Goal: Task Accomplishment & Management: Use online tool/utility

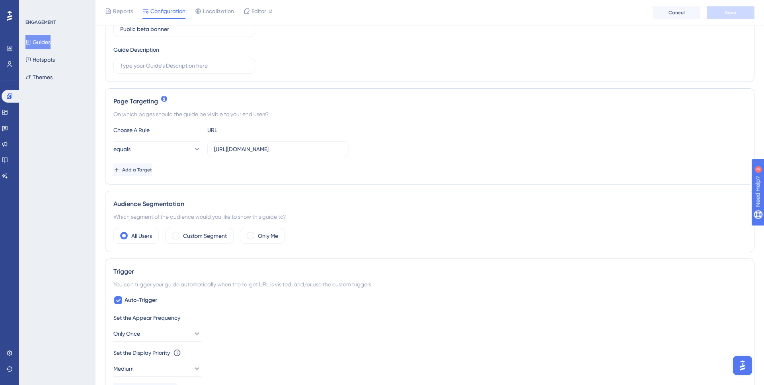
scroll to position [129, 0]
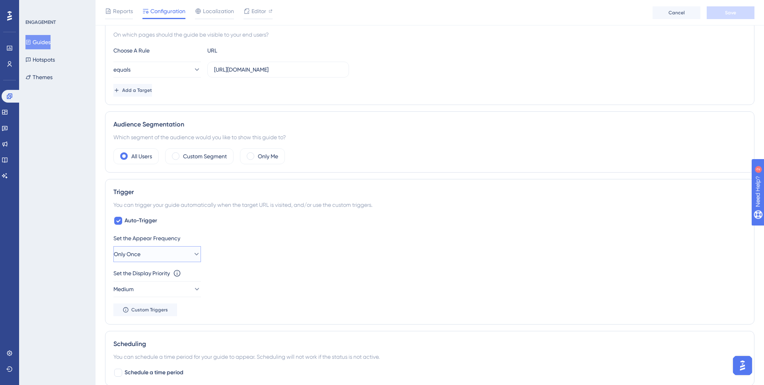
click at [184, 255] on button "Only Once" at bounding box center [157, 254] width 88 height 16
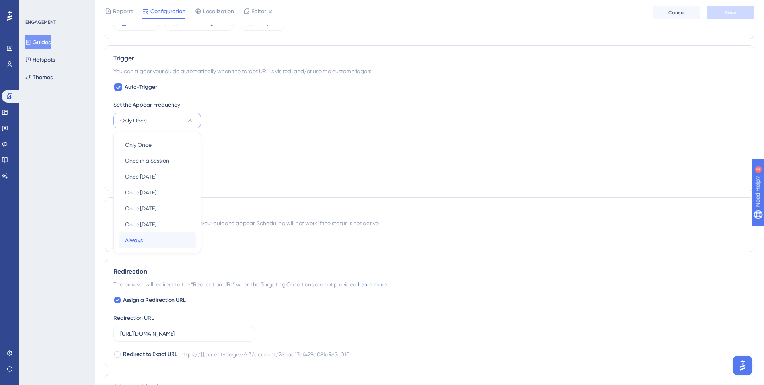
click at [160, 238] on div "Always Always" at bounding box center [157, 240] width 64 height 16
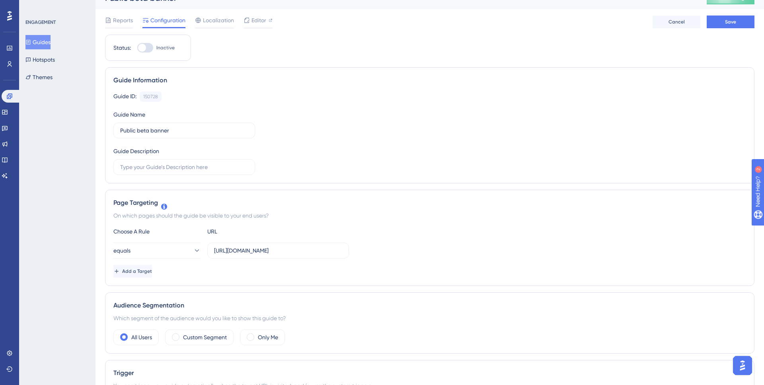
scroll to position [0, 0]
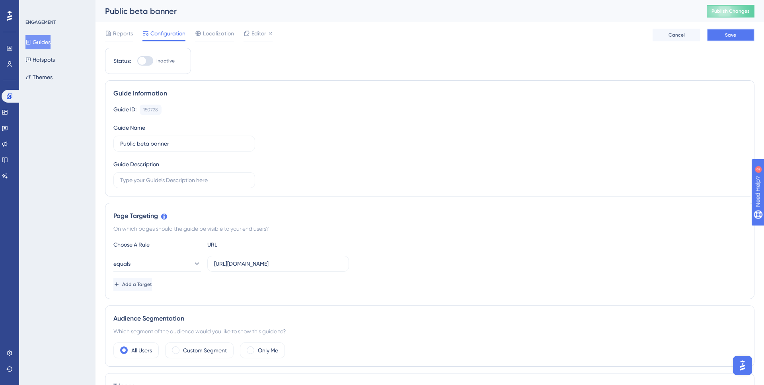
click at [747, 32] on button "Save" at bounding box center [731, 35] width 48 height 13
click at [145, 62] on div at bounding box center [142, 61] width 8 height 8
click at [137, 61] on input "Inactive" at bounding box center [137, 61] width 0 height 0
checkbox input "true"
click at [723, 31] on button "Save" at bounding box center [731, 35] width 48 height 13
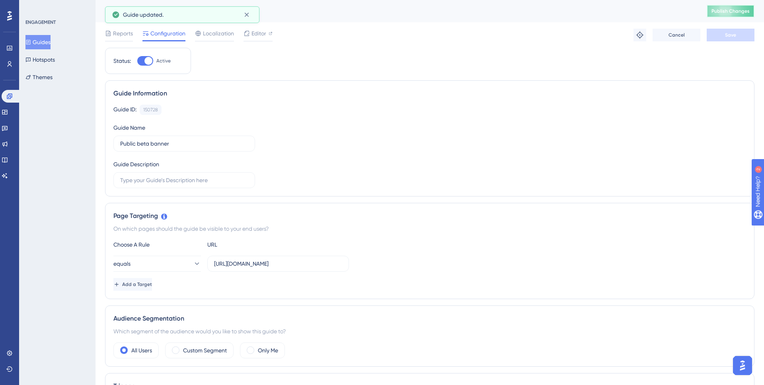
click at [730, 13] on span "Publish Changes" at bounding box center [731, 11] width 38 height 6
click at [727, 14] on span "Publish Changes" at bounding box center [731, 11] width 38 height 6
click at [151, 63] on div at bounding box center [145, 61] width 16 height 10
click at [137, 61] on input "Inactive" at bounding box center [137, 61] width 0 height 0
checkbox input "true"
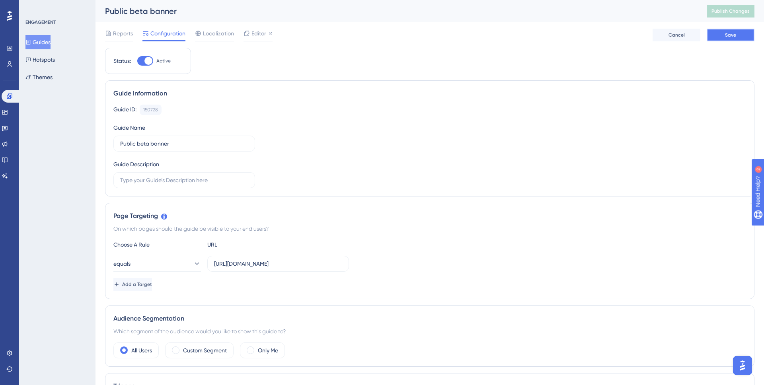
click at [735, 31] on button "Save" at bounding box center [731, 35] width 48 height 13
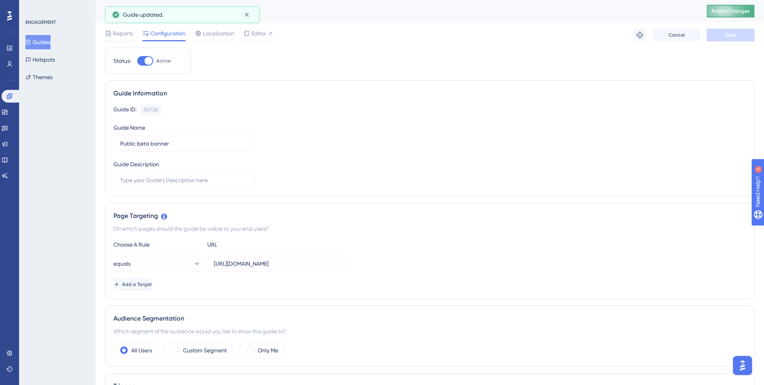
click at [736, 11] on span "Publish Changes" at bounding box center [731, 11] width 38 height 6
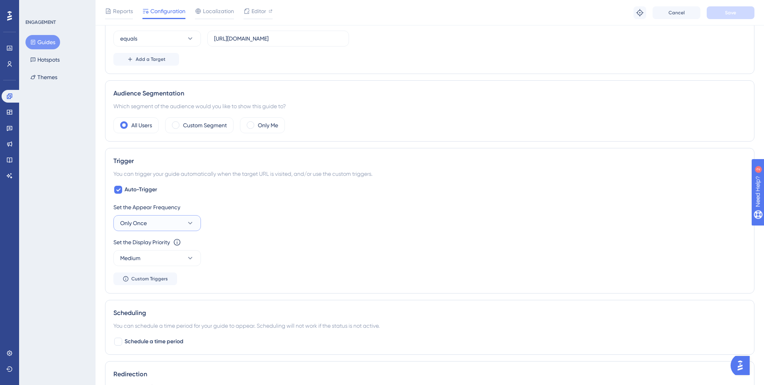
click at [185, 219] on button "Only Once" at bounding box center [157, 223] width 88 height 16
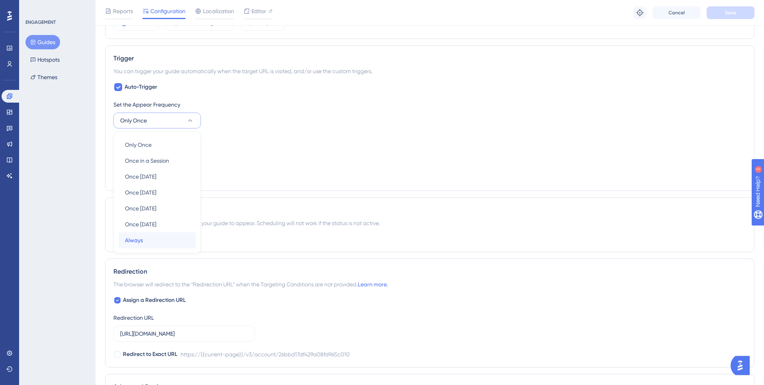
click at [166, 235] on div "Always Always" at bounding box center [157, 240] width 64 height 16
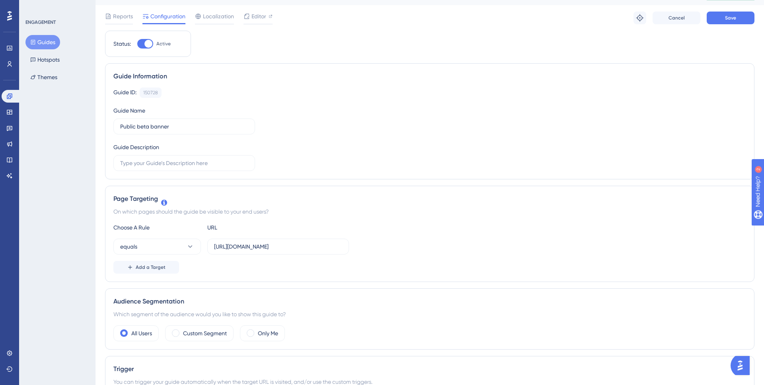
scroll to position [0, 0]
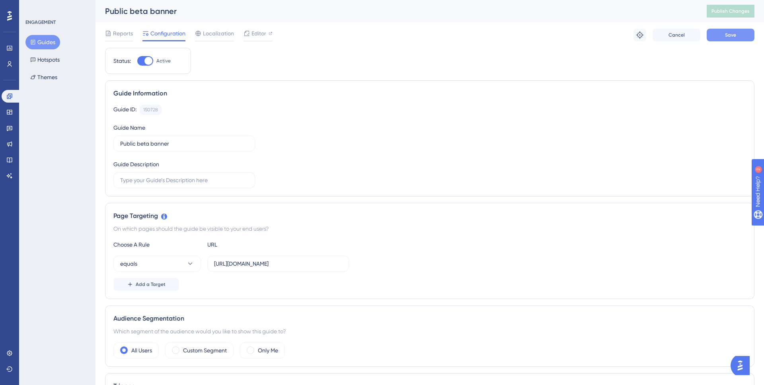
click at [737, 36] on button "Save" at bounding box center [731, 35] width 48 height 13
click at [723, 14] on span "Publish Changes" at bounding box center [731, 11] width 38 height 6
click at [47, 40] on button "Guides" at bounding box center [42, 42] width 35 height 14
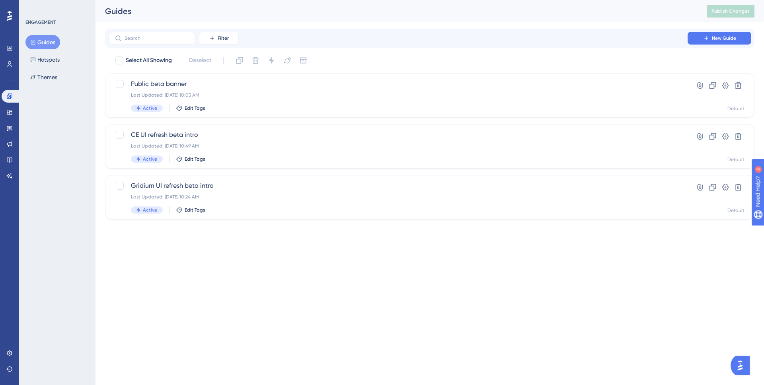
click at [214, 0] on html "Performance Users Engagement Widgets Feedback Product Updates Knowledge Base AI…" at bounding box center [382, 0] width 764 height 0
click at [723, 137] on icon at bounding box center [725, 136] width 7 height 6
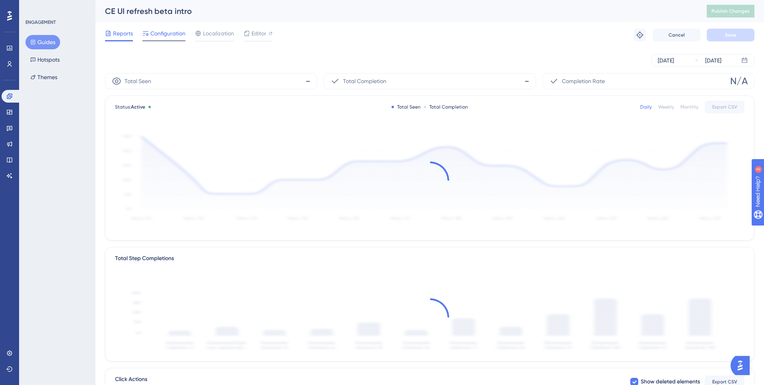
click at [166, 30] on span "Configuration" at bounding box center [167, 34] width 35 height 10
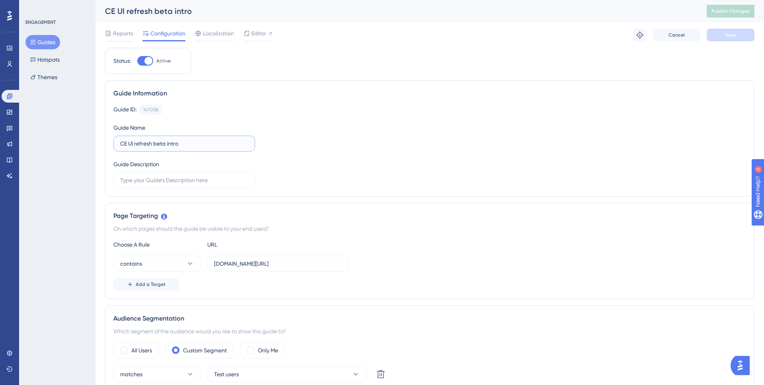
click at [154, 144] on input "CE UI refresh beta intro" at bounding box center [184, 143] width 128 height 9
click at [121, 145] on input "CE UI refresh beta intro" at bounding box center [184, 143] width 128 height 9
drag, startPoint x: 214, startPoint y: 143, endPoint x: 176, endPoint y: 144, distance: 38.6
click at [176, 144] on input "V3 UI private beta: CE UI refresh beta intro" at bounding box center [184, 143] width 128 height 9
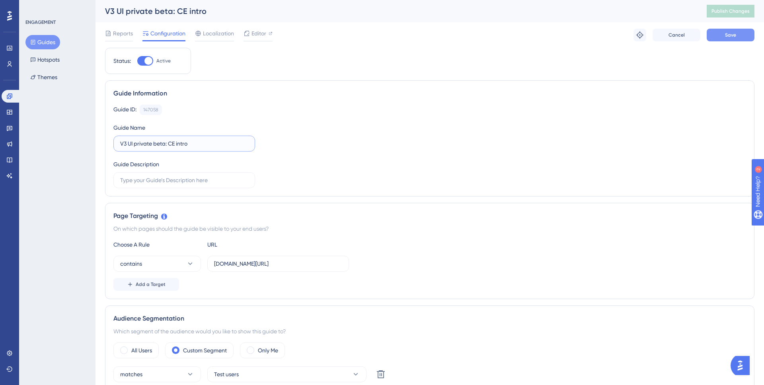
type input "V3 UI private beta: CE intro"
click at [736, 35] on span "Save" at bounding box center [730, 35] width 11 height 6
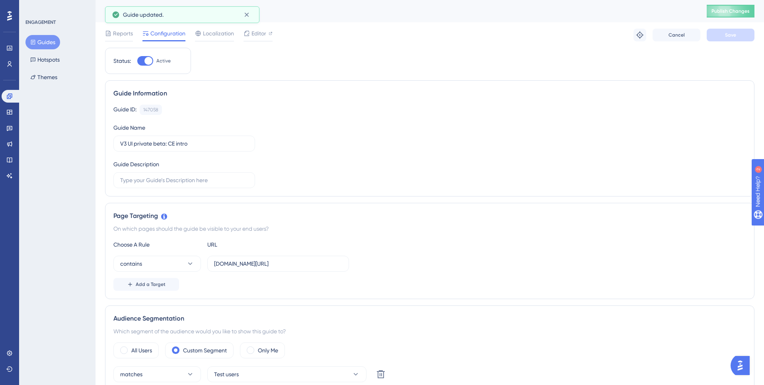
click at [55, 46] on button "Guides" at bounding box center [42, 42] width 35 height 14
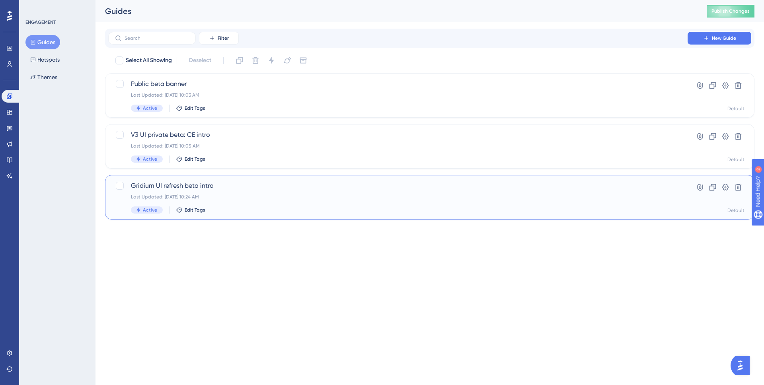
click at [222, 188] on span "Gridium UI refresh beta intro" at bounding box center [398, 186] width 534 height 10
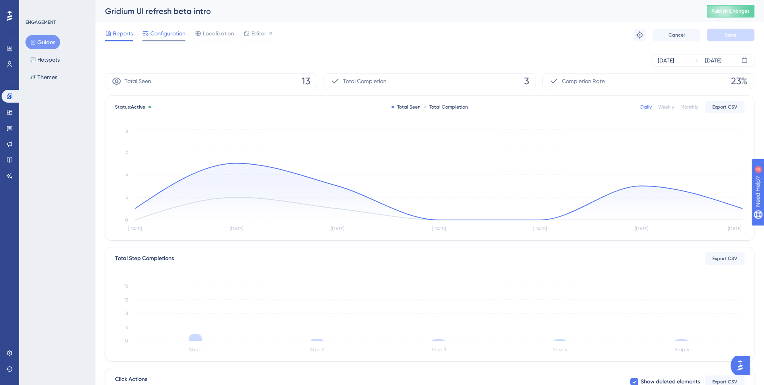
click at [174, 37] on span "Configuration" at bounding box center [167, 34] width 35 height 10
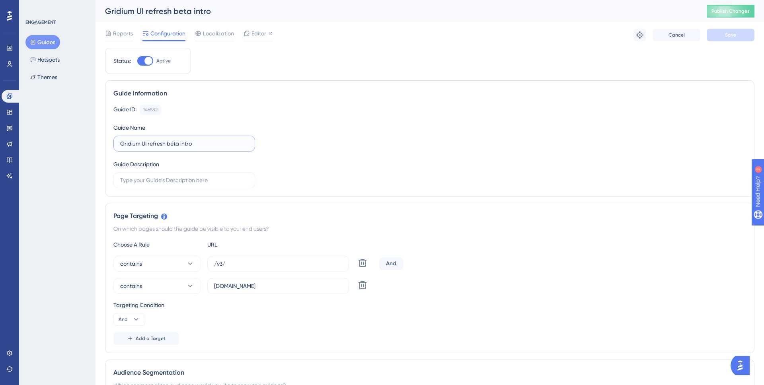
drag, startPoint x: 179, startPoint y: 144, endPoint x: 143, endPoint y: 142, distance: 36.2
click at [143, 142] on input "Gridium UI refresh beta intro" at bounding box center [184, 143] width 128 height 9
click at [121, 142] on input "Gridium intro" at bounding box center [184, 143] width 128 height 9
type input "V3 UI private beta: Gridium intro"
click at [728, 39] on button "Save" at bounding box center [731, 35] width 48 height 13
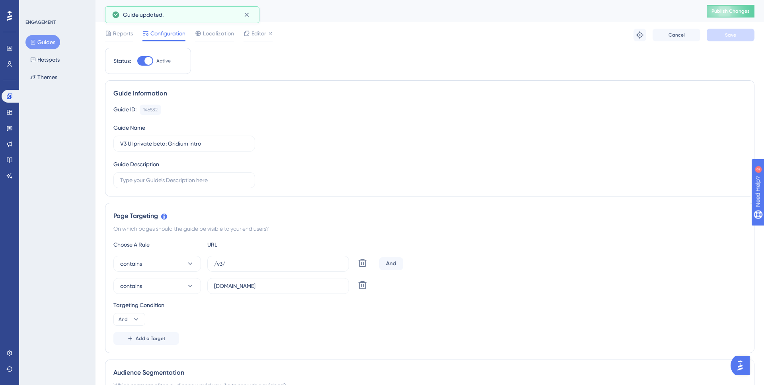
click at [51, 38] on button "Guides" at bounding box center [42, 42] width 35 height 14
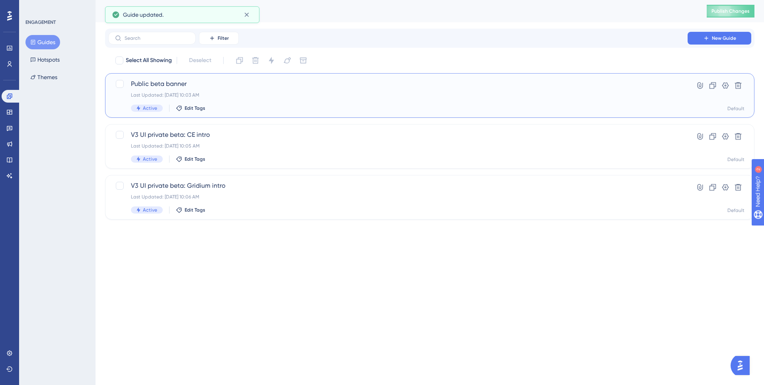
click at [227, 88] on span "Public beta banner" at bounding box center [398, 84] width 534 height 10
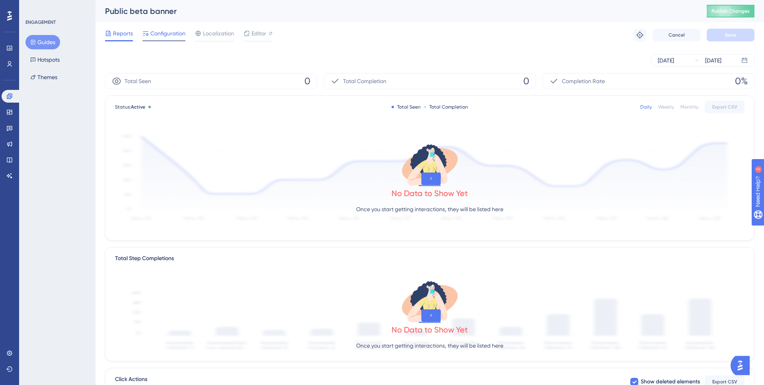
click at [164, 31] on span "Configuration" at bounding box center [167, 34] width 35 height 10
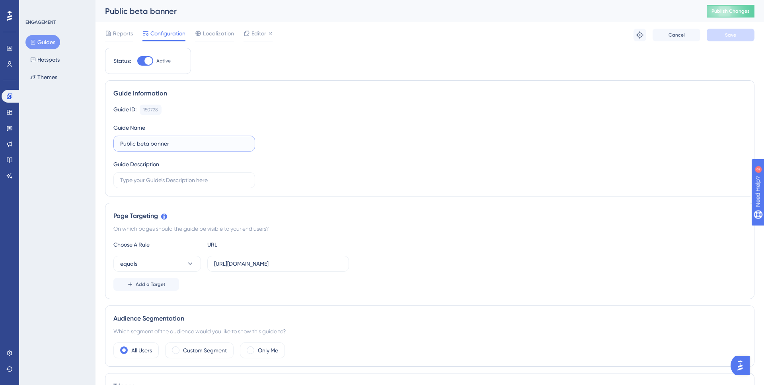
click at [121, 144] on input "Public beta banner" at bounding box center [184, 143] width 128 height 9
drag, startPoint x: 194, startPoint y: 144, endPoint x: 167, endPoint y: 143, distance: 27.5
click at [167, 143] on input "V3 UI public beta: Public beta banner" at bounding box center [184, 143] width 128 height 9
type input "V3 UI public beta: Gridium banner"
click at [734, 29] on button "Save" at bounding box center [731, 35] width 48 height 13
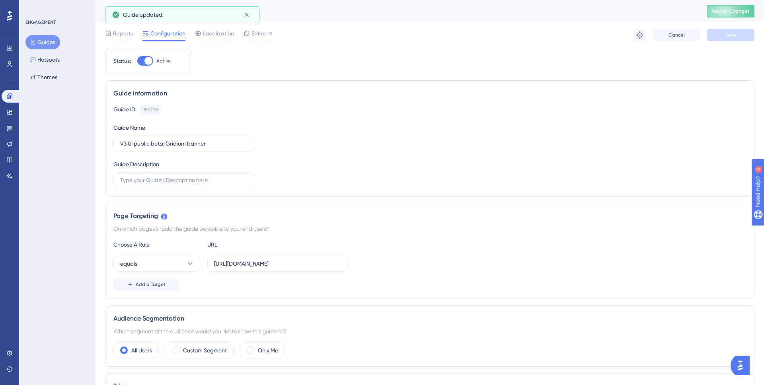
click at [53, 38] on button "Guides" at bounding box center [42, 42] width 35 height 14
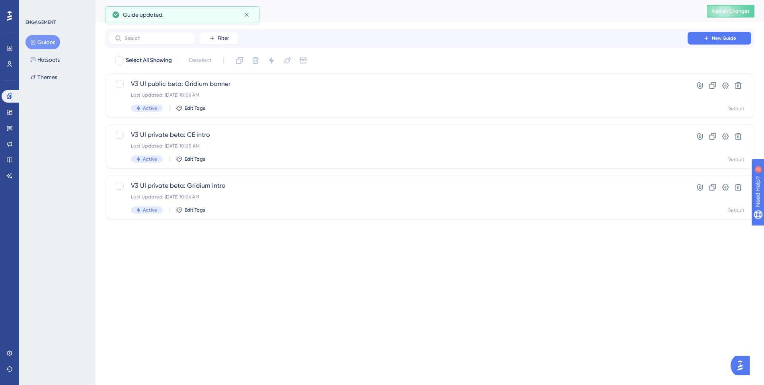
click at [708, 29] on div "Filter New Guide" at bounding box center [430, 38] width 650 height 19
click at [709, 35] on icon at bounding box center [706, 38] width 6 height 6
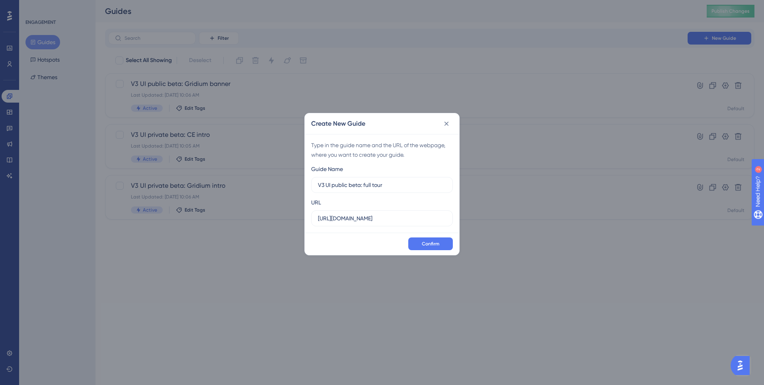
type input "V3 UI public beta: full tour"
drag, startPoint x: 394, startPoint y: 219, endPoint x: 271, endPoint y: 217, distance: 123.0
click at [271, 217] on div "Create New Guide Type in the guide name and the URL of the webpage, where you w…" at bounding box center [382, 192] width 764 height 385
paste input "/v3/account/26bbd17df429a08fd965c010"
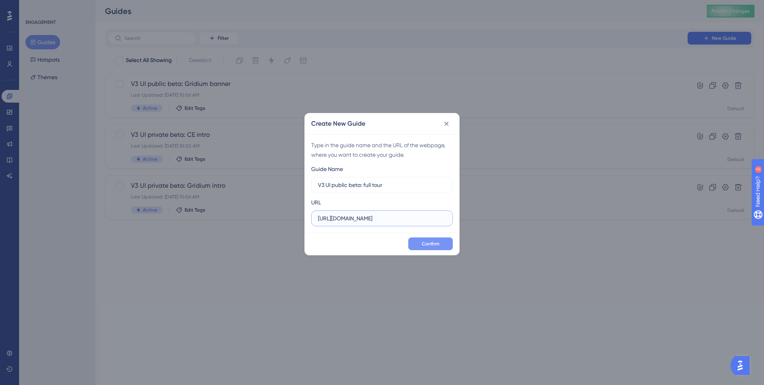
type input "https://snapmeter.com/v3/account/26bbd17df429a08fd965c010"
click at [422, 241] on button "Confirm" at bounding box center [430, 244] width 45 height 13
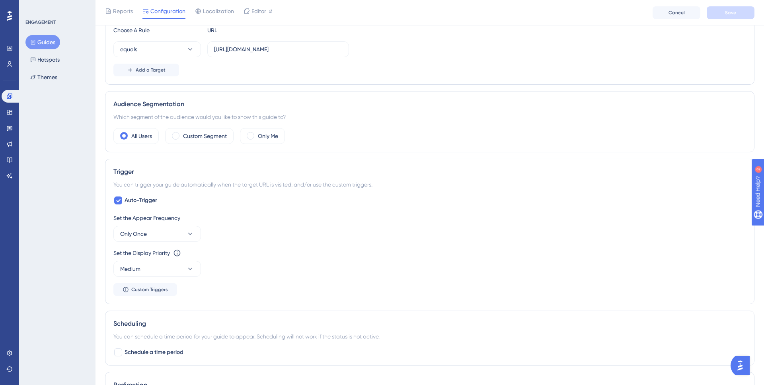
scroll to position [223, 0]
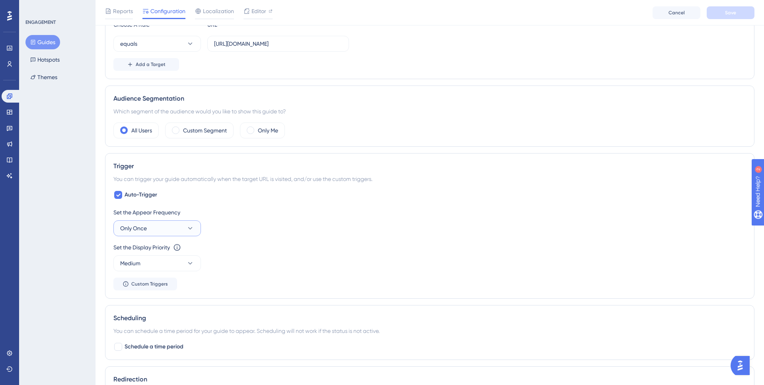
click at [170, 230] on button "Only Once" at bounding box center [157, 229] width 88 height 16
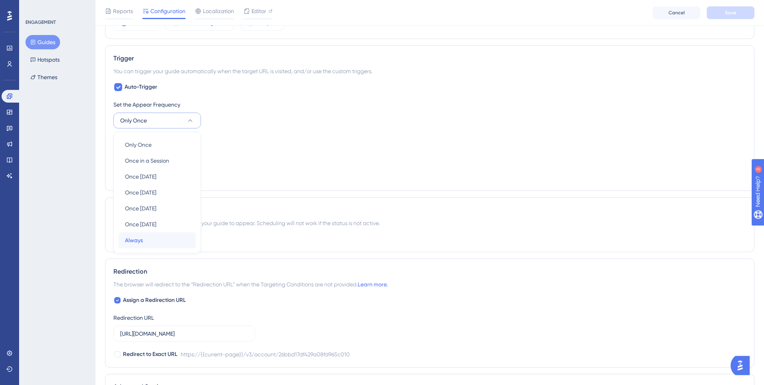
click at [165, 241] on div "Always Always" at bounding box center [157, 240] width 64 height 16
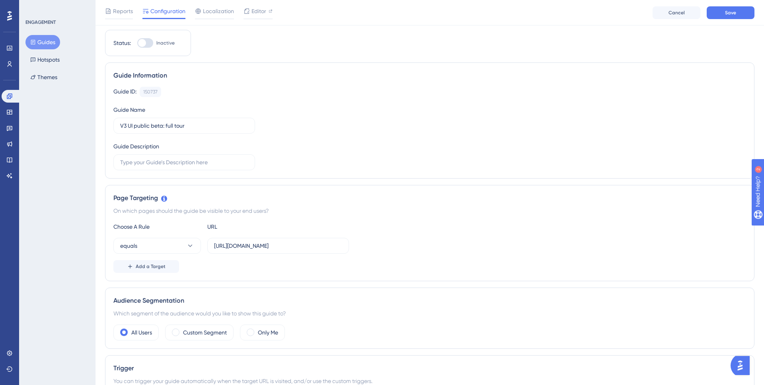
scroll to position [0, 0]
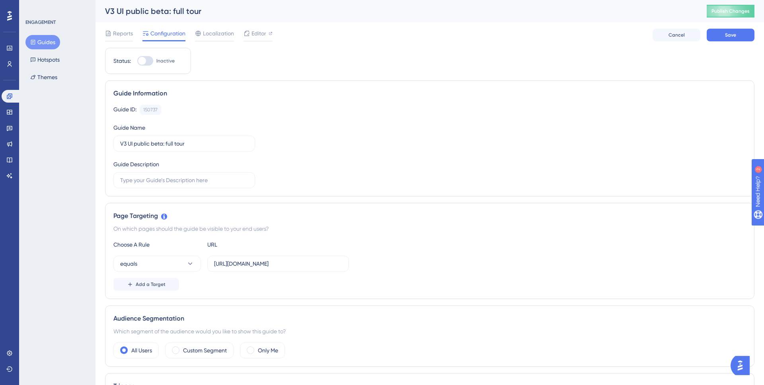
click at [144, 54] on div "Status: Inactive" at bounding box center [148, 61] width 86 height 26
click at [145, 58] on div at bounding box center [142, 61] width 8 height 8
click at [137, 61] on input "Inactive" at bounding box center [137, 61] width 0 height 0
checkbox input "true"
click at [722, 39] on button "Save" at bounding box center [731, 35] width 48 height 13
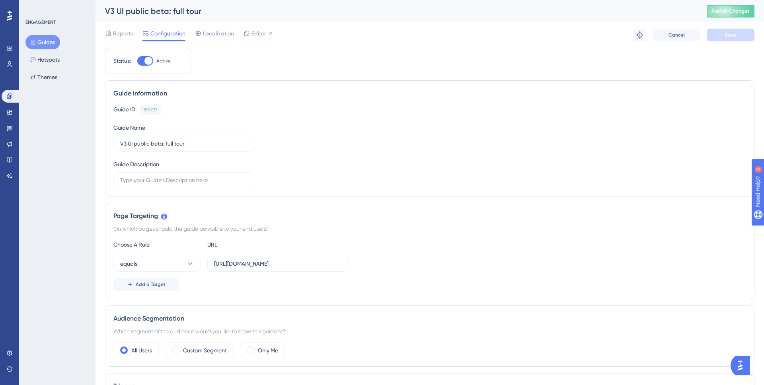
click at [45, 47] on button "Guides" at bounding box center [42, 42] width 35 height 14
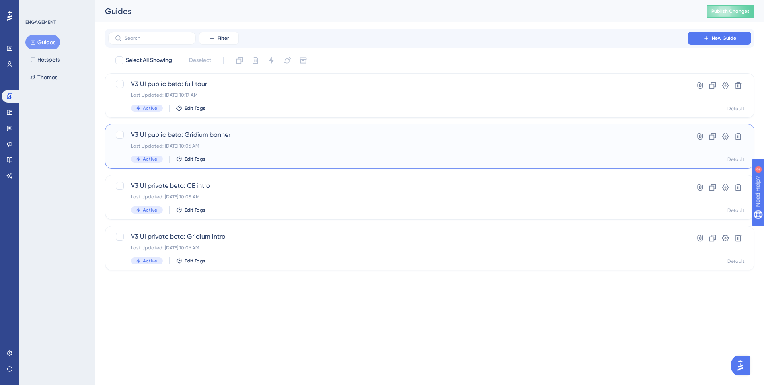
click at [587, 154] on div "V3 UI public beta: Gridium banner Last Updated: Aug 26 2025, 10:06 AM Active Ed…" at bounding box center [398, 146] width 534 height 33
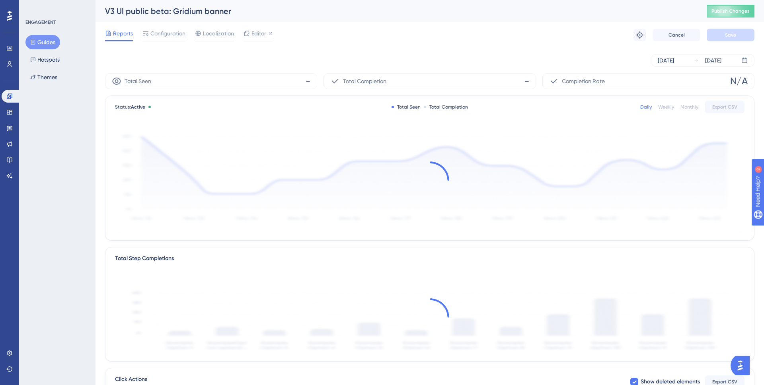
click at [160, 28] on div "Reports Configuration Localization Editor Troubleshoot Cancel Save" at bounding box center [430, 34] width 650 height 25
click at [164, 32] on span "Configuration" at bounding box center [167, 34] width 35 height 10
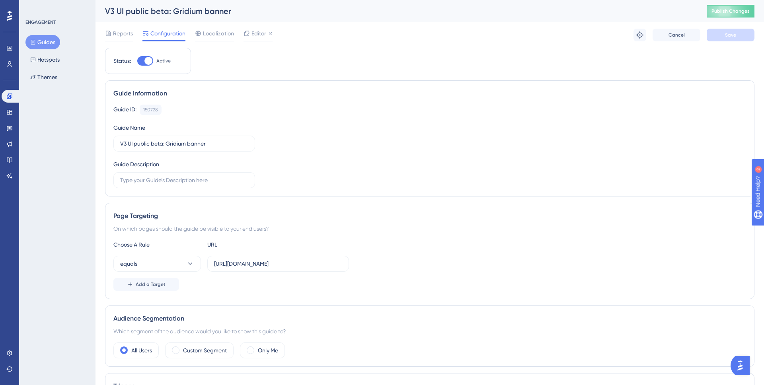
click at [149, 61] on div at bounding box center [148, 61] width 8 height 8
click at [137, 61] on input "Active" at bounding box center [137, 61] width 0 height 0
checkbox input "false"
click at [717, 33] on button "Save" at bounding box center [731, 35] width 48 height 13
click at [733, 10] on button "Publish Changes" at bounding box center [731, 11] width 48 height 13
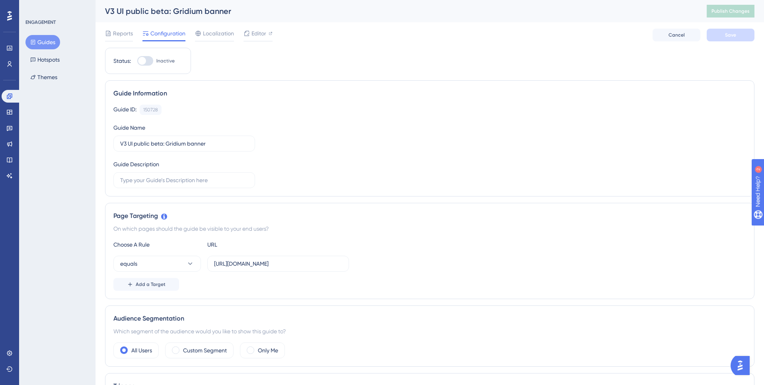
click at [40, 45] on button "Guides" at bounding box center [42, 42] width 35 height 14
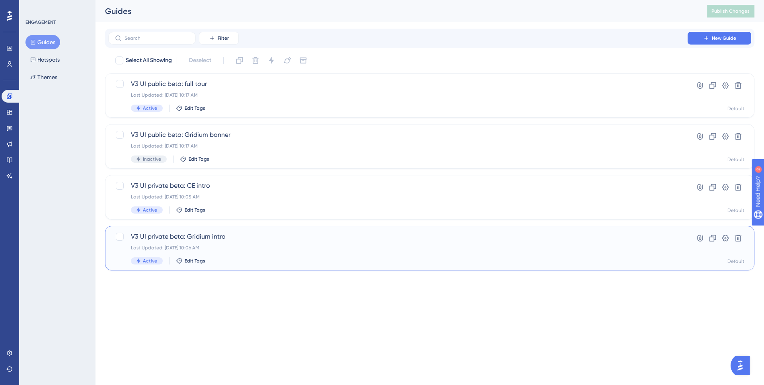
click at [246, 238] on span "V3 UI private beta: Gridium intro" at bounding box center [398, 237] width 534 height 10
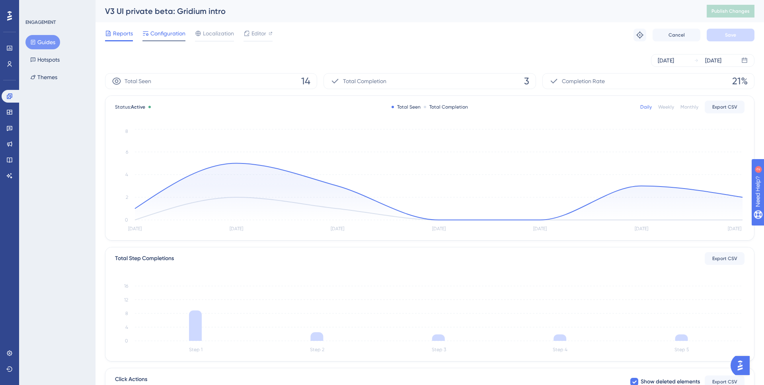
click at [146, 34] on icon at bounding box center [145, 33] width 6 height 6
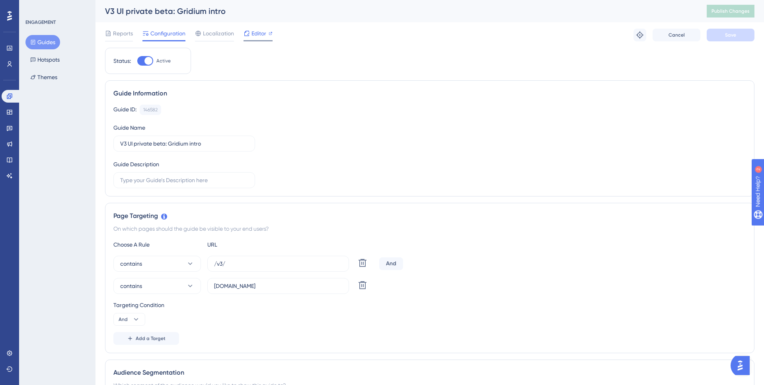
click at [257, 38] on span "Editor" at bounding box center [259, 34] width 15 height 10
click at [56, 39] on button "Guides" at bounding box center [42, 42] width 35 height 14
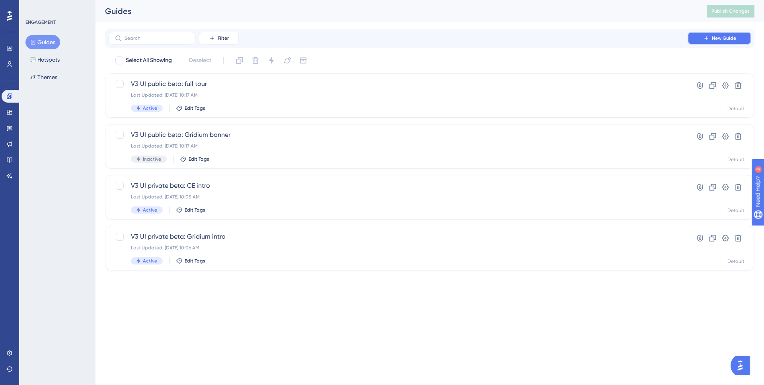
click at [718, 35] on span "New Guide" at bounding box center [724, 38] width 24 height 6
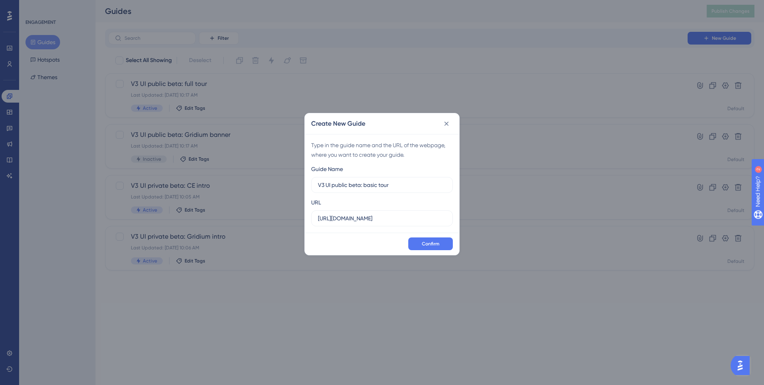
type input "V3 UI public beta: basic tour"
drag, startPoint x: 390, startPoint y: 224, endPoint x: 308, endPoint y: 222, distance: 82.4
click at [308, 222] on div "Type in the guide name and the URL of the webpage, where you want to create you…" at bounding box center [382, 183] width 154 height 99
click at [384, 215] on input "https://snapmeter.com" at bounding box center [382, 218] width 128 height 9
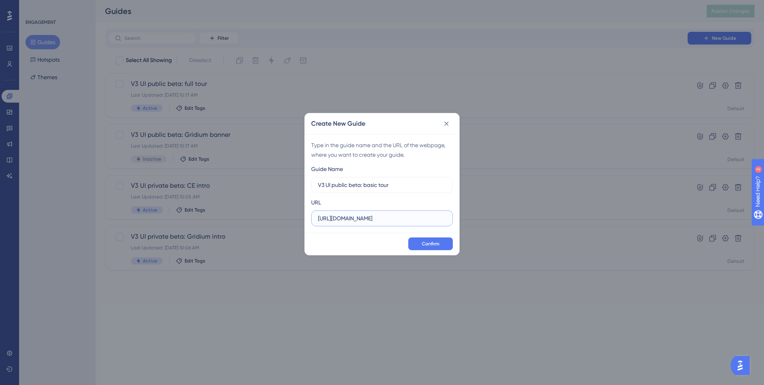
click at [384, 215] on input "https://snapmeter.com" at bounding box center [382, 218] width 128 height 9
paste input "/v3/account/26bbd17df429a08fd965c010"
type input "https://snapmeter.com/v3/account/26bbd17df429a08fd965c010"
click at [430, 243] on span "Confirm" at bounding box center [431, 244] width 18 height 6
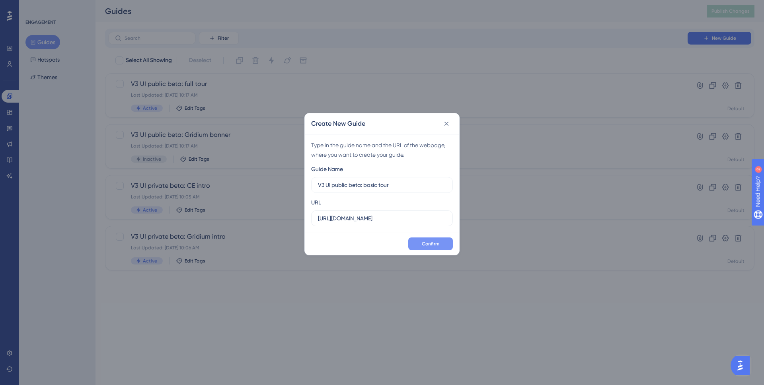
scroll to position [0, 0]
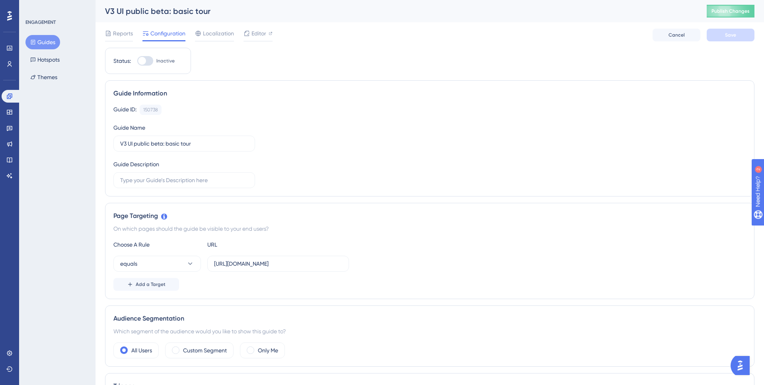
click at [33, 42] on icon at bounding box center [33, 42] width 4 height 5
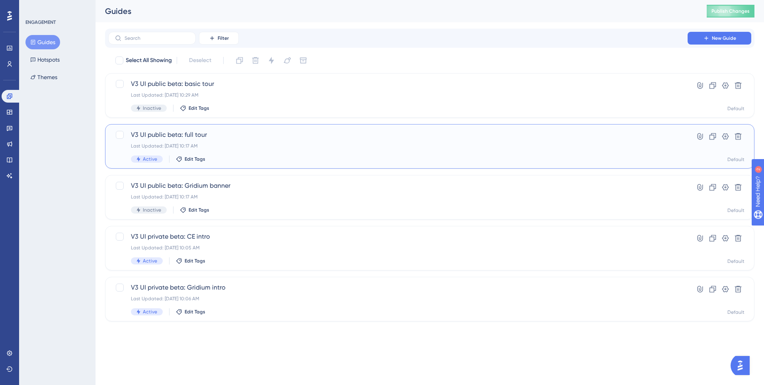
click at [248, 149] on div "V3 UI public beta: full tour Last Updated: Aug 26 2025, 10:17 AM Active Edit Ta…" at bounding box center [398, 146] width 534 height 33
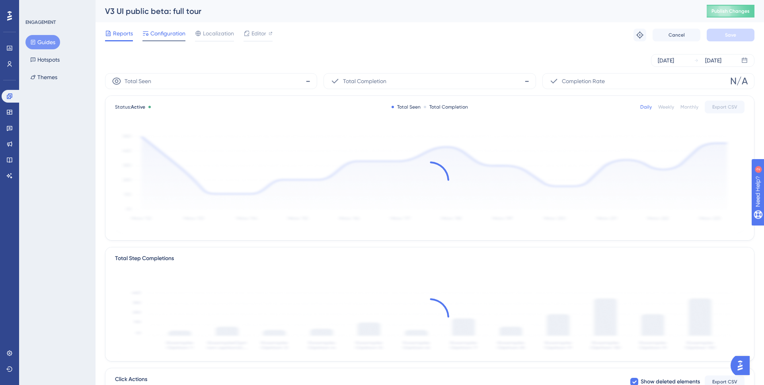
click at [157, 36] on span "Configuration" at bounding box center [167, 34] width 35 height 10
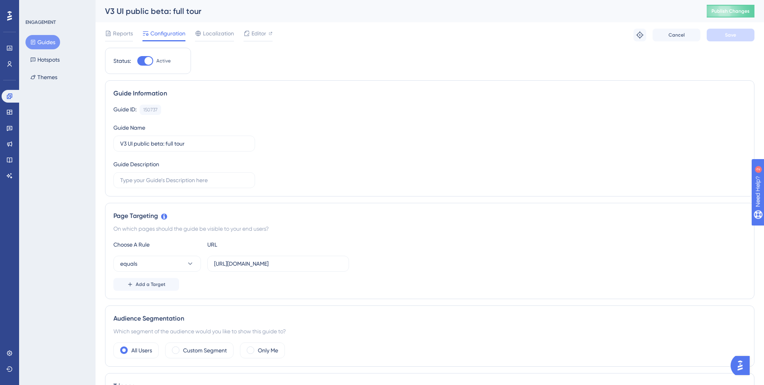
click at [151, 60] on div at bounding box center [148, 61] width 8 height 8
click at [137, 61] on input "Active" at bounding box center [137, 61] width 0 height 0
checkbox input "false"
click at [725, 37] on span "Save" at bounding box center [730, 35] width 11 height 6
click at [41, 44] on button "Guides" at bounding box center [42, 42] width 35 height 14
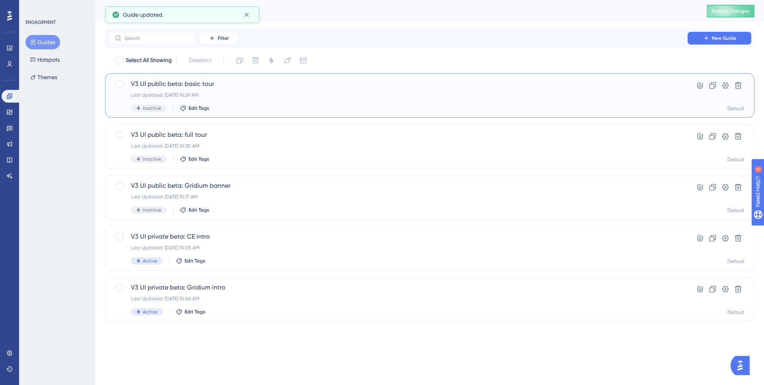
click at [245, 94] on div "Last Updated: Aug 26 2025, 10:29 AM" at bounding box center [398, 95] width 534 height 6
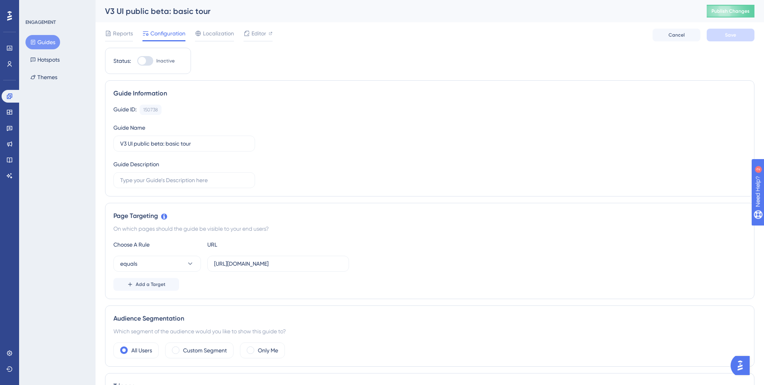
click at [144, 65] on div at bounding box center [145, 61] width 16 height 10
click at [137, 61] on input "Inactive" at bounding box center [137, 61] width 0 height 0
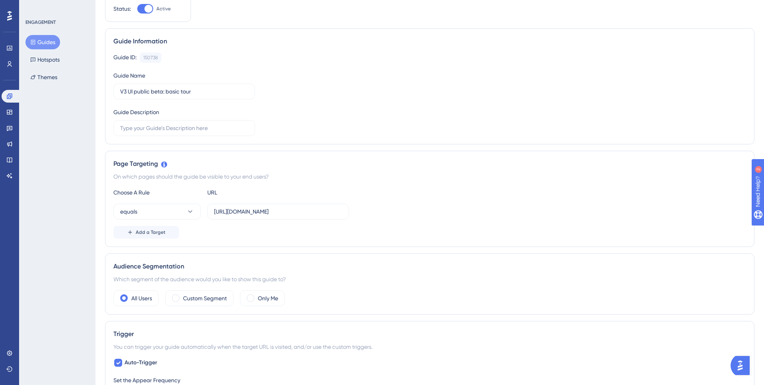
scroll to position [156, 0]
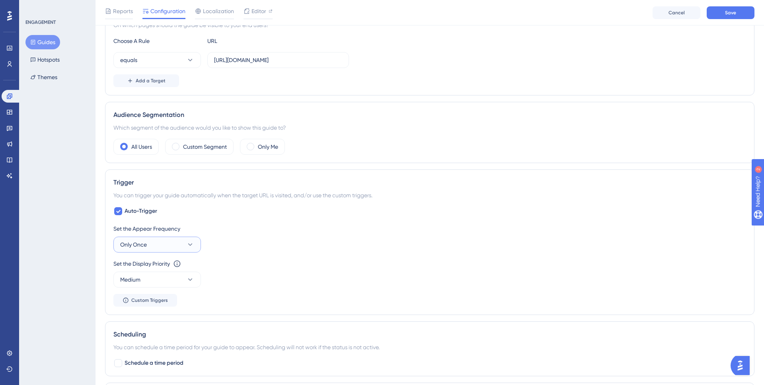
click at [178, 247] on button "Only Once" at bounding box center [157, 245] width 88 height 16
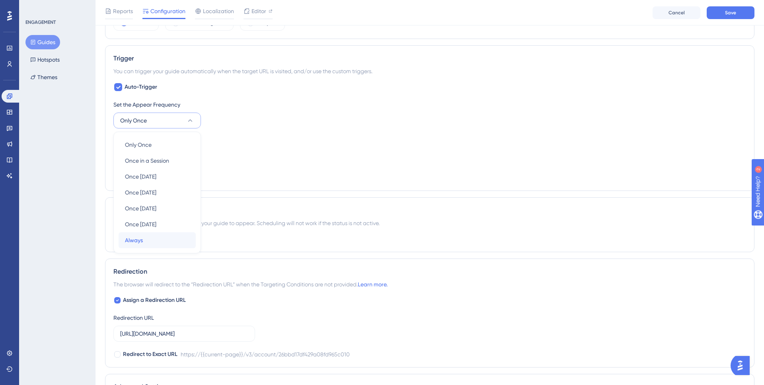
click at [133, 238] on span "Always" at bounding box center [134, 241] width 18 height 10
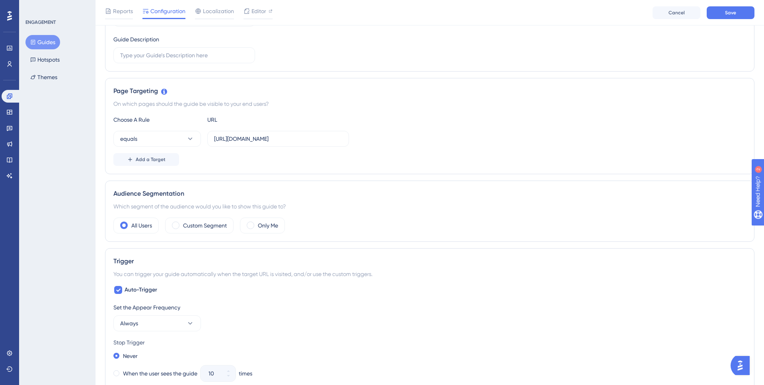
scroll to position [123, 0]
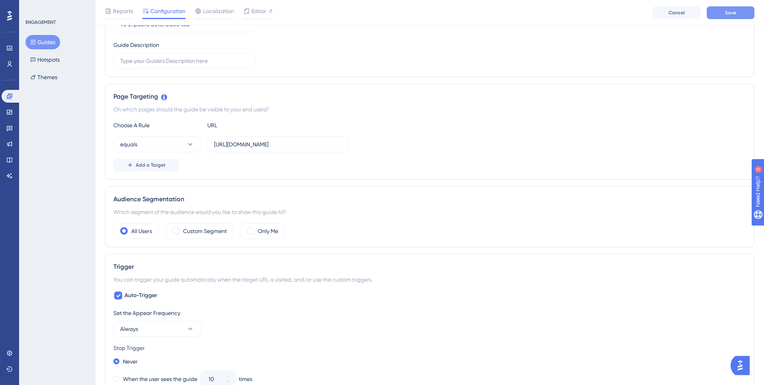
click at [718, 16] on button "Save" at bounding box center [731, 12] width 48 height 13
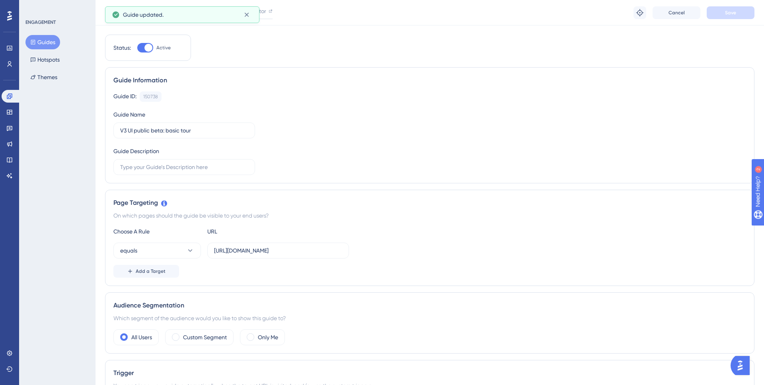
scroll to position [0, 0]
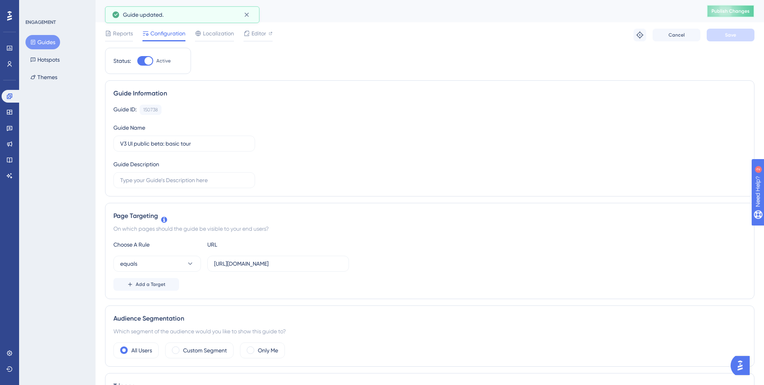
click at [740, 9] on span "Publish Changes" at bounding box center [731, 11] width 38 height 6
click at [145, 62] on div at bounding box center [148, 61] width 8 height 8
click at [137, 61] on input "Active" at bounding box center [137, 61] width 0 height 0
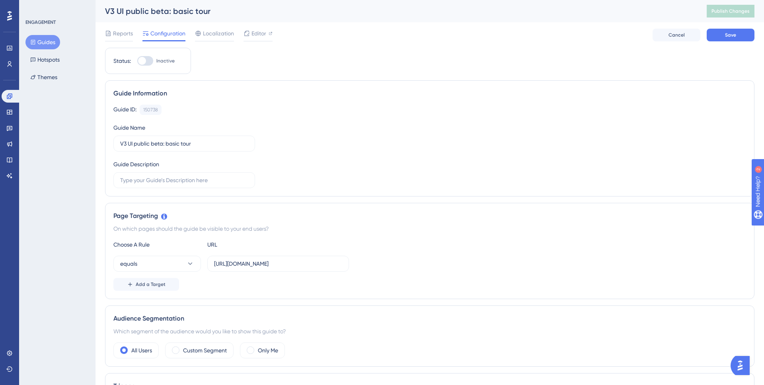
click at [145, 62] on div at bounding box center [142, 61] width 8 height 8
click at [137, 61] on input "Inactive" at bounding box center [137, 61] width 0 height 0
checkbox input "true"
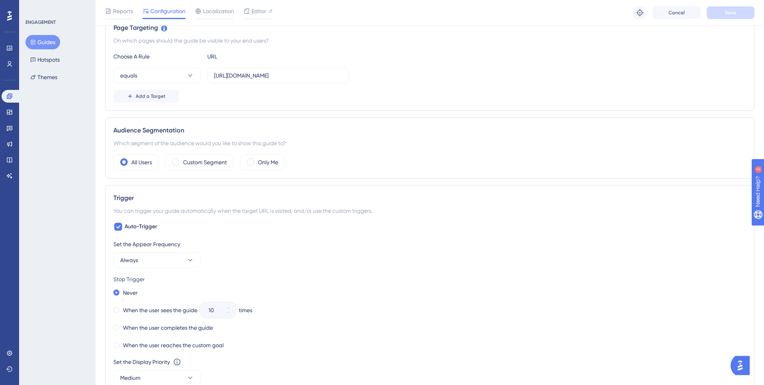
scroll to position [200, 0]
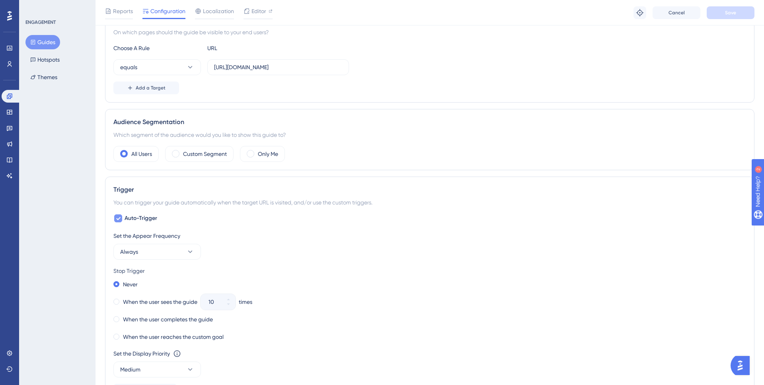
click at [121, 221] on div at bounding box center [118, 219] width 8 height 8
checkbox input "false"
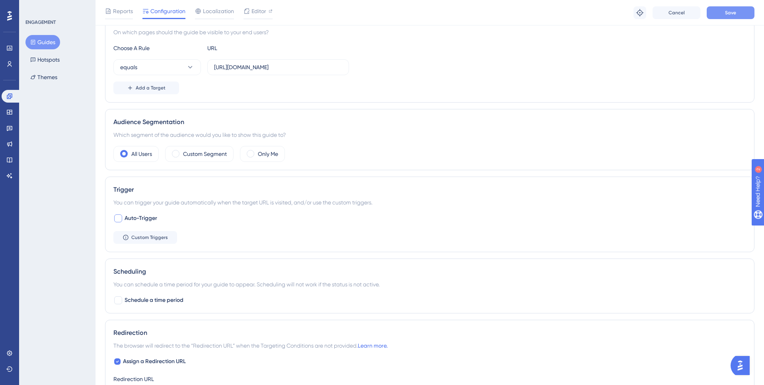
click at [720, 16] on button "Save" at bounding box center [731, 12] width 48 height 13
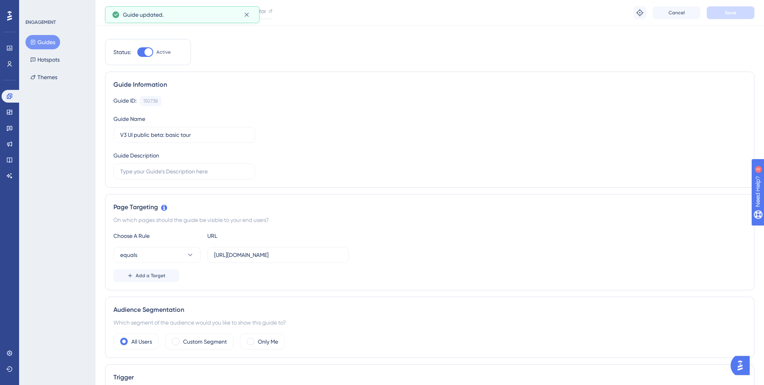
scroll to position [0, 0]
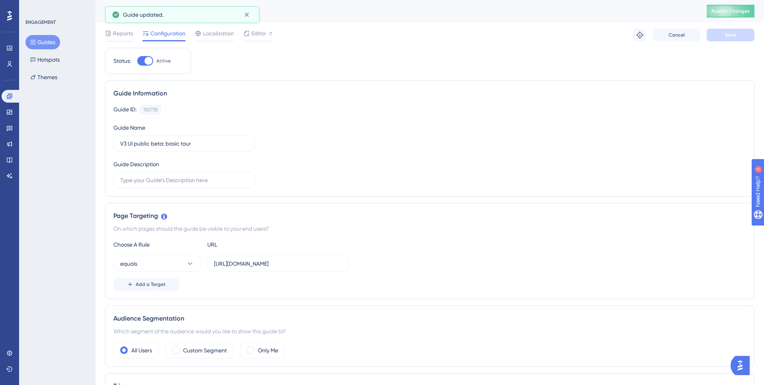
click at [51, 38] on button "Guides" at bounding box center [42, 42] width 35 height 14
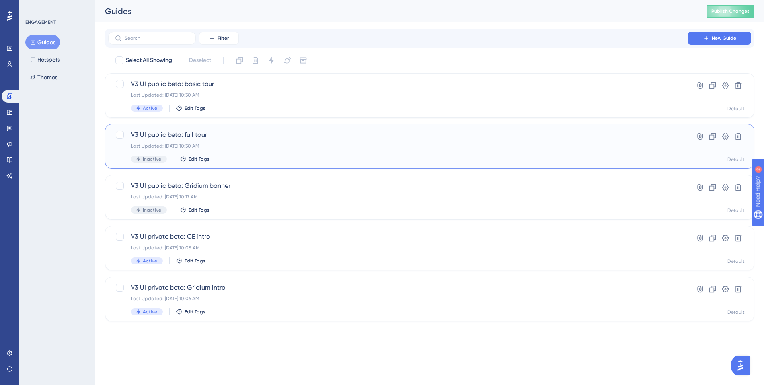
click at [242, 135] on span "V3 UI public beta: full tour" at bounding box center [398, 135] width 534 height 10
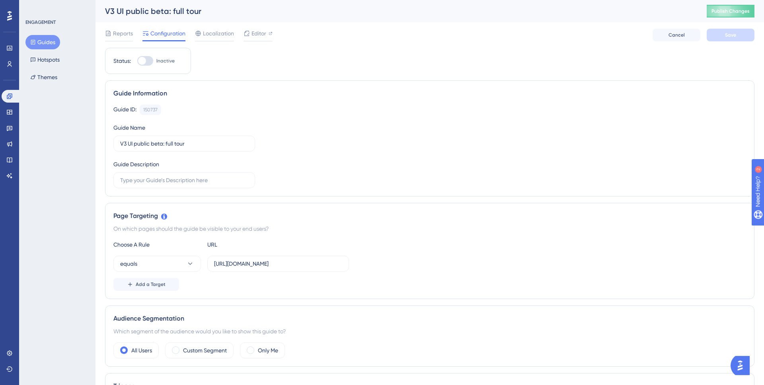
click at [149, 60] on div at bounding box center [145, 61] width 16 height 10
click at [137, 61] on input "Inactive" at bounding box center [137, 61] width 0 height 0
checkbox input "true"
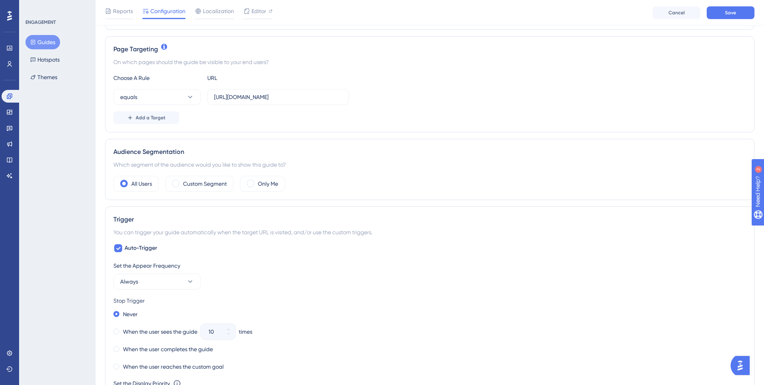
scroll to position [224, 0]
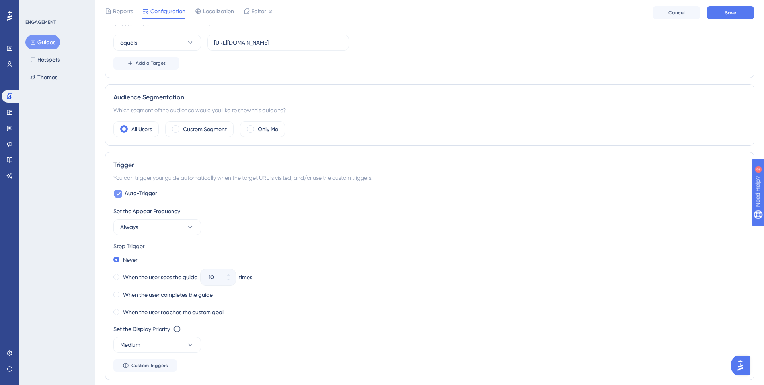
click at [123, 194] on label "Auto-Trigger" at bounding box center [135, 194] width 44 height 10
checkbox input "false"
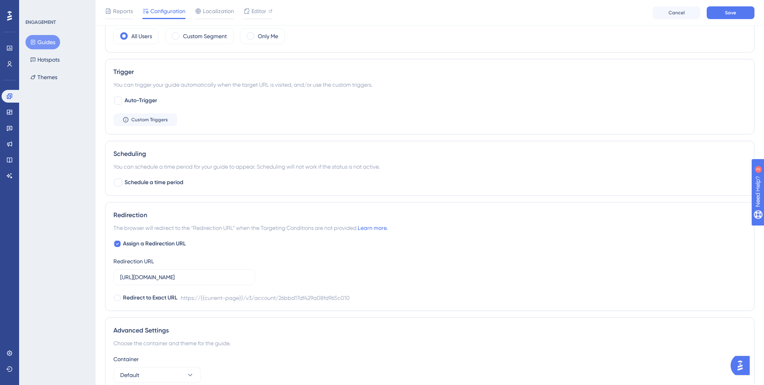
scroll to position [323, 0]
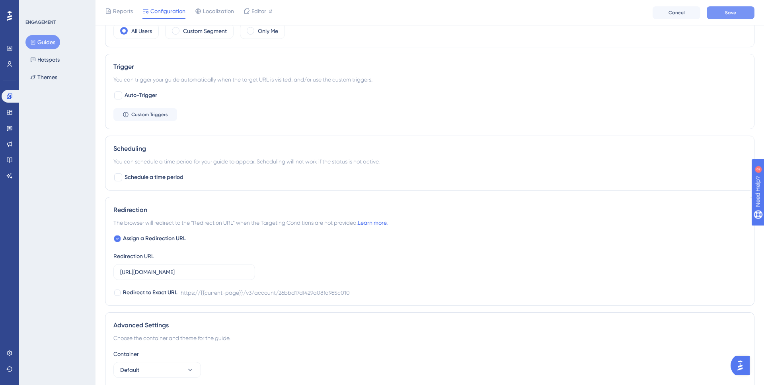
click at [742, 12] on button "Save" at bounding box center [731, 12] width 48 height 13
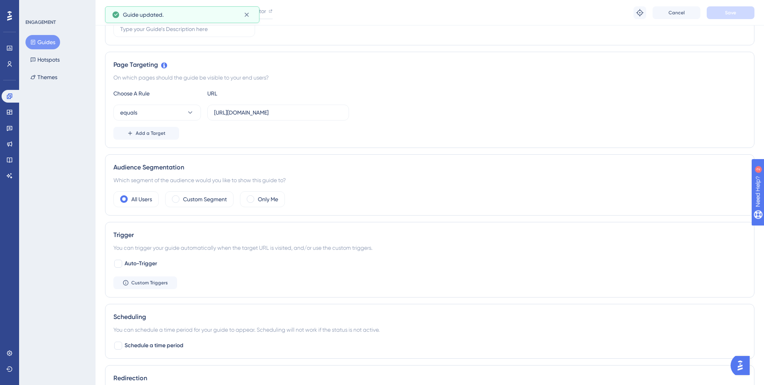
scroll to position [0, 0]
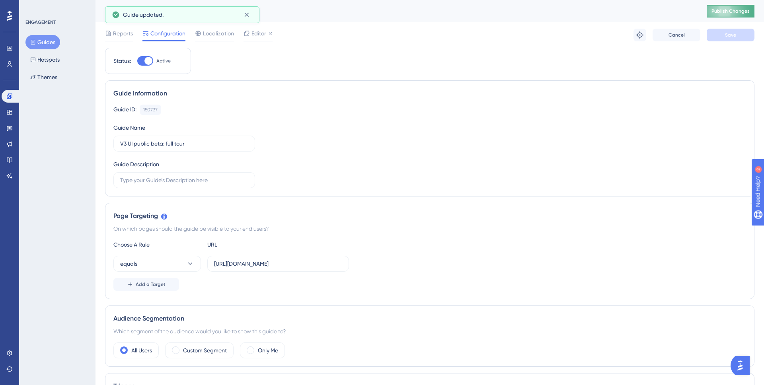
click at [740, 8] on span "Publish Changes" at bounding box center [731, 11] width 38 height 6
click at [47, 39] on button "Guides" at bounding box center [42, 42] width 35 height 14
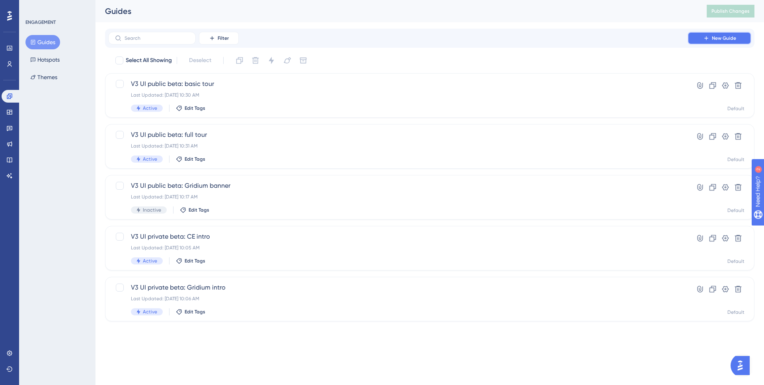
click at [733, 40] on span "New Guide" at bounding box center [724, 38] width 24 height 6
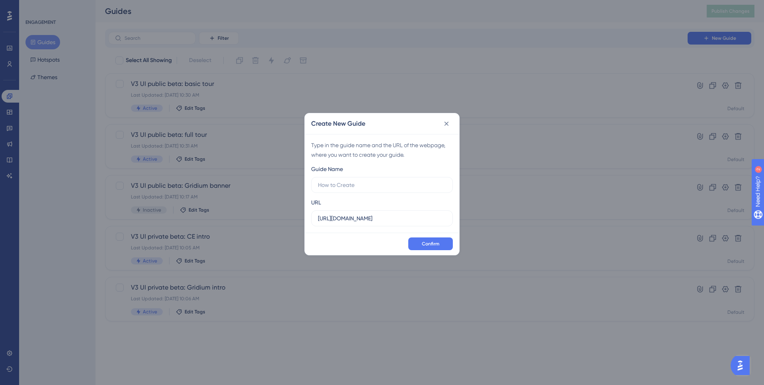
type input "v"
type input "V3 UI public beta: tour selection"
drag, startPoint x: 394, startPoint y: 216, endPoint x: 269, endPoint y: 211, distance: 125.5
click at [269, 211] on div "Create New Guide Type in the guide name and the URL of the webpage, where you w…" at bounding box center [382, 192] width 764 height 385
paste input "/v3/account/26bbd17df429a08fd965c010"
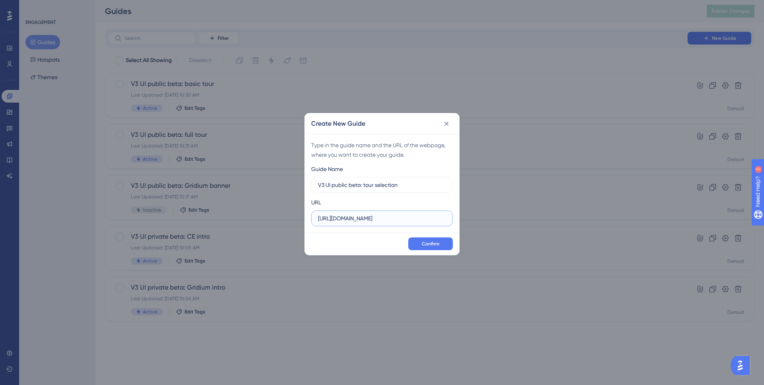
scroll to position [0, 39]
type input "https://snapmeter.com/v3/account/26bbd17df429a08fd965c010"
click at [428, 238] on button "Confirm" at bounding box center [430, 244] width 45 height 13
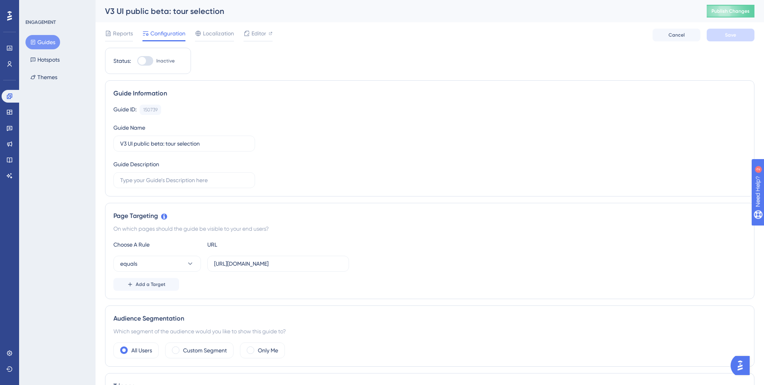
click at [249, 80] on div "Guide Information Guide ID: 150739 Copy Guide Name V3 UI public beta: tour sele…" at bounding box center [430, 138] width 650 height 116
click at [253, 34] on span "Editor" at bounding box center [259, 34] width 15 height 10
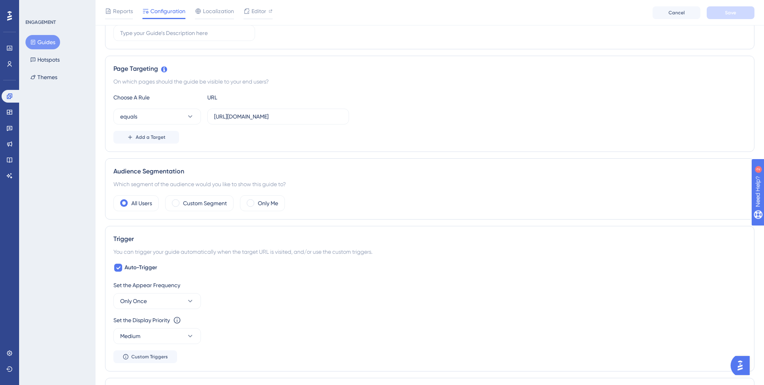
scroll to position [114, 0]
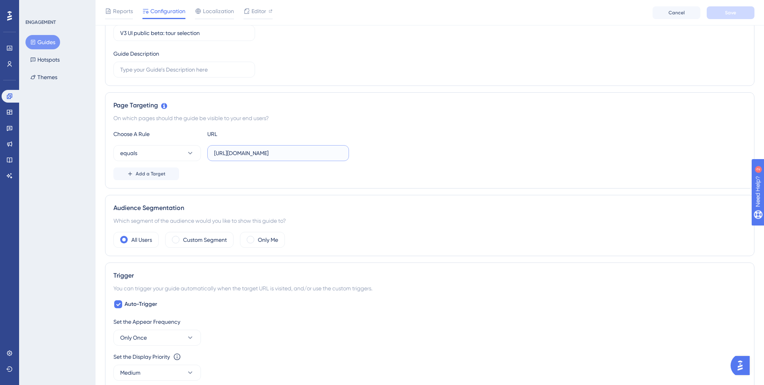
click at [339, 150] on input "https://snapmeter.com/v3/account/26bbd17df429a08fd965c010" at bounding box center [278, 153] width 128 height 9
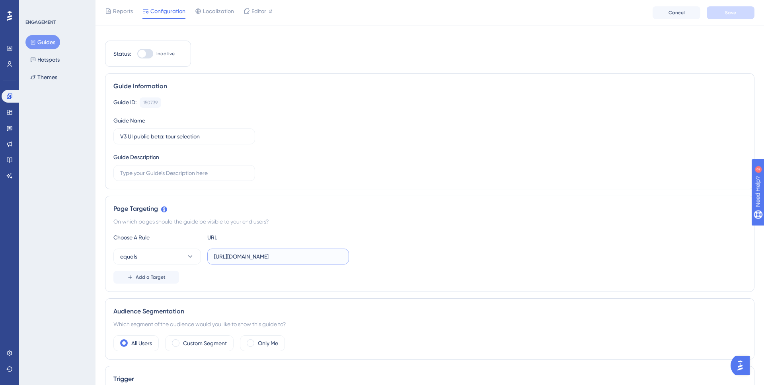
scroll to position [0, 0]
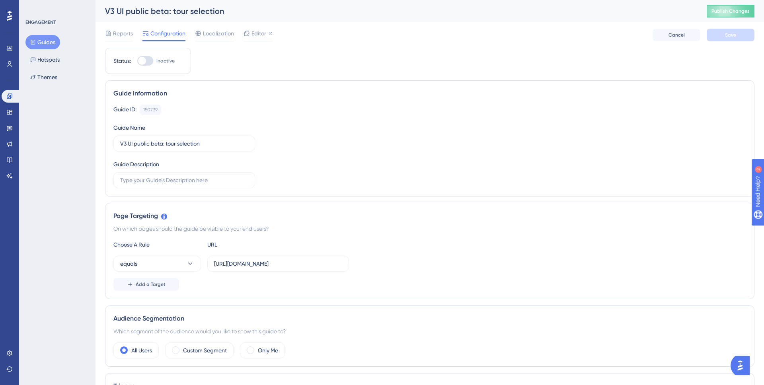
click at [51, 37] on button "Guides" at bounding box center [42, 42] width 35 height 14
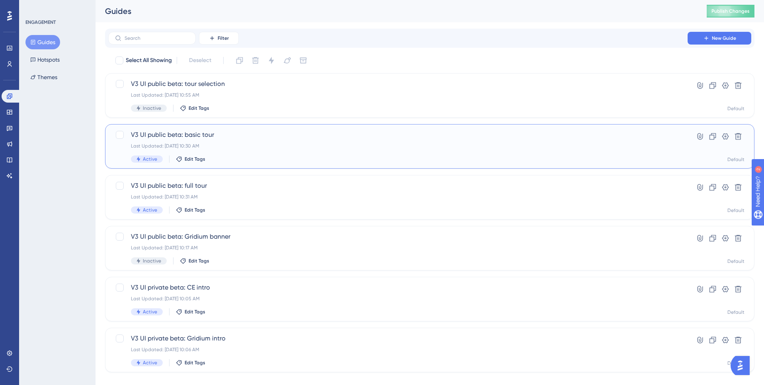
click at [228, 149] on div "Last Updated: Aug 26 2025, 10:30 AM" at bounding box center [398, 146] width 534 height 6
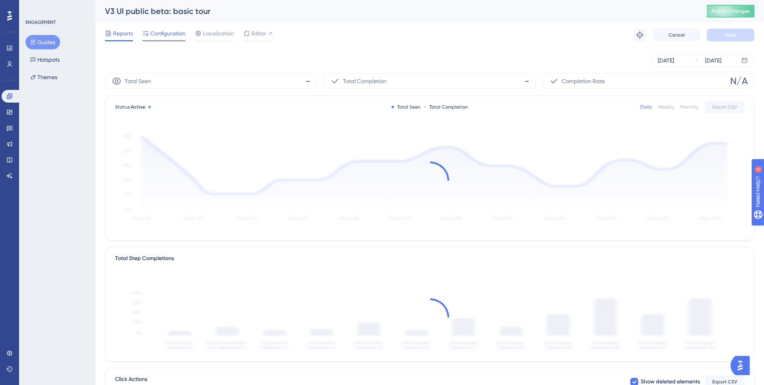
click at [176, 33] on span "Configuration" at bounding box center [167, 34] width 35 height 10
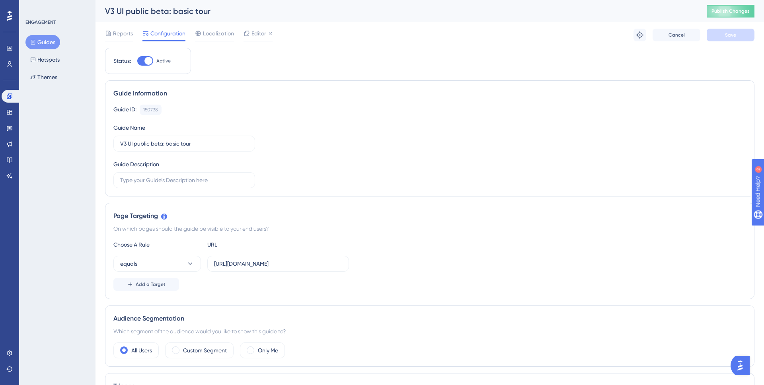
scroll to position [235, 0]
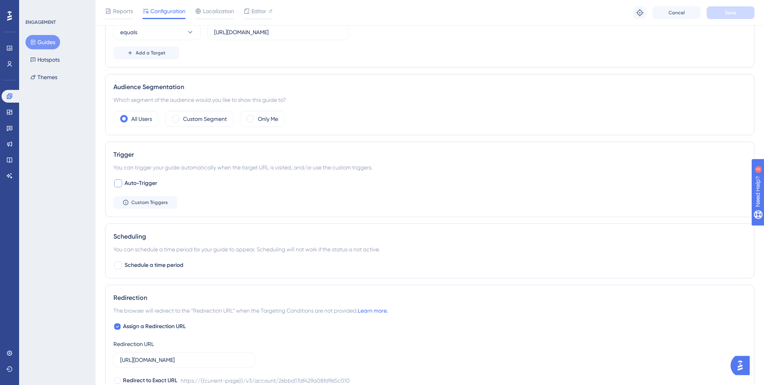
click at [134, 185] on span "Auto-Trigger" at bounding box center [141, 184] width 33 height 10
checkbox input "true"
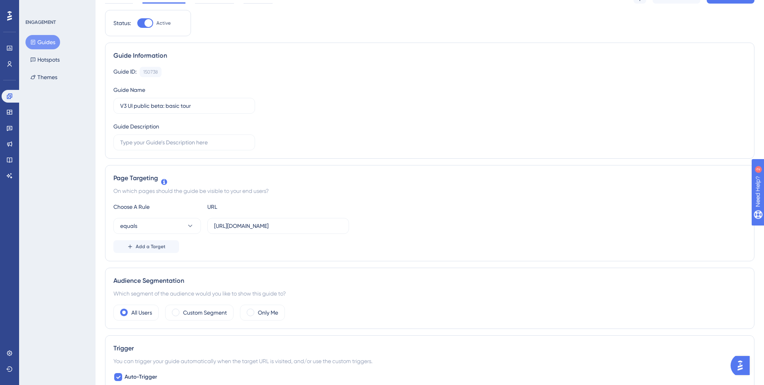
scroll to position [0, 0]
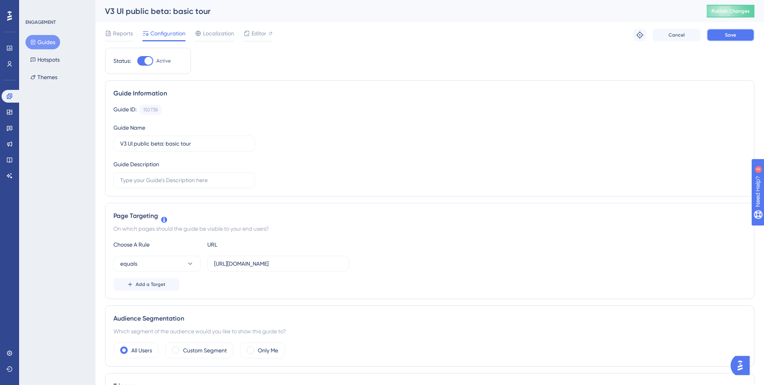
click at [748, 35] on button "Save" at bounding box center [731, 35] width 48 height 13
click at [37, 45] on button "Guides" at bounding box center [42, 42] width 35 height 14
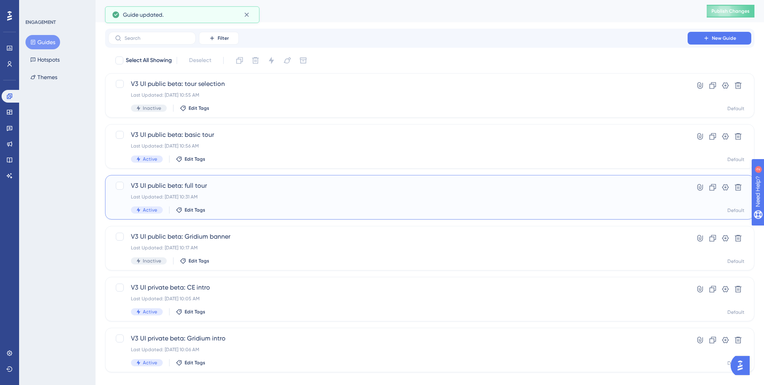
click at [218, 194] on div "Last Updated: Aug 26 2025, 10:31 AM" at bounding box center [398, 197] width 534 height 6
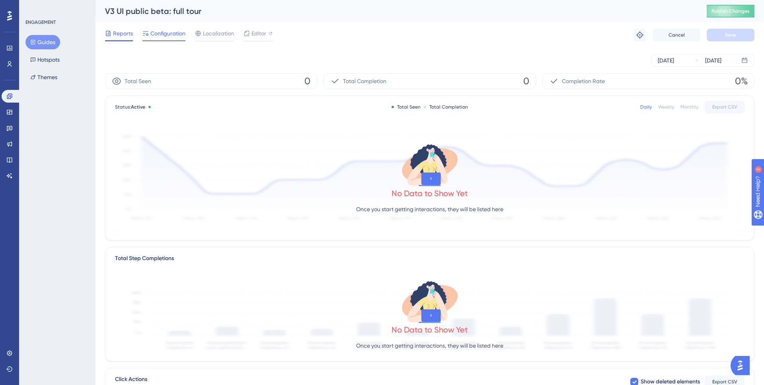
click at [160, 40] on div at bounding box center [163, 40] width 43 height 1
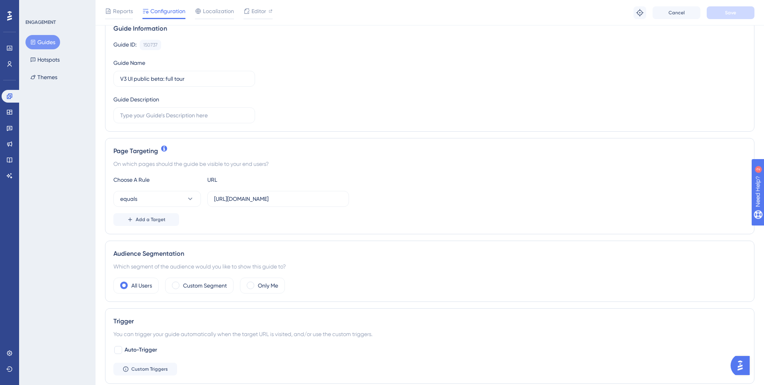
scroll to position [161, 0]
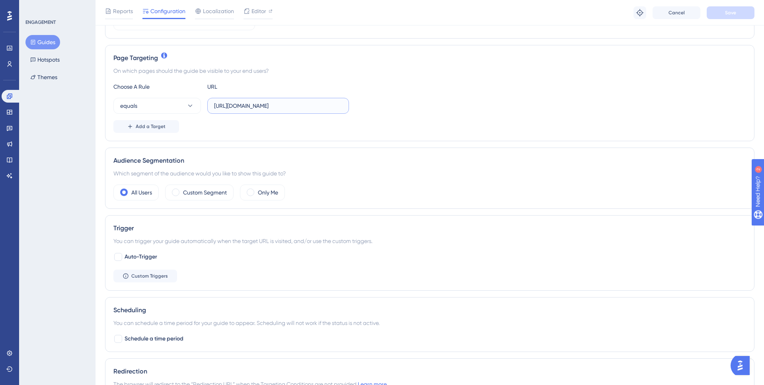
click at [278, 110] on input "https://snapmeter.com/v3/account/26bbd17df429a08fd965c010" at bounding box center [278, 105] width 128 height 9
paste input "/building/38809/edit/info"
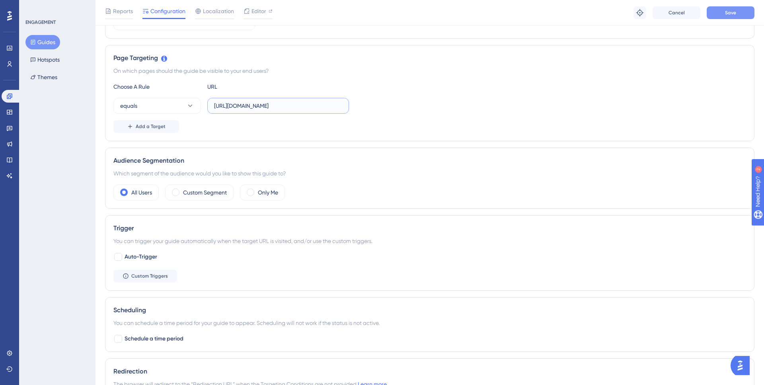
type input "https://snapmeter.com/v3/account/26bbd17df429a08fd965c010/building/38809/edit/i…"
click at [730, 12] on span "Save" at bounding box center [730, 13] width 11 height 6
drag, startPoint x: 330, startPoint y: 102, endPoint x: 363, endPoint y: 103, distance: 33.4
click at [363, 103] on div "equals https://snapmeter.com/v3/account/26bbd17df429a08fd965c010/building/38809…" at bounding box center [429, 106] width 633 height 16
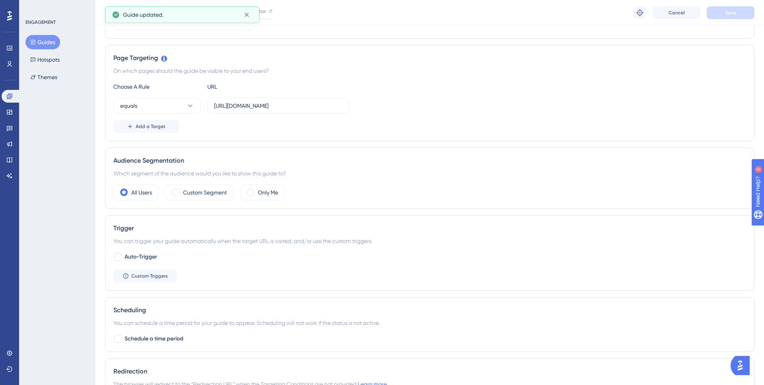
click at [413, 103] on div "equals https://snapmeter.com/v3/account/26bbd17df429a08fd965c010/building/38809…" at bounding box center [429, 106] width 633 height 16
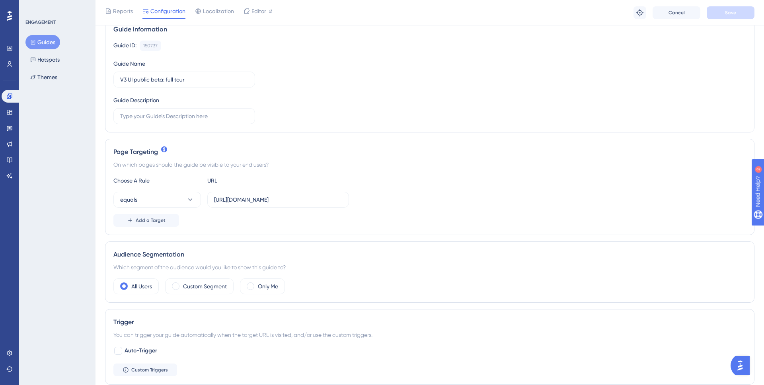
scroll to position [156, 0]
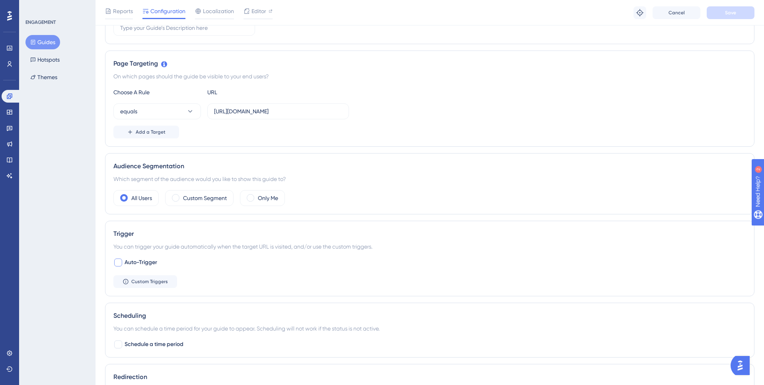
click at [147, 266] on span "Auto-Trigger" at bounding box center [141, 263] width 33 height 10
checkbox input "true"
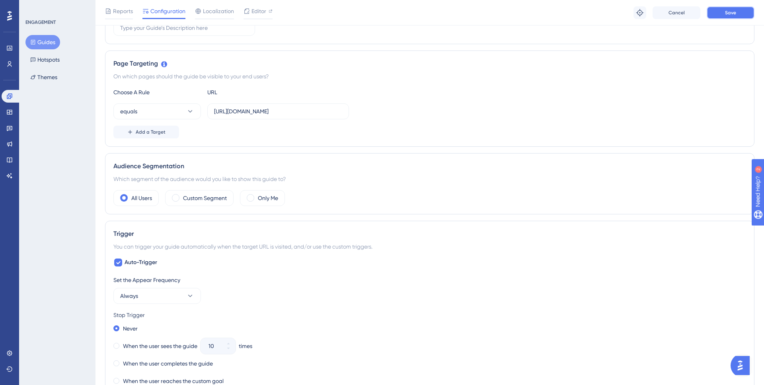
click at [709, 15] on button "Save" at bounding box center [731, 12] width 48 height 13
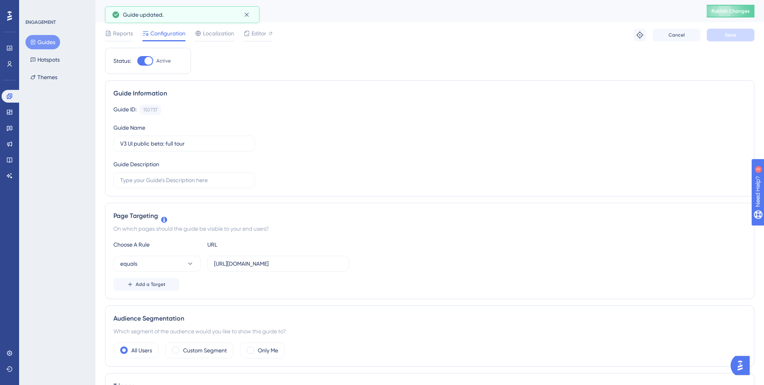
click at [0, 0] on div "V3 UI public beta: full tour Publish Changes" at bounding box center [0, 0] width 0 height 0
click at [731, 10] on span "Publish Changes" at bounding box center [731, 11] width 38 height 6
click at [250, 31] on icon at bounding box center [247, 33] width 6 height 6
click at [724, 13] on span "Publish Changes" at bounding box center [731, 11] width 38 height 6
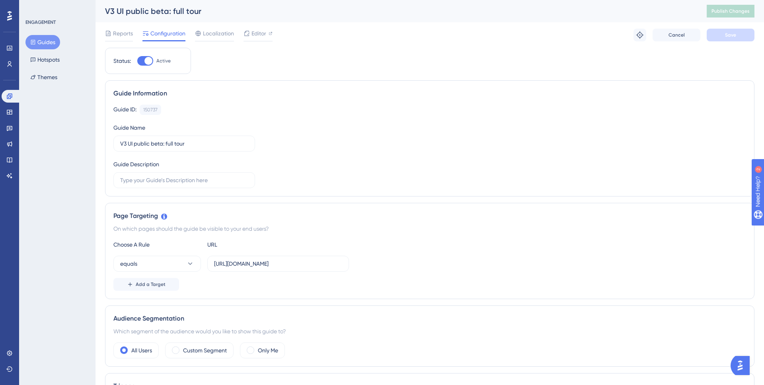
click at [31, 39] on icon at bounding box center [33, 42] width 6 height 6
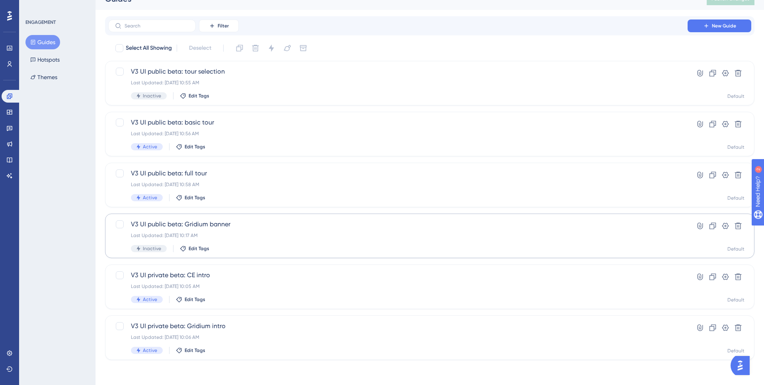
scroll to position [13, 0]
click at [230, 330] on span "V3 UI private beta: Gridium intro" at bounding box center [398, 326] width 534 height 10
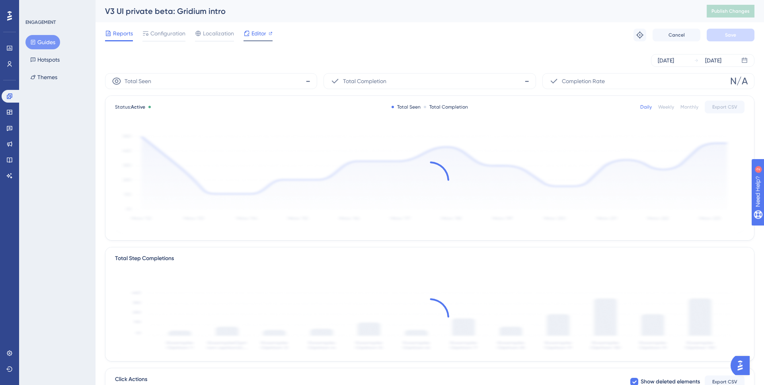
click at [254, 33] on span "Editor" at bounding box center [259, 34] width 15 height 10
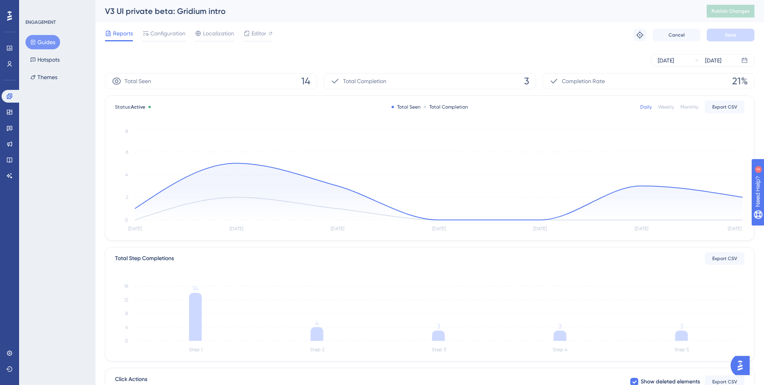
click at [46, 40] on button "Guides" at bounding box center [42, 42] width 35 height 14
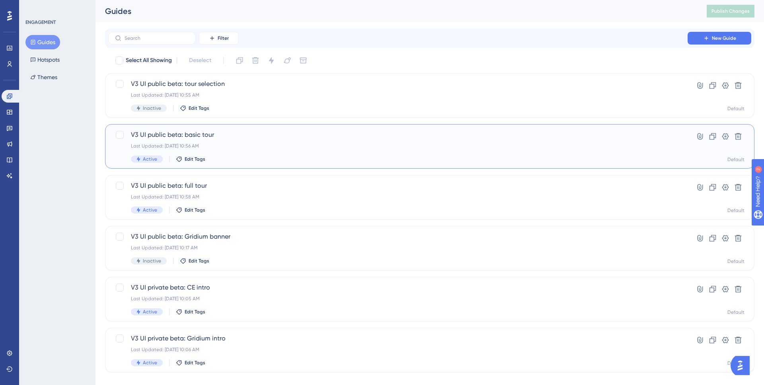
click at [238, 141] on div "V3 UI public beta: basic tour Last Updated: Aug 26 2025, 10:56 AM Active Edit T…" at bounding box center [398, 146] width 534 height 33
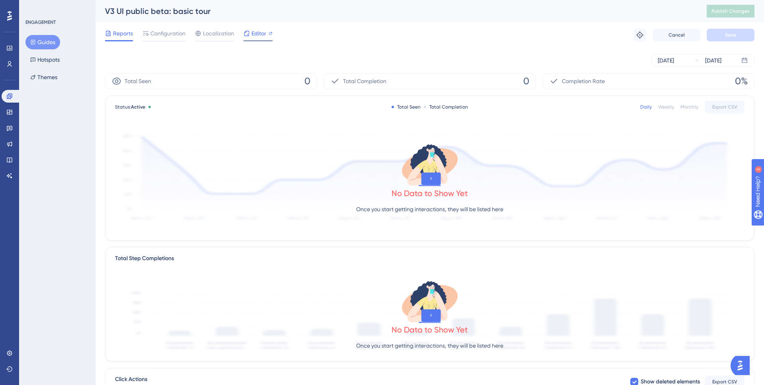
click at [253, 37] on span "Editor" at bounding box center [259, 34] width 15 height 10
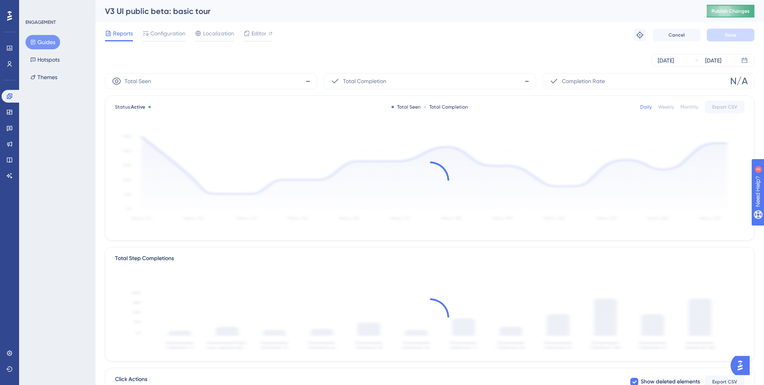
click at [725, 11] on span "Publish Changes" at bounding box center [731, 11] width 38 height 6
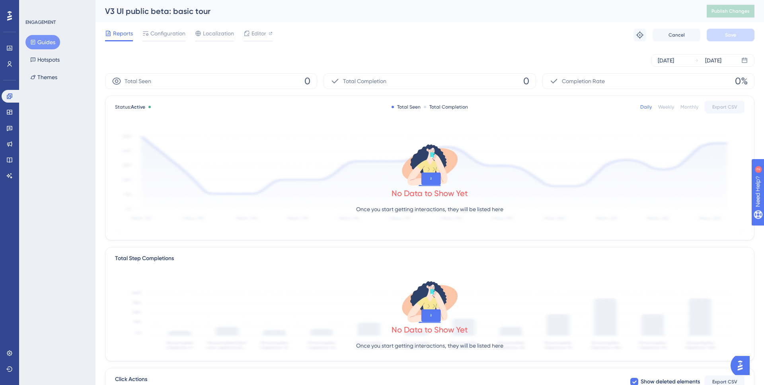
click at [45, 40] on button "Guides" at bounding box center [42, 42] width 35 height 14
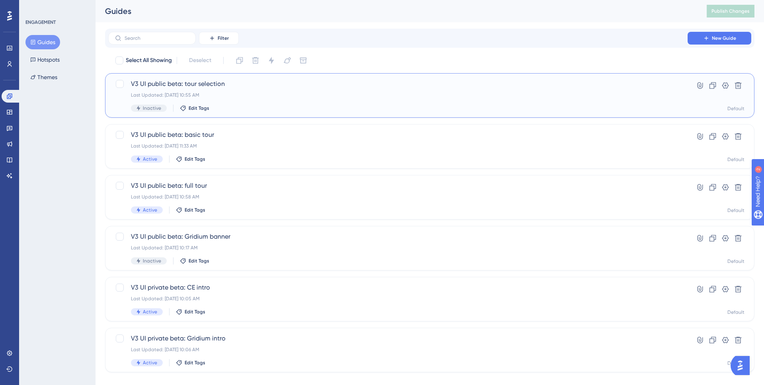
click at [228, 81] on span "V3 UI public beta: tour selection" at bounding box center [398, 84] width 534 height 10
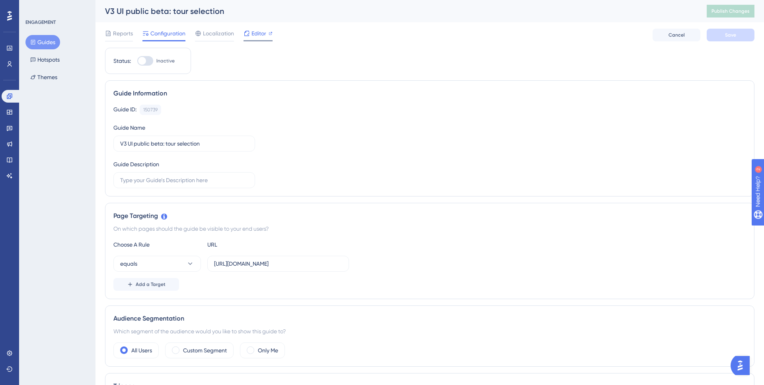
click at [260, 33] on span "Editor" at bounding box center [259, 34] width 15 height 10
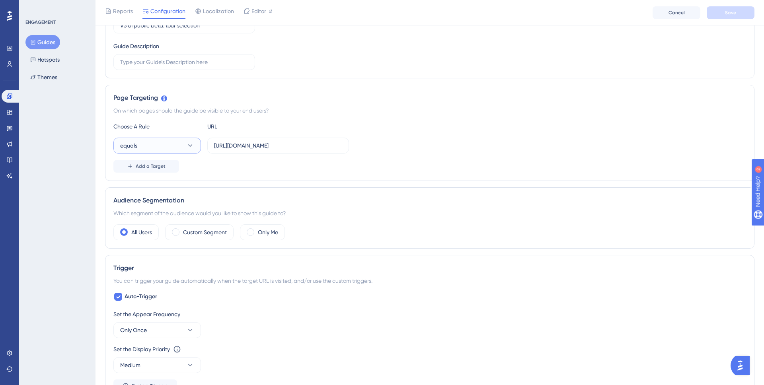
click at [179, 148] on button "equals" at bounding box center [157, 146] width 88 height 16
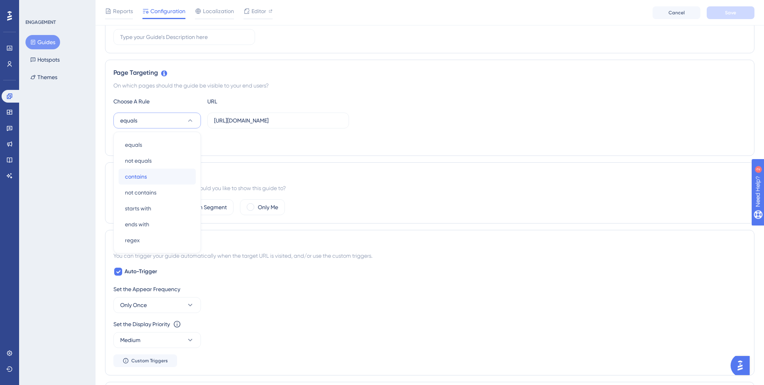
click at [165, 173] on div "contains contains" at bounding box center [157, 177] width 64 height 16
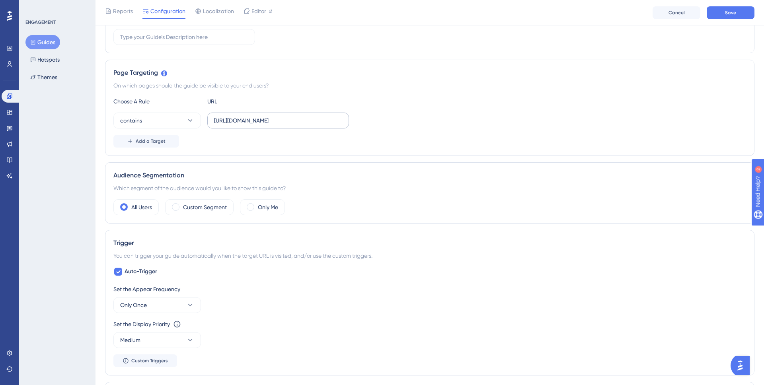
click at [259, 126] on label "https://snapmeter.com/v3/account/26bbd17df429a08fd965c010" at bounding box center [278, 121] width 142 height 16
click at [259, 125] on input "https://snapmeter.com/v3/account/26bbd17df429a08fd965c010" at bounding box center [278, 120] width 128 height 9
click at [259, 126] on label "https://snapmeter.com/v3/account/26bbd17df429a08fd965c010" at bounding box center [278, 121] width 142 height 16
click at [259, 125] on input "https://snapmeter.com/v3/account/26bbd17df429a08fd965c010" at bounding box center [278, 120] width 128 height 9
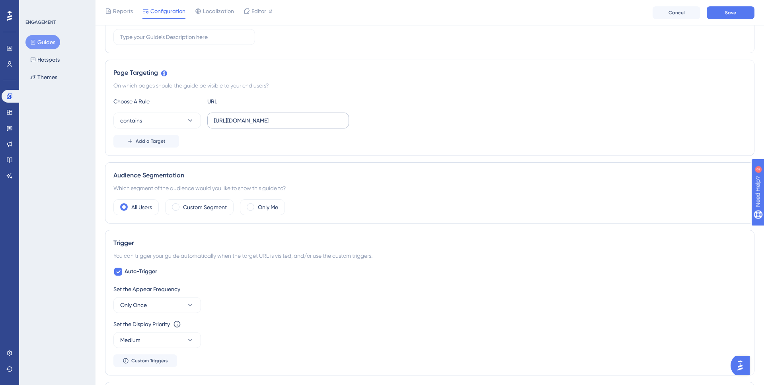
click at [259, 126] on label "https://snapmeter.com/v3/account/26bbd17df429a08fd965c010" at bounding box center [278, 121] width 142 height 16
click at [259, 125] on input "https://snapmeter.com/v3/account/26bbd17df429a08fd965c010" at bounding box center [278, 120] width 128 height 9
paste input "/building/38809/use/history"
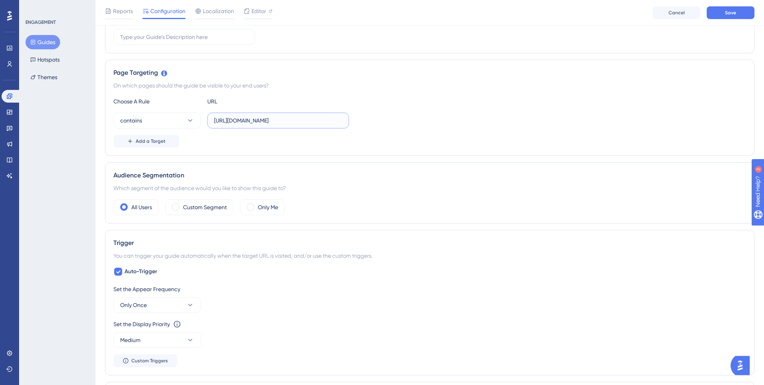
type input "https://snapmeter.com/v3/account/26bbd17df429a08fd965c010/building/38809/use/hi…"
click at [367, 141] on div "Add a Target" at bounding box center [429, 141] width 633 height 13
click at [193, 304] on icon at bounding box center [190, 307] width 8 height 8
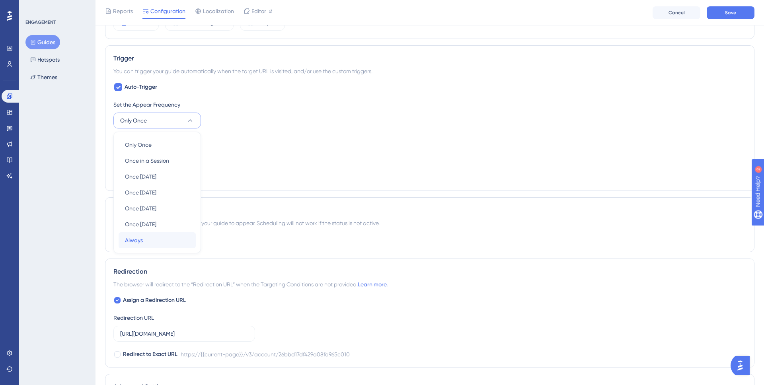
click at [173, 235] on div "Always Always" at bounding box center [157, 240] width 64 height 16
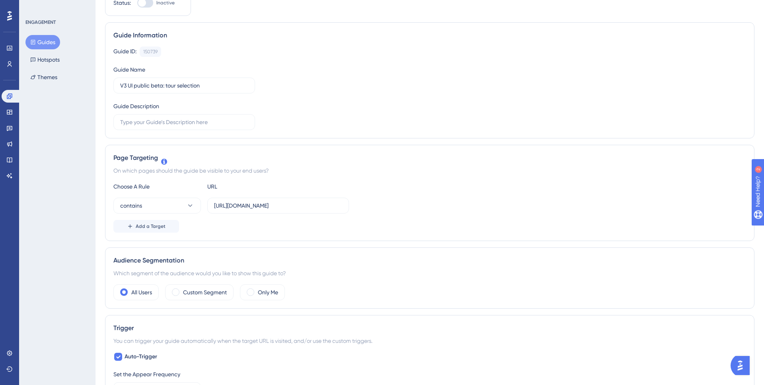
scroll to position [0, 0]
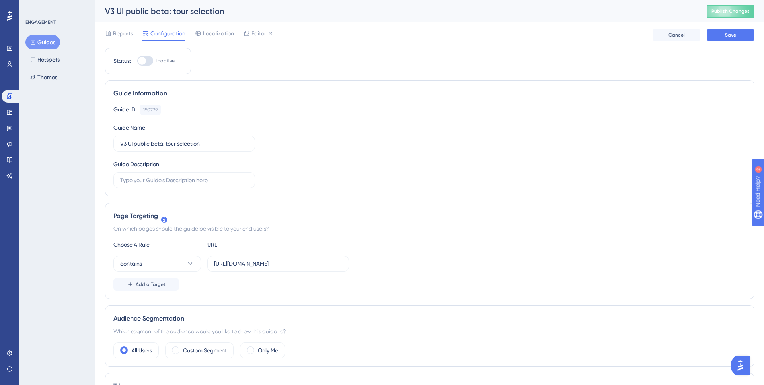
click at [148, 65] on div at bounding box center [145, 61] width 16 height 10
click at [137, 61] on input "Inactive" at bounding box center [137, 61] width 0 height 0
checkbox input "true"
click at [743, 33] on button "Save" at bounding box center [731, 35] width 48 height 13
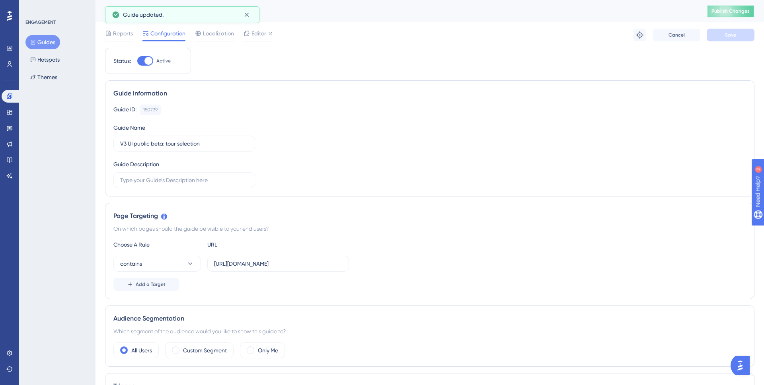
click at [715, 11] on span "Publish Changes" at bounding box center [731, 11] width 38 height 6
click at [247, 36] on icon at bounding box center [247, 33] width 6 height 6
click at [728, 15] on button "Publish Changes" at bounding box center [731, 11] width 48 height 13
click at [737, 14] on span "Publish Changes" at bounding box center [731, 11] width 38 height 6
click at [49, 47] on button "Guides" at bounding box center [42, 42] width 35 height 14
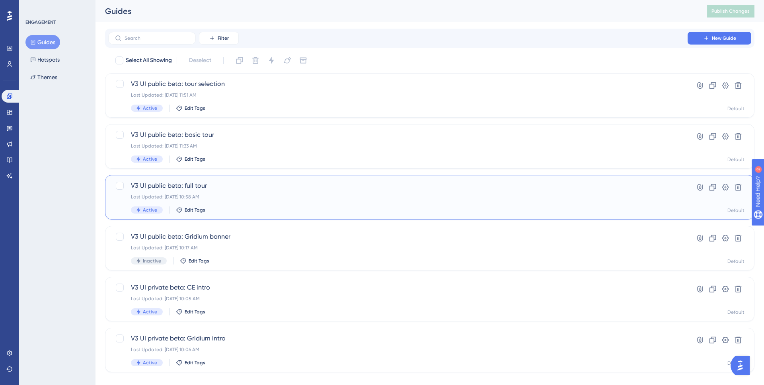
click at [213, 179] on div "V3 UI public beta: full tour Last Updated: Aug 26 2025, 10:58 AM Active Edit Ta…" at bounding box center [430, 197] width 650 height 45
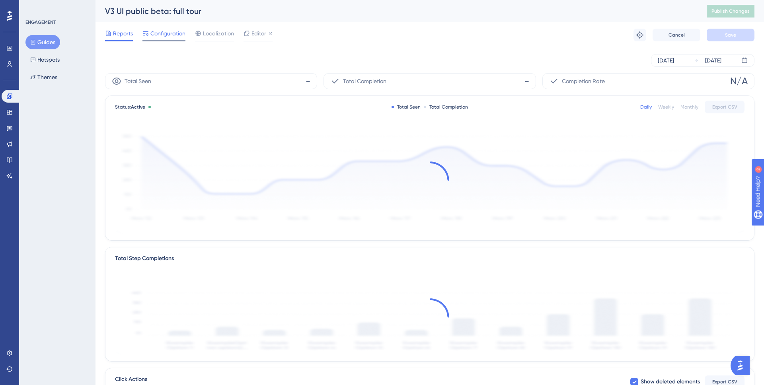
click at [177, 35] on span "Configuration" at bounding box center [167, 34] width 35 height 10
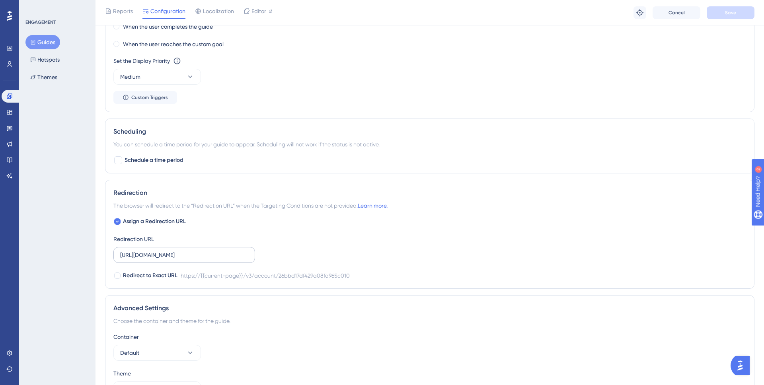
scroll to position [521, 0]
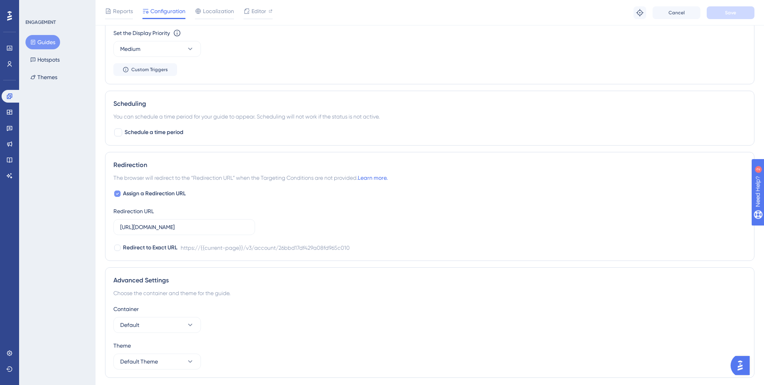
click at [118, 191] on icon at bounding box center [117, 194] width 3 height 6
checkbox input "false"
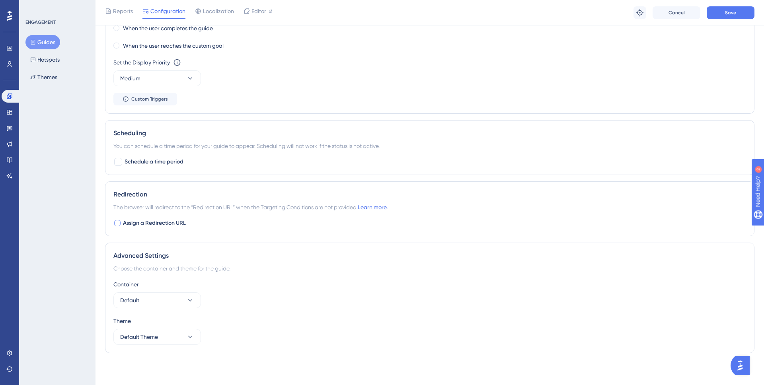
scroll to position [491, 0]
click at [723, 14] on button "Save" at bounding box center [731, 12] width 48 height 13
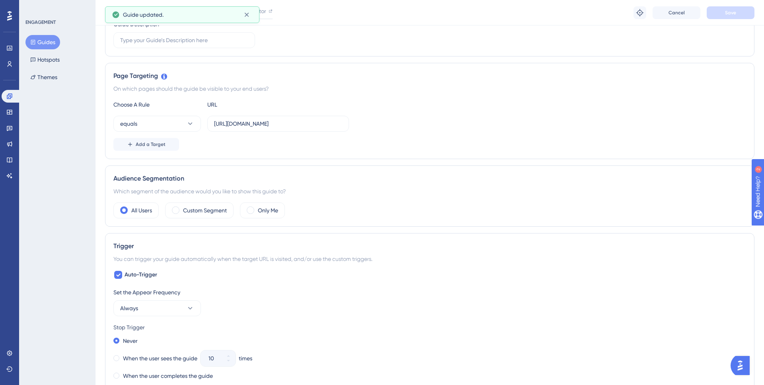
scroll to position [0, 0]
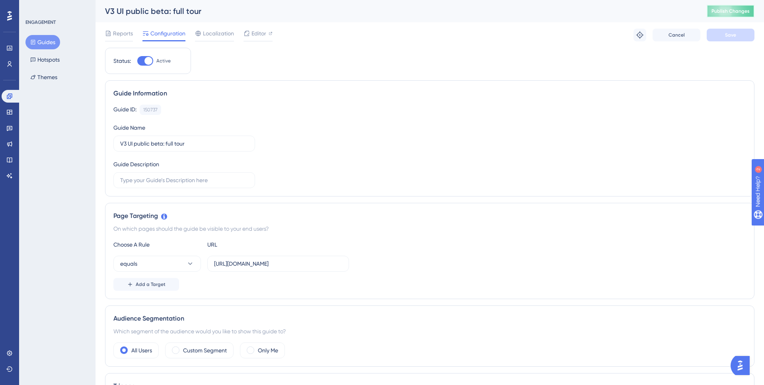
click at [727, 14] on button "Publish Changes" at bounding box center [731, 11] width 48 height 13
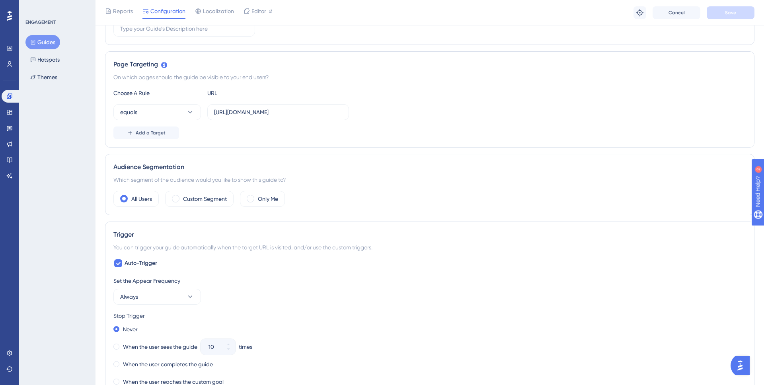
scroll to position [287, 0]
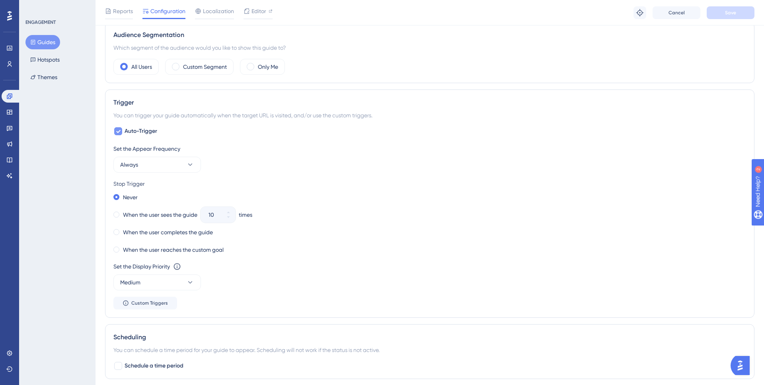
click at [133, 133] on span "Auto-Trigger" at bounding box center [141, 132] width 33 height 10
checkbox input "false"
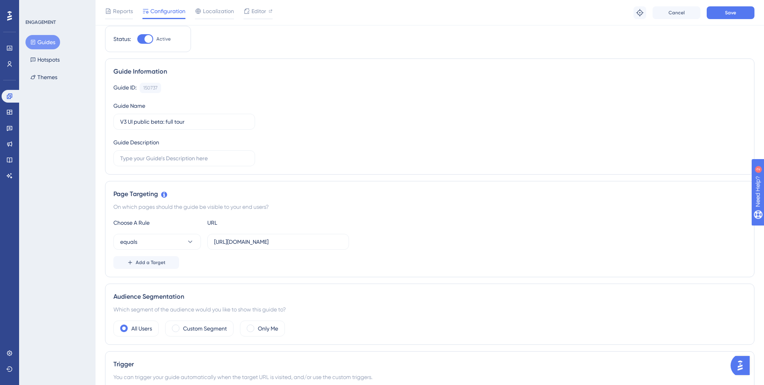
scroll to position [22, 0]
drag, startPoint x: 342, startPoint y: 243, endPoint x: 412, endPoint y: 241, distance: 70.1
click at [412, 241] on div "equals https://snapmeter.com/v3/account/26bbd17df429a08fd965c010/building/38809…" at bounding box center [429, 242] width 633 height 16
click at [337, 238] on input "https://snapmeter.com/v3/account/26bbd17df429a08fd965c010/building/38809/edit/i…" at bounding box center [278, 242] width 128 height 9
click at [195, 237] on button "equals" at bounding box center [157, 242] width 88 height 16
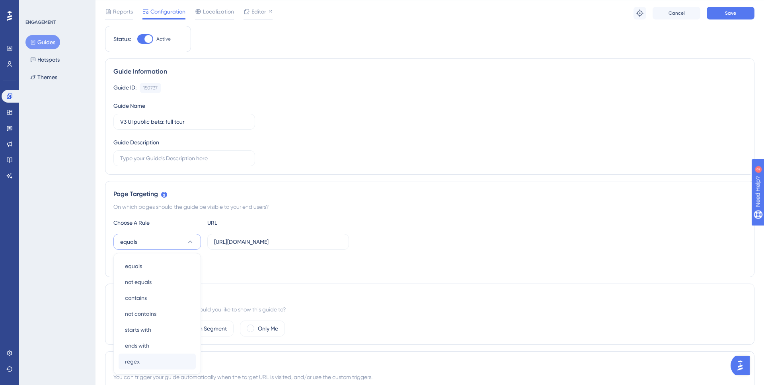
scroll to position [143, 0]
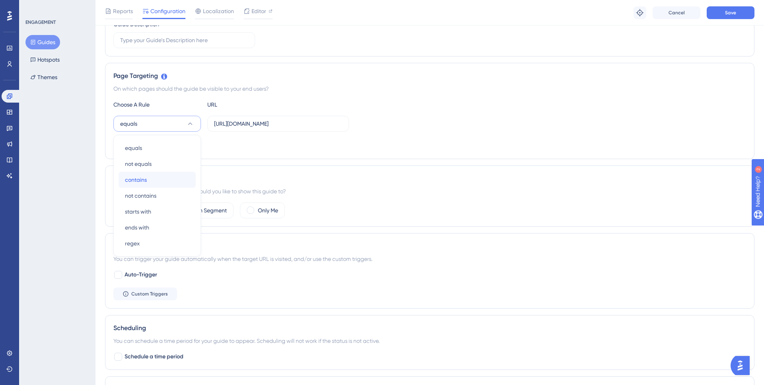
click at [161, 179] on div "contains contains" at bounding box center [157, 180] width 64 height 16
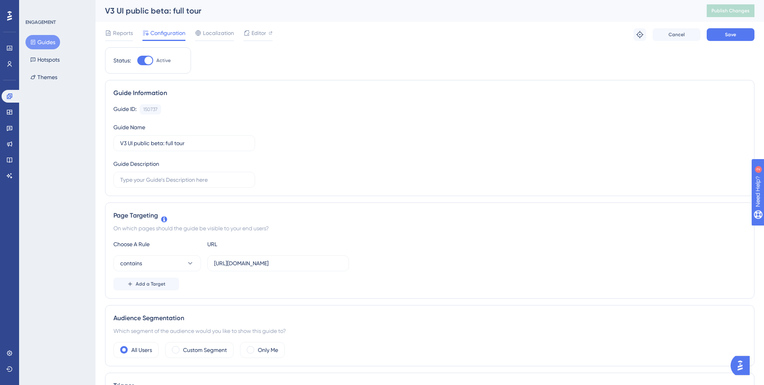
scroll to position [0, 0]
click at [733, 39] on button "Save" at bounding box center [731, 35] width 48 height 13
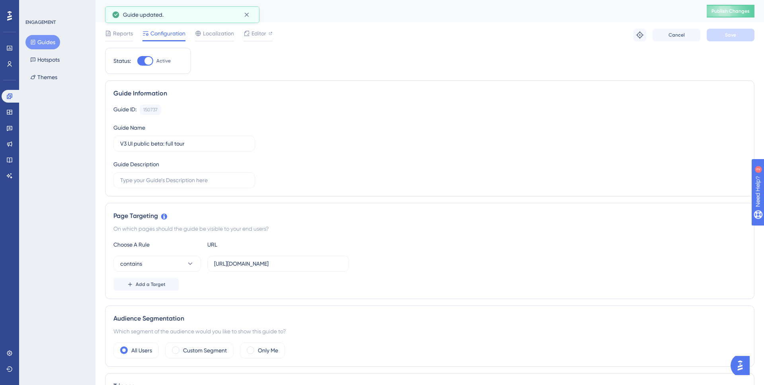
click at [55, 41] on button "Guides" at bounding box center [42, 42] width 35 height 14
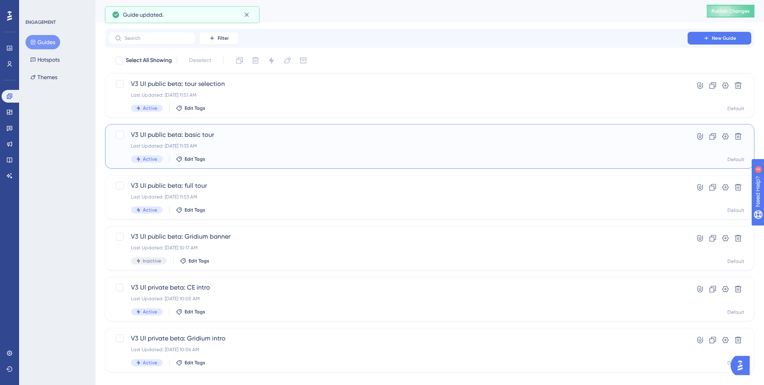
click at [226, 132] on span "V3 UI public beta: basic tour" at bounding box center [398, 135] width 534 height 10
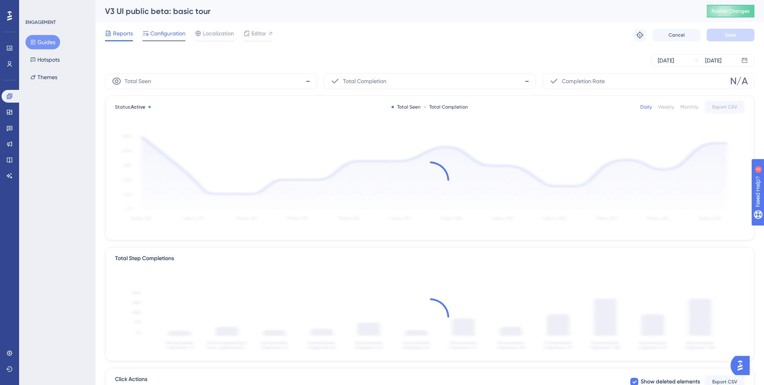
click at [176, 34] on span "Configuration" at bounding box center [167, 34] width 35 height 10
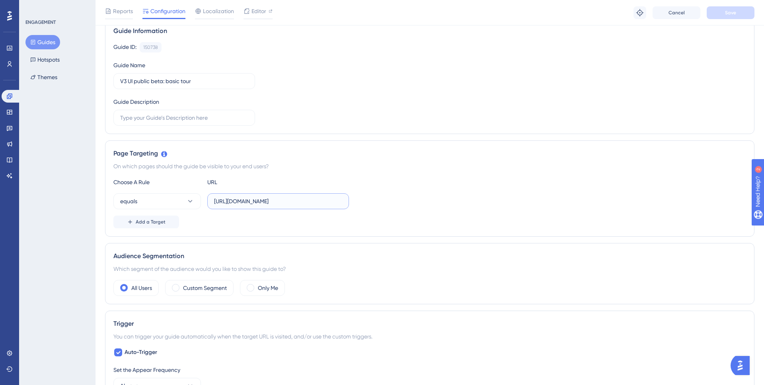
scroll to position [0, 39]
drag, startPoint x: 330, startPoint y: 203, endPoint x: 427, endPoint y: 202, distance: 97.1
click at [427, 202] on div "equals https://snapmeter.com/v3/account/26bbd17df429a08fd965c010" at bounding box center [429, 201] width 633 height 16
click at [252, 227] on div "Add a Target" at bounding box center [429, 222] width 633 height 13
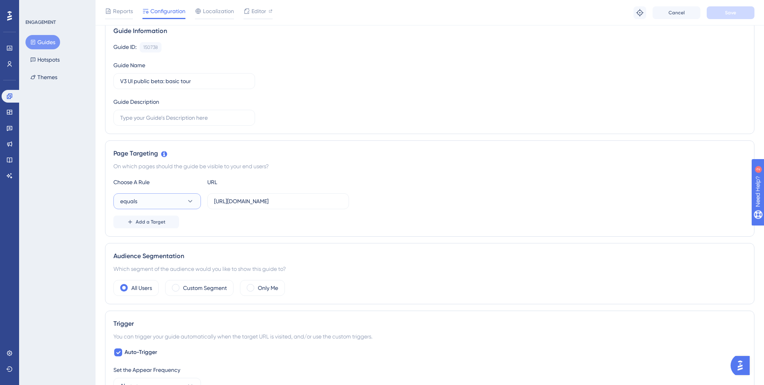
click at [180, 203] on button "equals" at bounding box center [157, 201] width 88 height 16
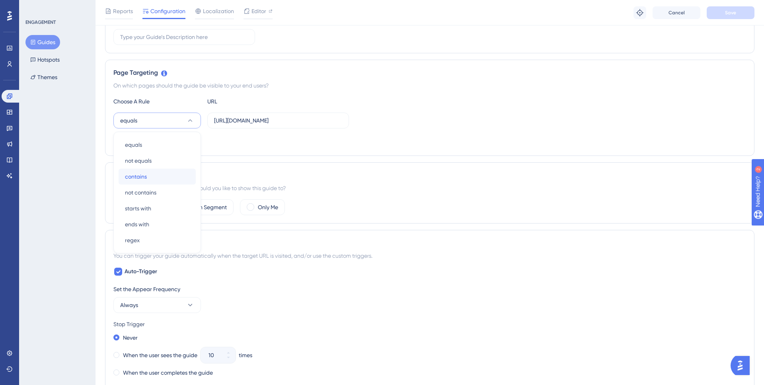
click at [174, 177] on div "contains contains" at bounding box center [157, 177] width 64 height 16
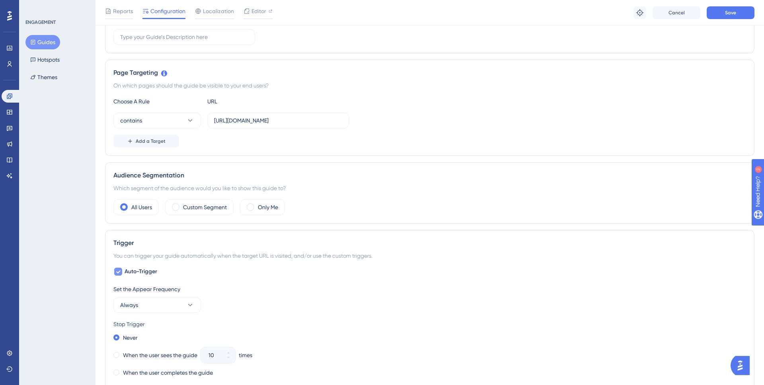
click at [147, 272] on span "Auto-Trigger" at bounding box center [141, 272] width 33 height 10
checkbox input "false"
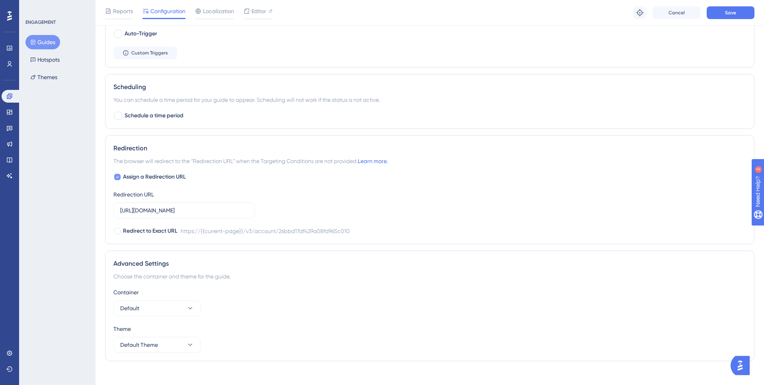
click at [161, 179] on span "Assign a Redirection URL" at bounding box center [154, 177] width 63 height 10
checkbox input "false"
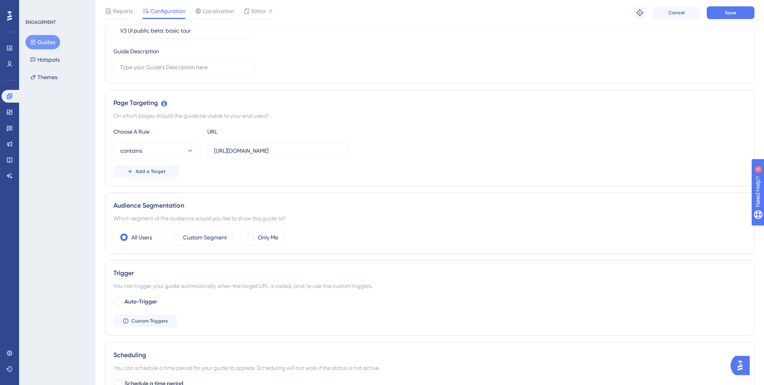
scroll to position [0, 0]
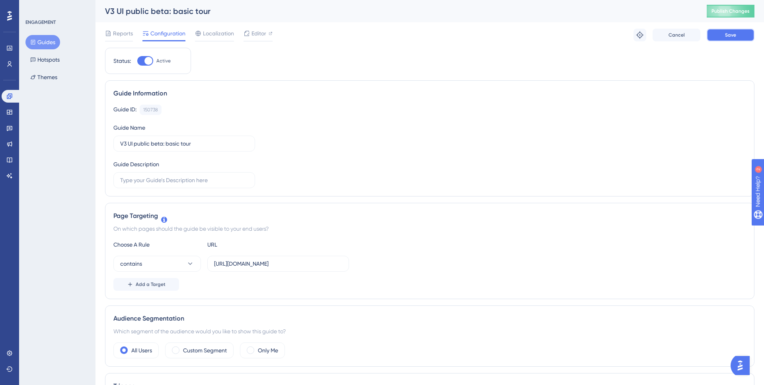
click at [725, 35] on span "Save" at bounding box center [730, 35] width 11 height 6
click at [48, 43] on button "Guides" at bounding box center [42, 42] width 35 height 14
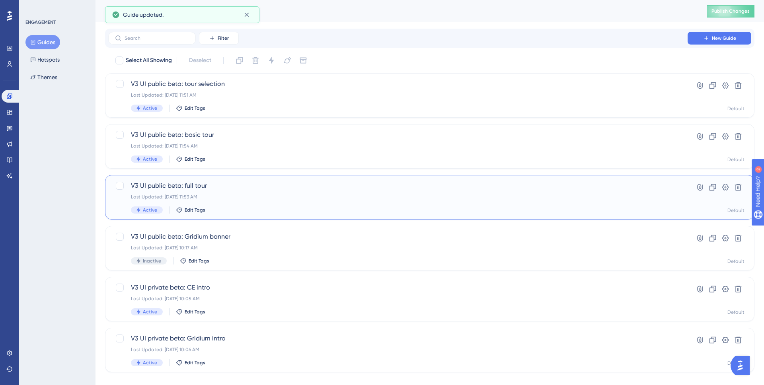
click at [233, 185] on span "V3 UI public beta: full tour" at bounding box center [398, 186] width 534 height 10
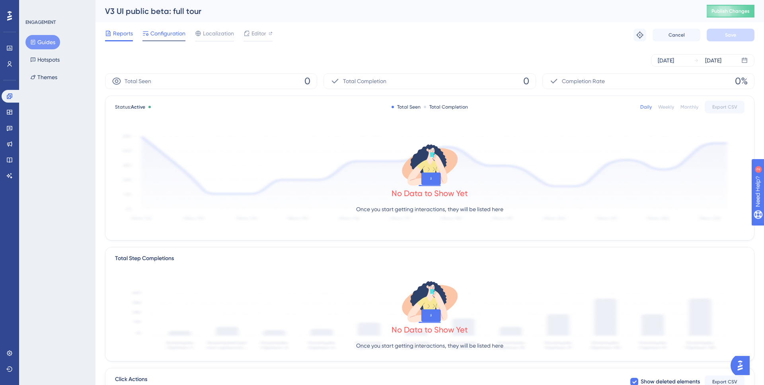
click at [176, 37] on span "Configuration" at bounding box center [167, 34] width 35 height 10
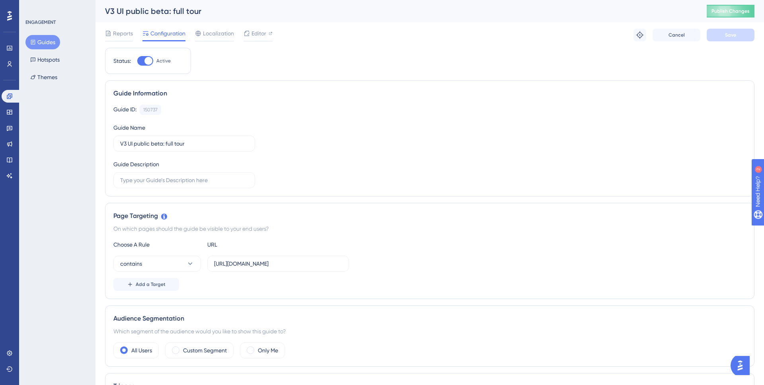
drag, startPoint x: 318, startPoint y: 269, endPoint x: 372, endPoint y: 266, distance: 53.8
click at [372, 266] on div "contains https://snapmeter.com/v3/account/26bbd17df429a08fd965c010/building/388…" at bounding box center [429, 264] width 633 height 16
drag, startPoint x: 334, startPoint y: 259, endPoint x: 377, endPoint y: 258, distance: 43.0
click at [377, 258] on div "contains https://snapmeter.com/v3/account/26bbd17df429a08fd965c010/building/388…" at bounding box center [429, 264] width 633 height 16
click at [327, 266] on input "https://snapmeter.com/v3/account/26bbd17df429a08fd965c010/building/38809/edit/i…" at bounding box center [278, 264] width 128 height 9
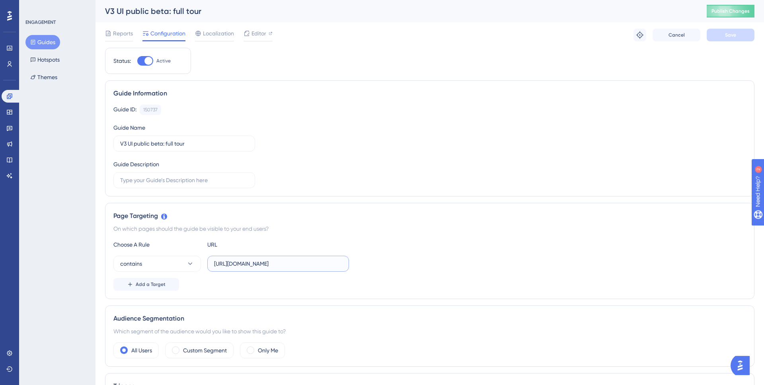
scroll to position [0, 106]
drag, startPoint x: 326, startPoint y: 263, endPoint x: 381, endPoint y: 265, distance: 55.3
click at [381, 265] on div "contains https://snapmeter.com/v3/account/26bbd17df429a08fd965c010/building/388…" at bounding box center [429, 264] width 633 height 16
click at [291, 266] on input "https://snapmeter.com/v3/account/26bbd17df429a08fd965c010/building/38809/edit/i…" at bounding box center [278, 264] width 128 height 9
drag, startPoint x: 276, startPoint y: 263, endPoint x: 381, endPoint y: 264, distance: 105.1
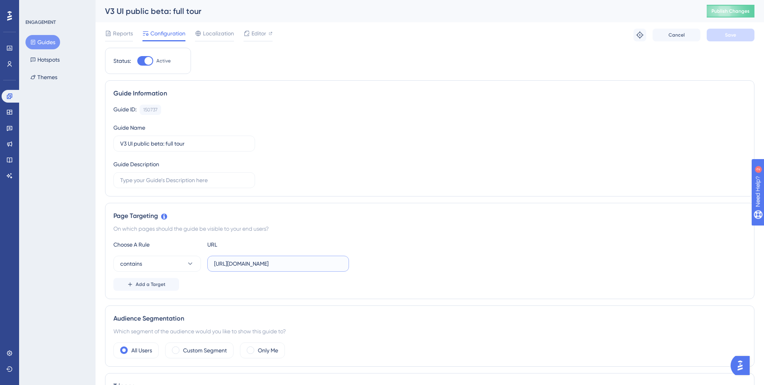
click at [381, 264] on div "contains https://snapmeter.com/v3/account/26bbd17df429a08fd965c010/building/388…" at bounding box center [429, 264] width 633 height 16
drag, startPoint x: 275, startPoint y: 263, endPoint x: 338, endPoint y: 270, distance: 63.3
click at [338, 270] on label "https://snapmeter.com/v3/account/26bbd17df429a08fd965c010/building/38809/edit/i…" at bounding box center [278, 264] width 142 height 16
type input "https://snapmeter.com/v3/account/26bbd17df429a08fd965c010"
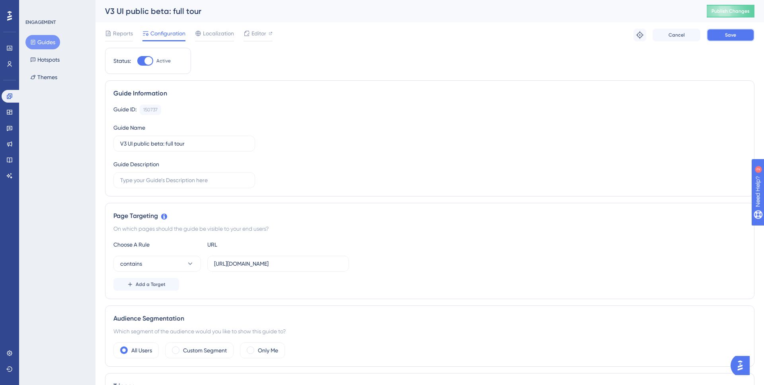
scroll to position [0, 0]
click at [735, 34] on span "Save" at bounding box center [730, 35] width 11 height 6
click at [41, 39] on button "Guides" at bounding box center [42, 42] width 35 height 14
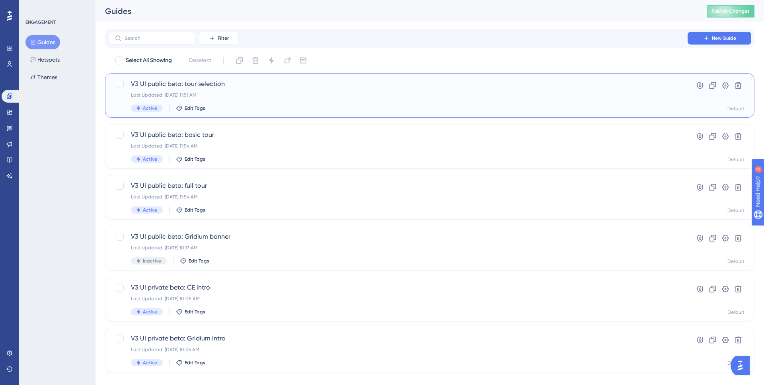
click at [258, 93] on div "Last Updated: Aug 26 2025, 11:51 AM" at bounding box center [398, 95] width 534 height 6
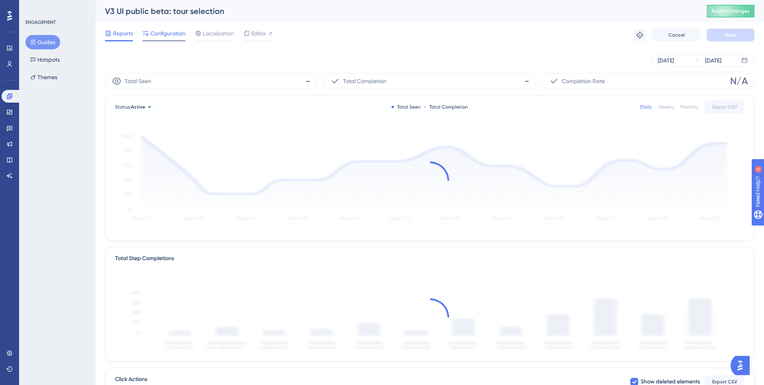
click at [173, 33] on span "Configuration" at bounding box center [167, 34] width 35 height 10
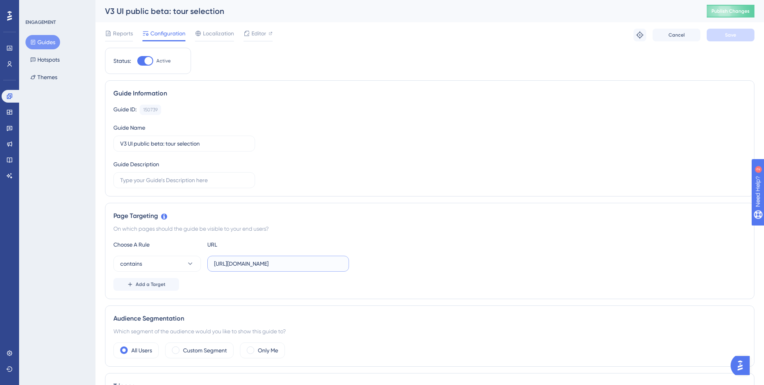
drag, startPoint x: 311, startPoint y: 266, endPoint x: 402, endPoint y: 260, distance: 90.5
click at [402, 260] on div "contains https://snapmeter.com/v3/account/26bbd17df429a08fd965c010/building/388…" at bounding box center [429, 264] width 633 height 16
drag, startPoint x: 337, startPoint y: 264, endPoint x: 349, endPoint y: 269, distance: 13.1
click at [349, 269] on div "contains https://snapmeter.com/v3/account/26bbd17df429a08fd965c010/building/388…" at bounding box center [429, 264] width 633 height 16
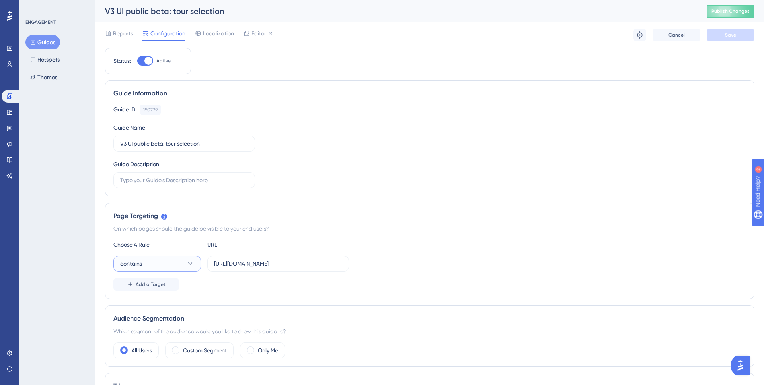
scroll to position [0, 0]
click at [192, 267] on icon at bounding box center [190, 264] width 8 height 8
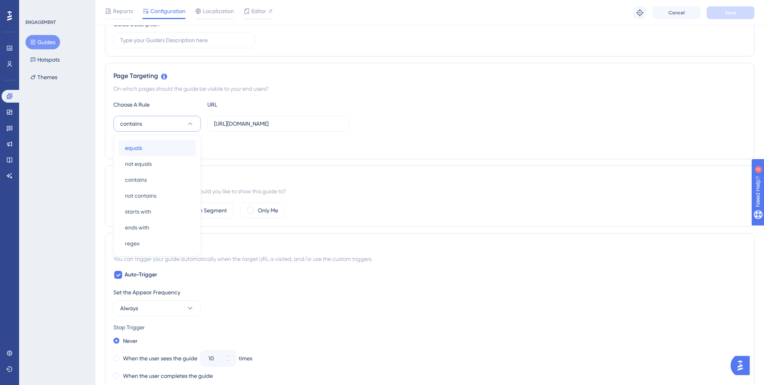
click at [162, 146] on div "equals equals" at bounding box center [157, 148] width 64 height 16
drag, startPoint x: 320, startPoint y: 123, endPoint x: 339, endPoint y: 124, distance: 18.7
click at [339, 124] on input "https://snapmeter.com/v3/account/26bbd17df429a08fd965c010/building/38809/use/hi…" at bounding box center [278, 123] width 128 height 9
click at [280, 123] on input "https://snapmeter.com/v3/account/26bbd17df429a08fd965c010/building/38809/use/hi…" at bounding box center [278, 123] width 128 height 9
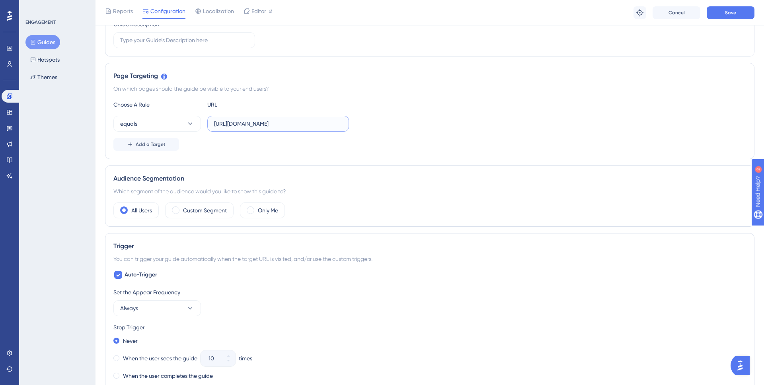
drag, startPoint x: 269, startPoint y: 123, endPoint x: 280, endPoint y: 141, distance: 21.1
click at [280, 141] on div "Choose A Rule URL equals https://snapmeter.com/v3/account/26bbd17df429a08fd965c…" at bounding box center [429, 125] width 633 height 51
type input "https://snapmeter.com/v3/account/26bbd17df429a08fd965c010"
click at [720, 13] on button "Save" at bounding box center [731, 12] width 48 height 13
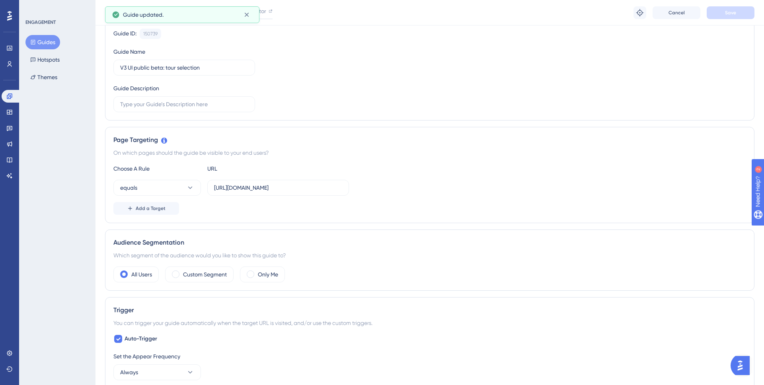
scroll to position [0, 0]
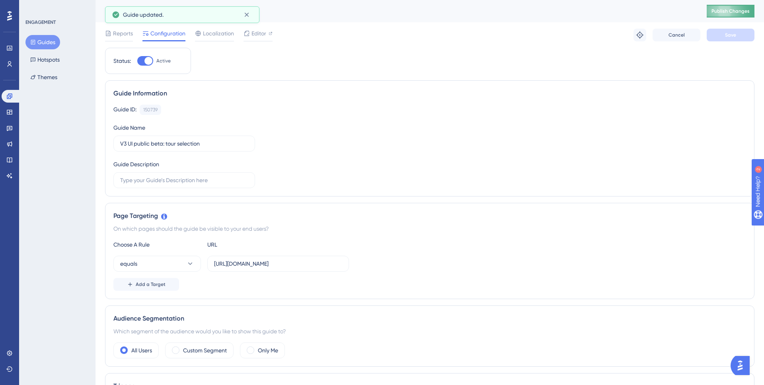
click at [731, 11] on span "Publish Changes" at bounding box center [731, 11] width 38 height 6
click at [47, 43] on button "Guides" at bounding box center [42, 42] width 35 height 14
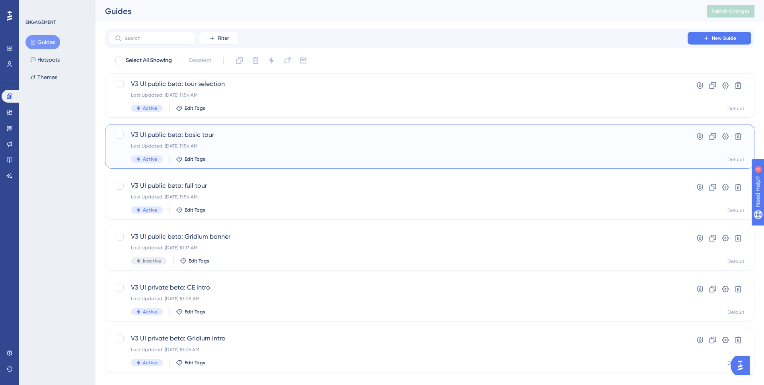
click at [252, 146] on div "Last Updated: Aug 26 2025, 11:54 AM" at bounding box center [398, 146] width 534 height 6
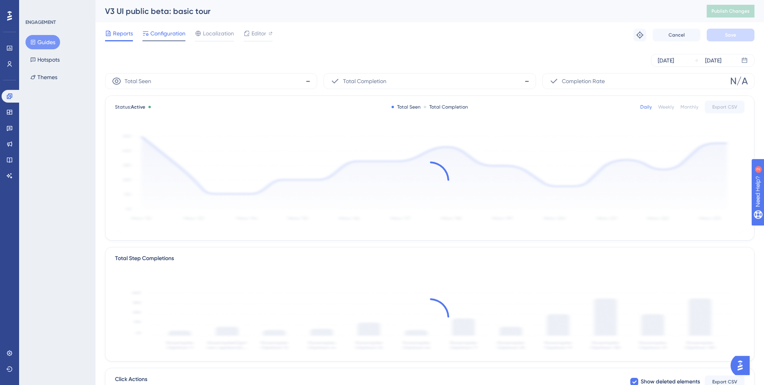
click at [160, 40] on div at bounding box center [163, 40] width 43 height 1
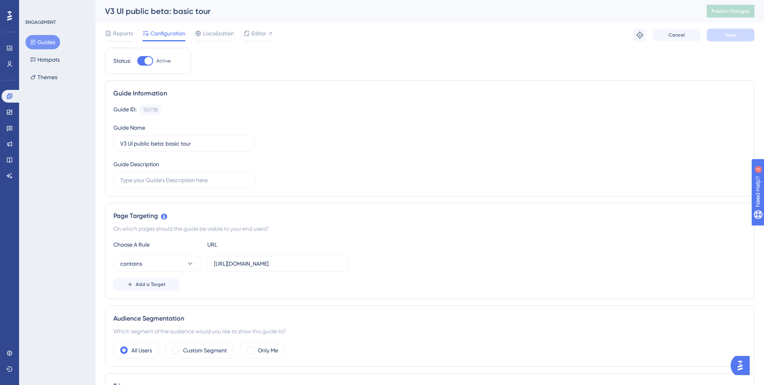
click at [55, 40] on button "Guides" at bounding box center [42, 42] width 35 height 14
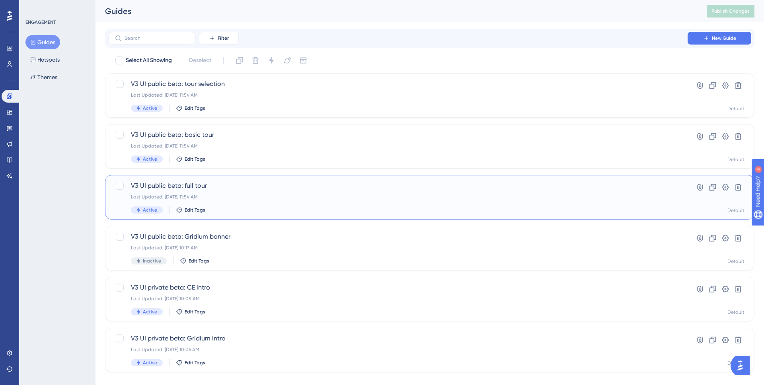
click at [240, 182] on span "V3 UI public beta: full tour" at bounding box center [398, 186] width 534 height 10
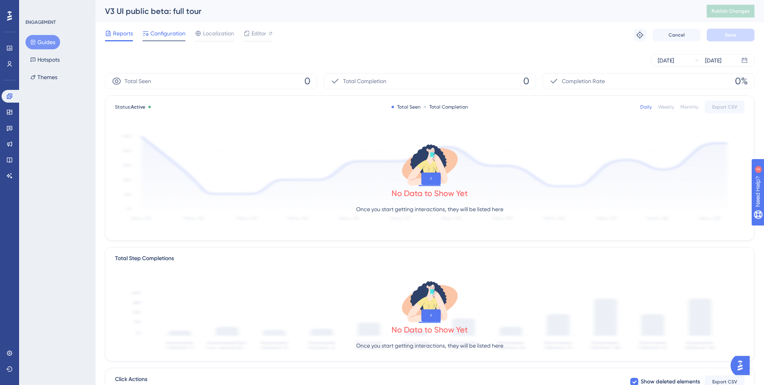
click at [166, 35] on span "Configuration" at bounding box center [167, 34] width 35 height 10
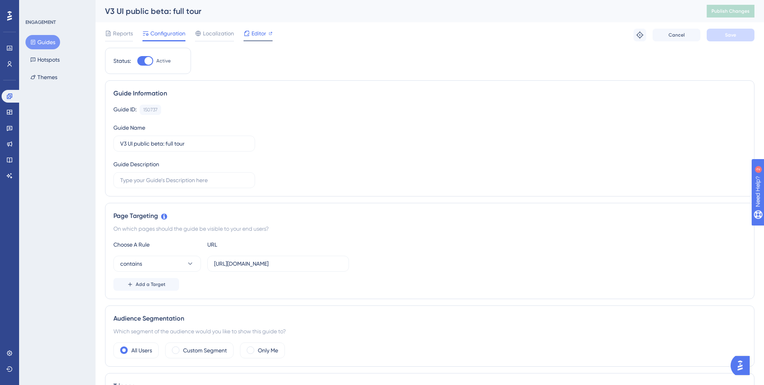
click at [258, 31] on span "Editor" at bounding box center [259, 34] width 15 height 10
click at [45, 45] on button "Guides" at bounding box center [42, 42] width 35 height 14
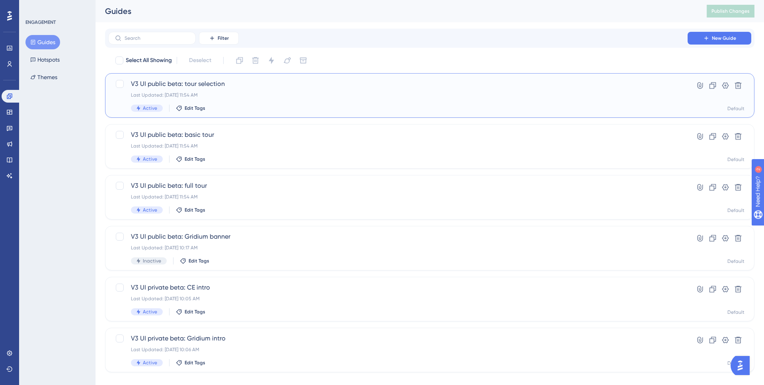
click at [213, 85] on span "V3 UI public beta: tour selection" at bounding box center [398, 84] width 534 height 10
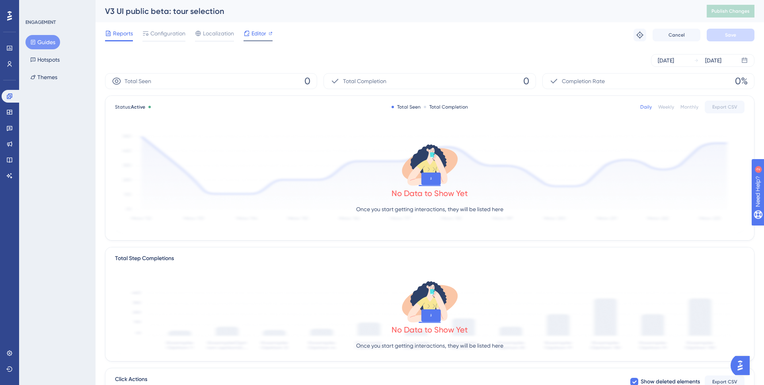
click at [247, 39] on div "Editor" at bounding box center [258, 35] width 29 height 13
click at [47, 77] on button "Themes" at bounding box center [43, 77] width 37 height 14
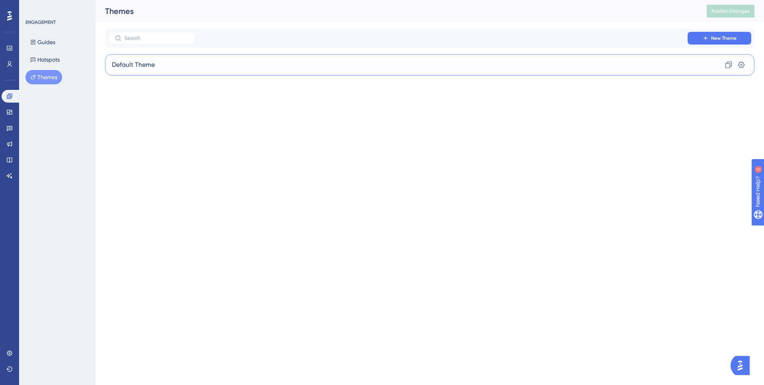
click at [262, 72] on div "Default Theme Clone Settings" at bounding box center [430, 64] width 650 height 21
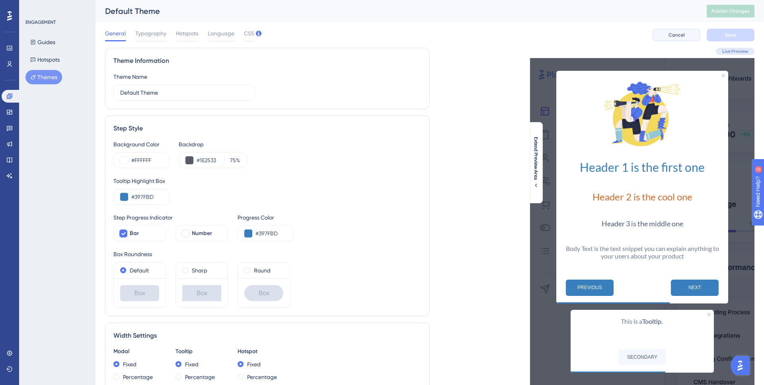
click at [696, 37] on button "Cancel" at bounding box center [677, 35] width 48 height 13
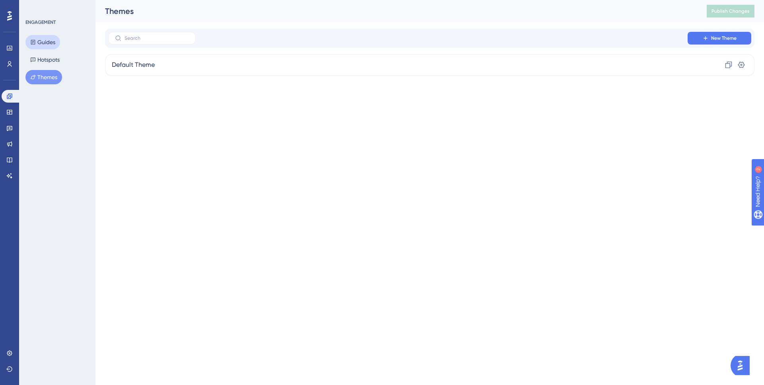
click at [55, 46] on button "Guides" at bounding box center [42, 42] width 35 height 14
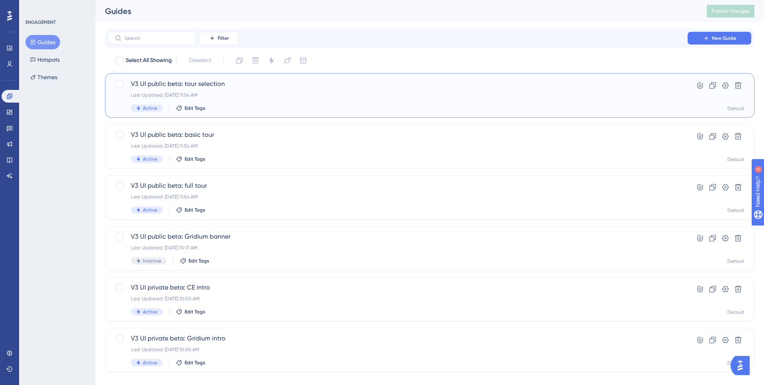
click at [231, 95] on div "Last Updated: Aug 26 2025, 11:54 AM" at bounding box center [398, 95] width 534 height 6
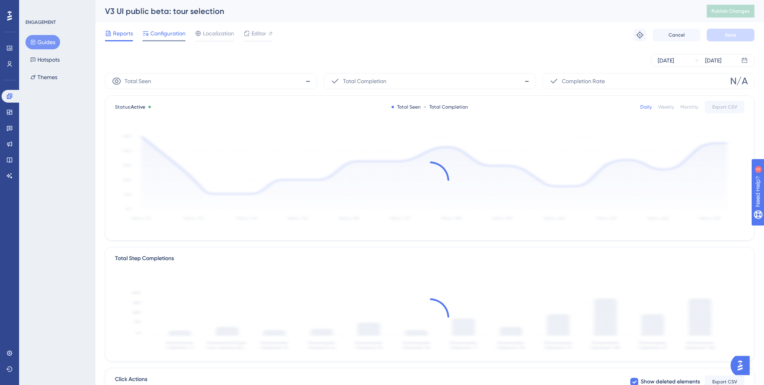
click at [166, 33] on span "Configuration" at bounding box center [167, 34] width 35 height 10
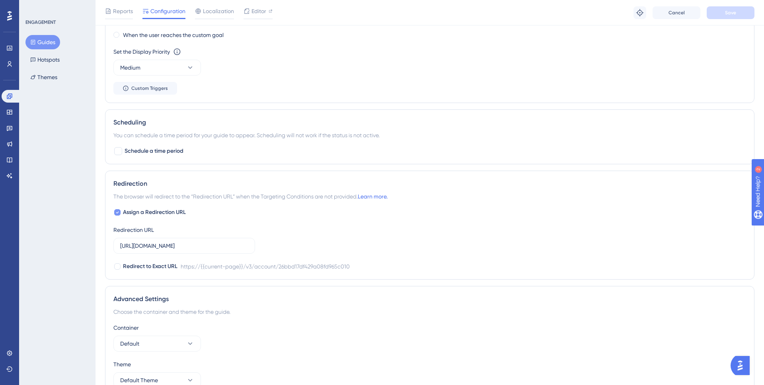
click at [146, 211] on span "Assign a Redirection URL" at bounding box center [154, 213] width 63 height 10
checkbox input "false"
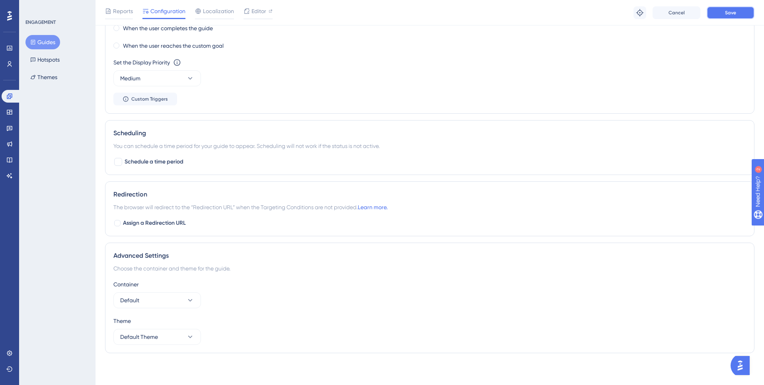
click at [721, 10] on button "Save" at bounding box center [731, 12] width 48 height 13
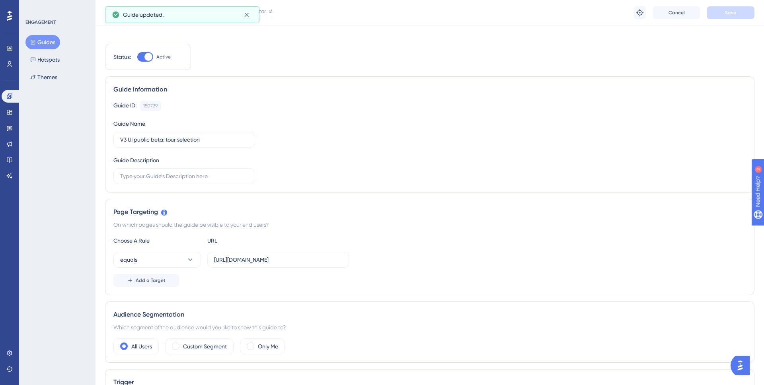
scroll to position [0, 0]
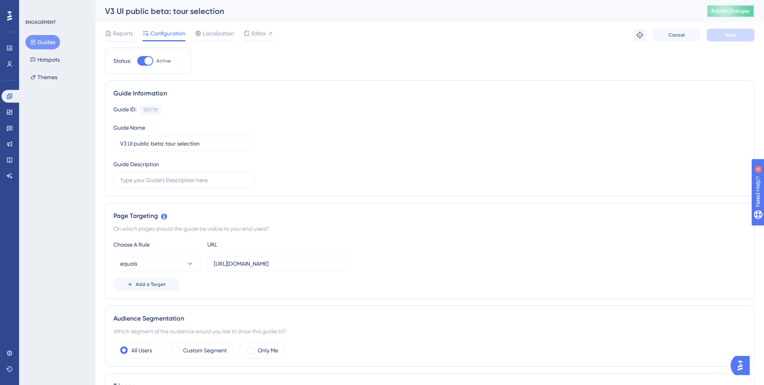
click at [722, 10] on span "Publish Changes" at bounding box center [731, 11] width 38 height 6
click at [42, 46] on button "Guides" at bounding box center [42, 42] width 35 height 14
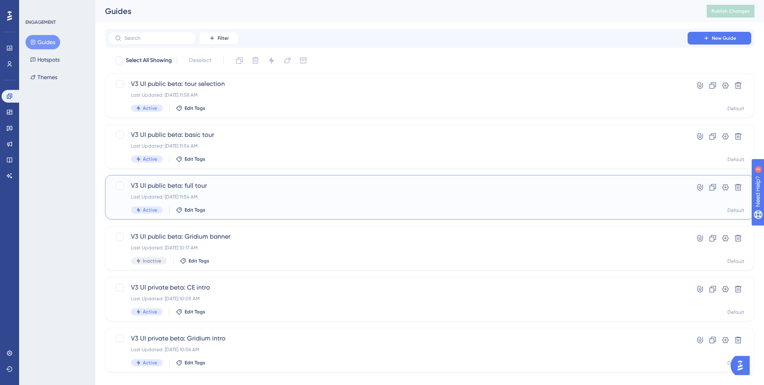
click at [224, 189] on span "V3 UI public beta: full tour" at bounding box center [398, 186] width 534 height 10
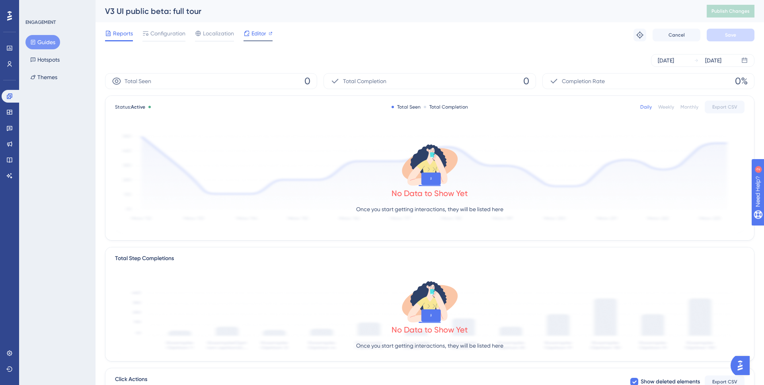
click at [255, 30] on span "Editor" at bounding box center [259, 34] width 15 height 10
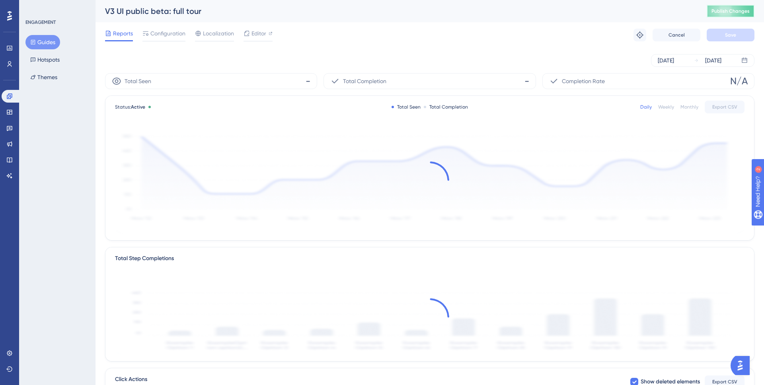
click at [729, 15] on button "Publish Changes" at bounding box center [731, 11] width 48 height 13
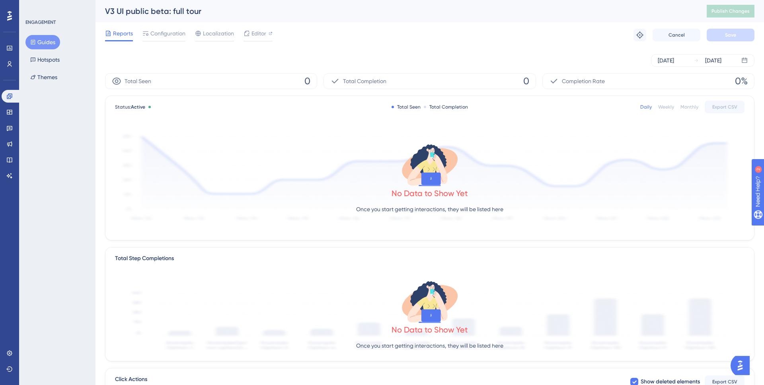
click at [39, 41] on button "Guides" at bounding box center [42, 42] width 35 height 14
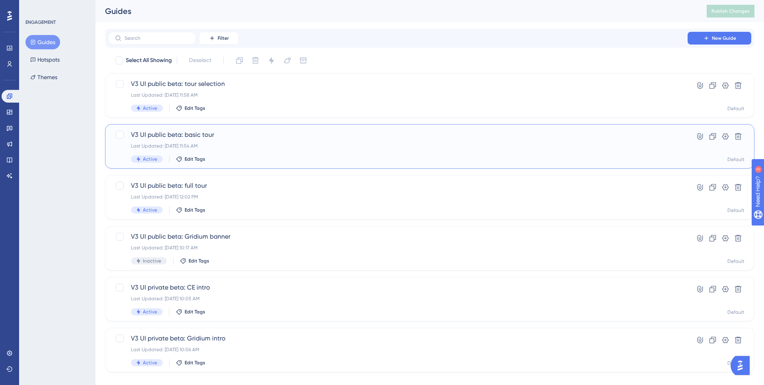
click at [244, 134] on span "V3 UI public beta: basic tour" at bounding box center [398, 135] width 534 height 10
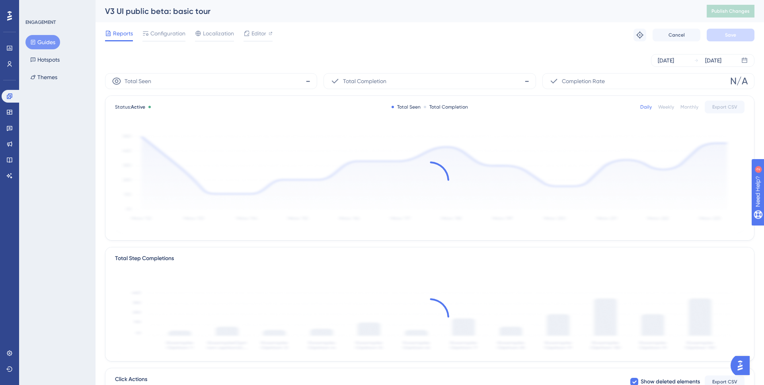
click at [35, 40] on icon at bounding box center [33, 42] width 4 height 5
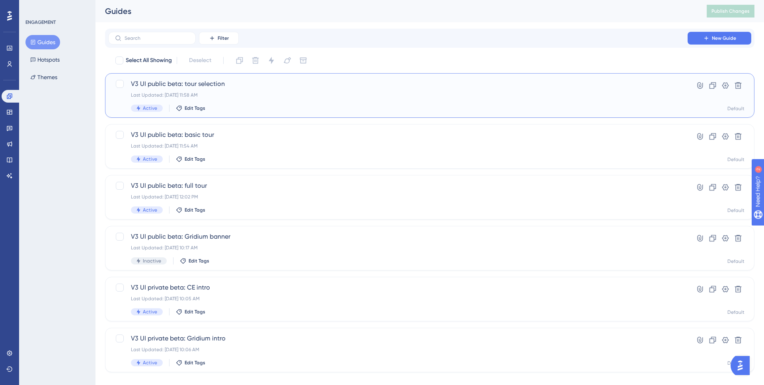
click at [239, 95] on div "Last Updated: Aug 26 2025, 11:58 AM" at bounding box center [398, 95] width 534 height 6
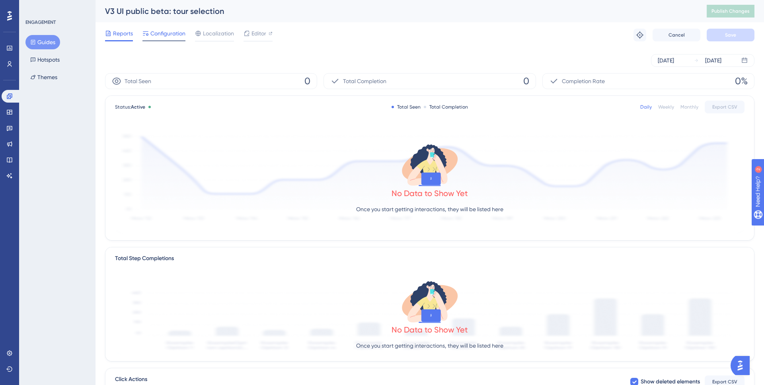
click at [171, 35] on span "Configuration" at bounding box center [167, 34] width 35 height 10
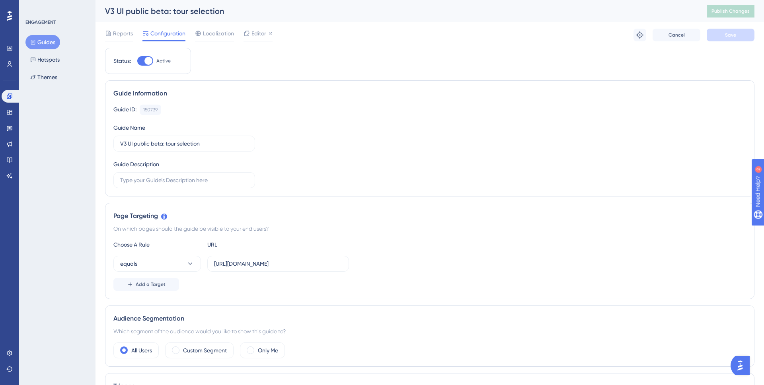
click at [50, 41] on button "Guides" at bounding box center [42, 42] width 35 height 14
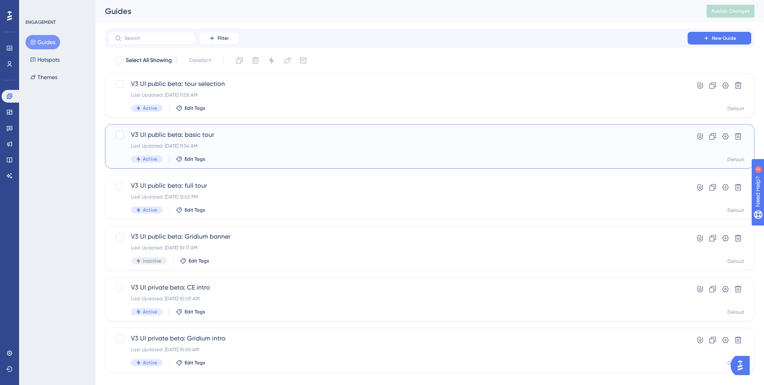
click at [233, 137] on span "V3 UI public beta: basic tour" at bounding box center [398, 135] width 534 height 10
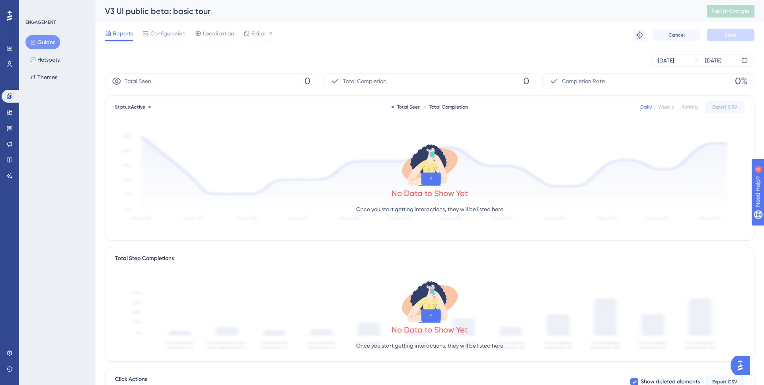
click at [45, 44] on button "Guides" at bounding box center [42, 42] width 35 height 14
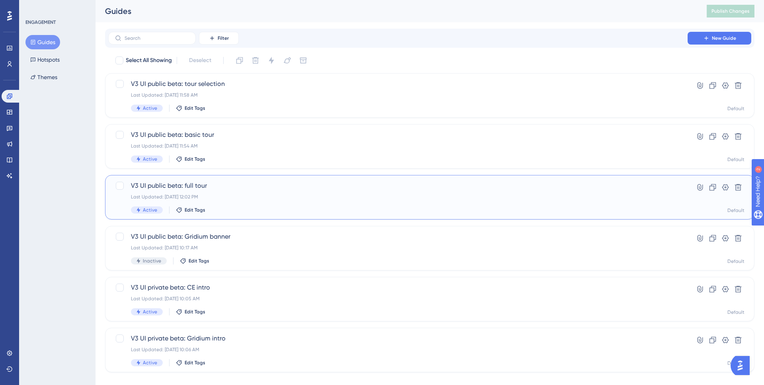
click at [219, 196] on div "Last Updated: Aug 26 2025, 12:02 PM" at bounding box center [398, 197] width 534 height 6
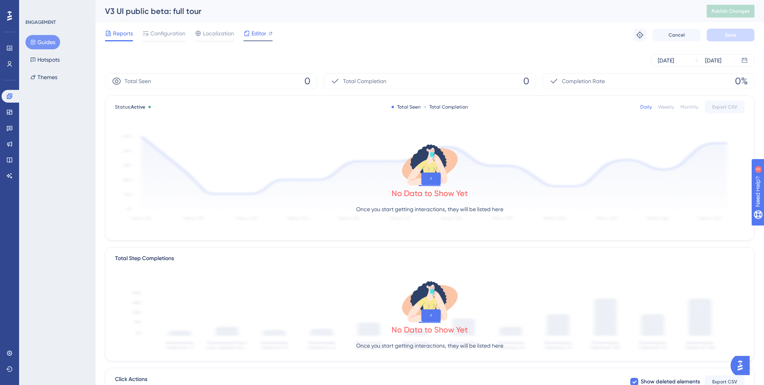
click at [263, 31] on span "Editor" at bounding box center [259, 34] width 15 height 10
click at [719, 12] on span "Publish Changes" at bounding box center [731, 11] width 38 height 6
click at [39, 44] on button "Guides" at bounding box center [42, 42] width 35 height 14
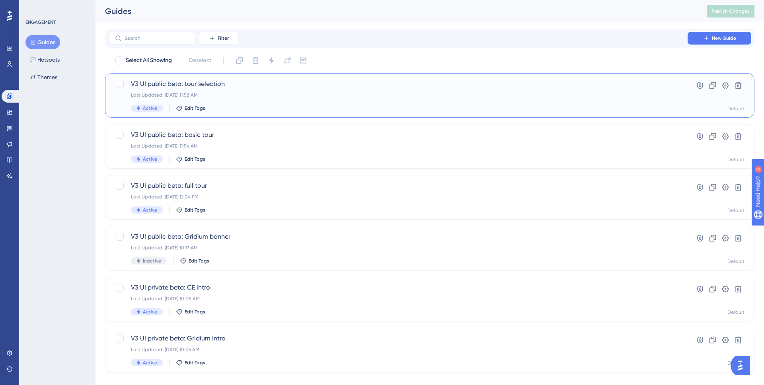
click at [229, 86] on span "V3 UI public beta: tour selection" at bounding box center [398, 84] width 534 height 10
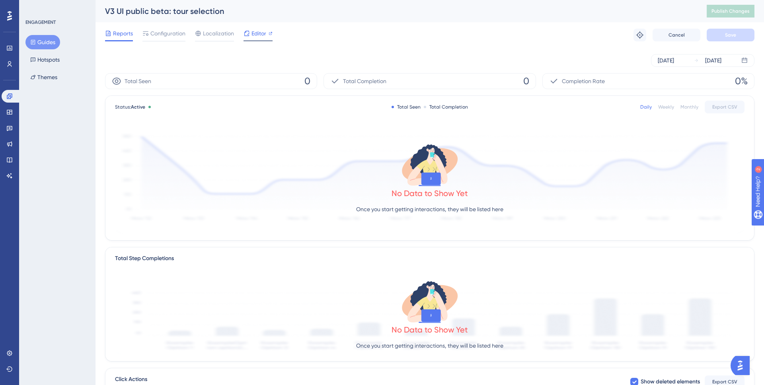
click at [263, 35] on span "Editor" at bounding box center [259, 34] width 15 height 10
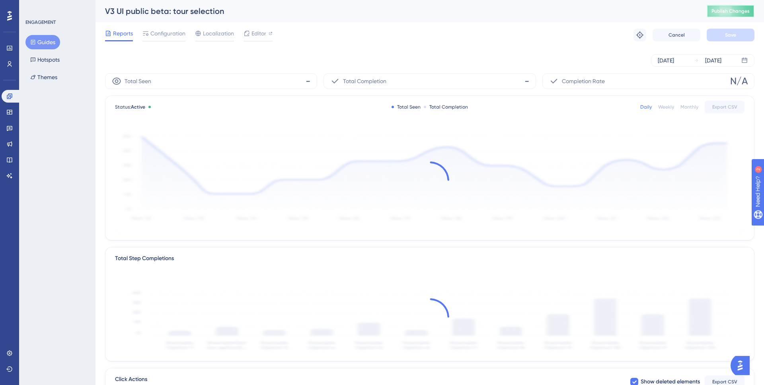
click at [715, 11] on span "Publish Changes" at bounding box center [731, 11] width 38 height 6
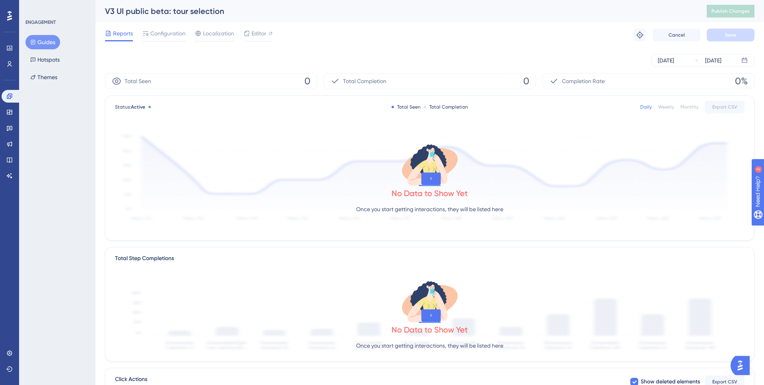
click at [438, 52] on div "Aug 26 2025 Aug 26 2025" at bounding box center [430, 60] width 650 height 25
click at [44, 40] on button "Guides" at bounding box center [42, 42] width 35 height 14
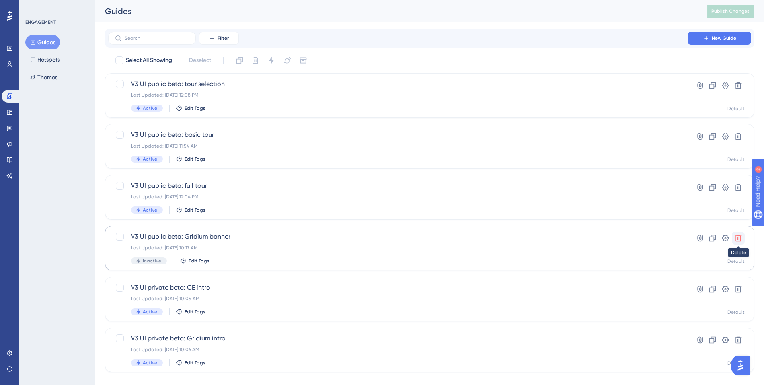
click at [738, 240] on icon at bounding box center [738, 238] width 7 height 7
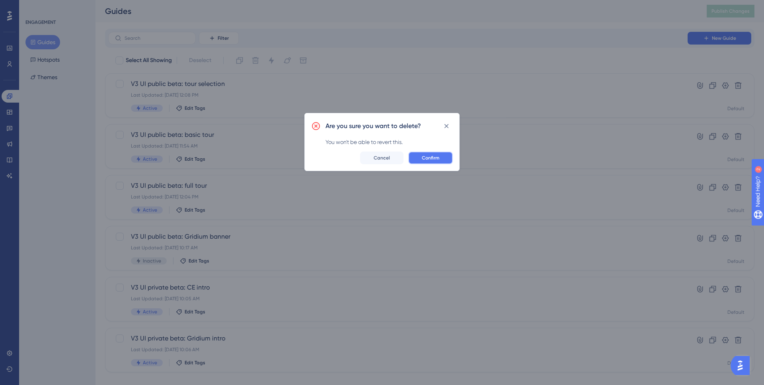
click at [426, 159] on span "Confirm" at bounding box center [431, 158] width 18 height 6
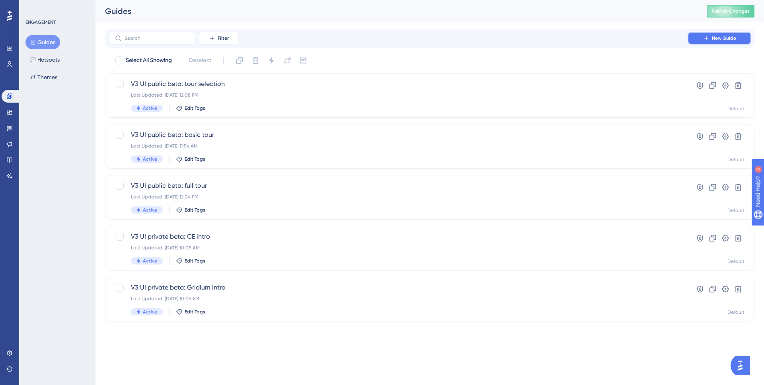
click at [729, 41] on button "New Guide" at bounding box center [720, 38] width 64 height 13
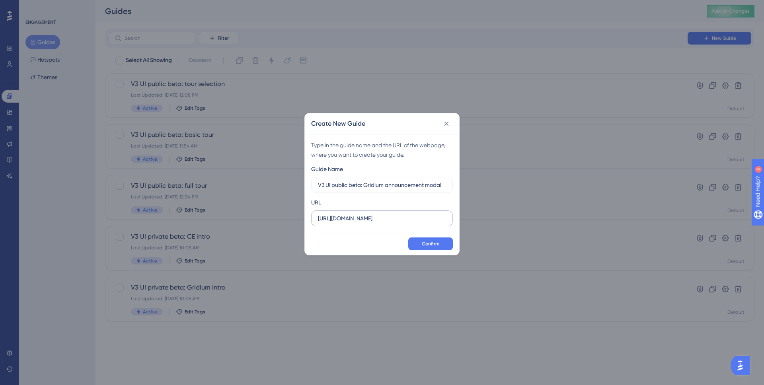
type input "V3 UI public beta: Gridium announcement modal"
click at [388, 217] on input "https://snapmeter.com" at bounding box center [382, 218] width 128 height 9
click at [388, 218] on input "https://snapmeter.com" at bounding box center [382, 218] width 128 height 9
paste input "/account/26bbd17df429a08fd965c010"
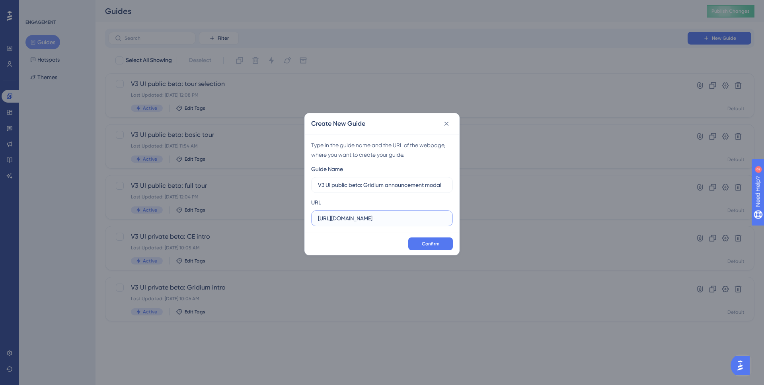
scroll to position [0, 30]
type input "https://snapmeter.com/account/26bbd17df429a08fd965c010"
click at [433, 246] on span "Confirm" at bounding box center [431, 244] width 18 height 6
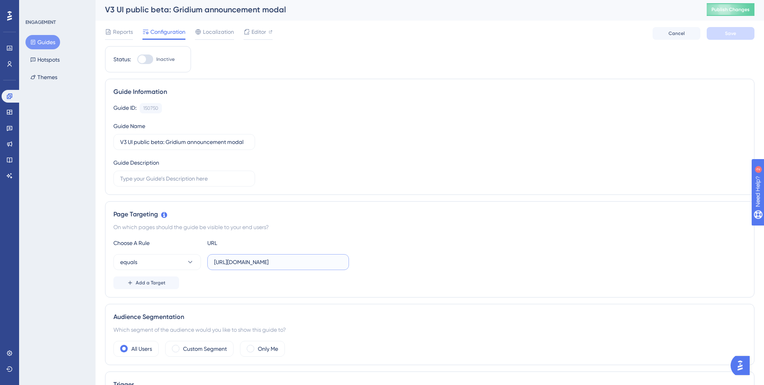
scroll to position [0, 30]
drag, startPoint x: 314, startPoint y: 261, endPoint x: 398, endPoint y: 274, distance: 85.0
click at [398, 274] on div "Choose A Rule URL equals https://snapmeter.com/account/26bbd17df429a08fd965c010…" at bounding box center [429, 263] width 633 height 51
click at [383, 232] on div "Page Targeting On which pages should the guide be visible to your end users? Ch…" at bounding box center [430, 249] width 650 height 96
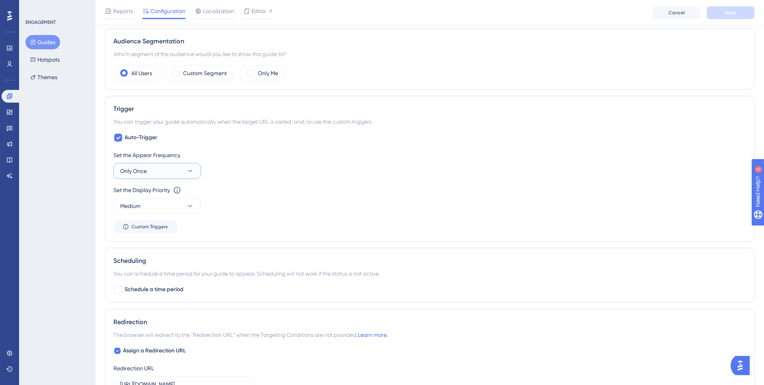
click at [162, 166] on button "Only Once" at bounding box center [157, 171] width 88 height 16
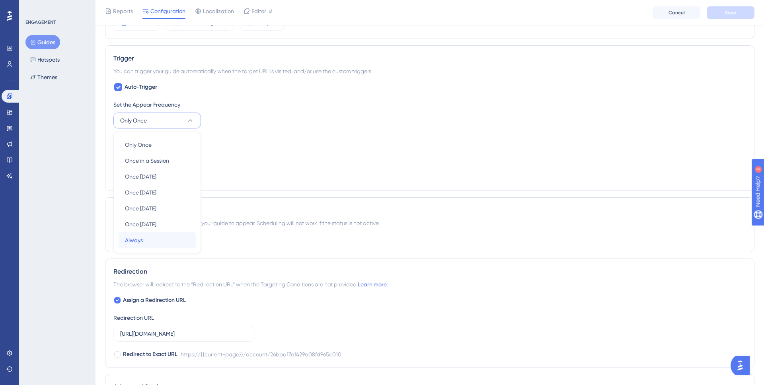
click at [157, 236] on div "Always Always" at bounding box center [157, 240] width 64 height 16
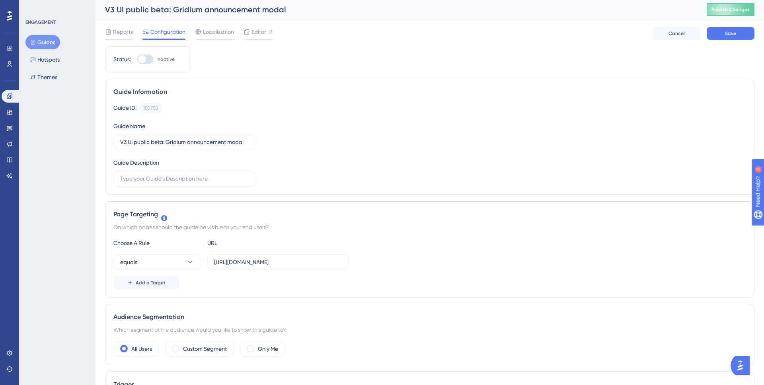
scroll to position [0, 0]
click at [146, 64] on div at bounding box center [145, 61] width 16 height 10
click at [137, 61] on input "Inactive" at bounding box center [137, 61] width 0 height 0
checkbox input "true"
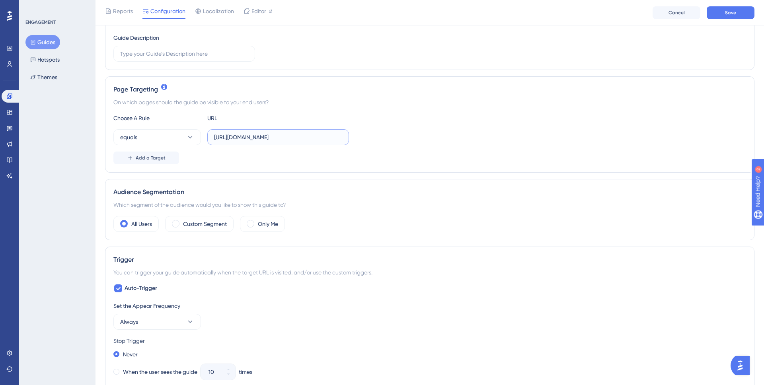
scroll to position [0, 30]
drag, startPoint x: 313, startPoint y: 137, endPoint x: 364, endPoint y: 140, distance: 51.1
click at [364, 140] on div "equals https://snapmeter.com/account/26bbd17df429a08fd965c010" at bounding box center [429, 137] width 633 height 16
click at [438, 140] on div "equals https://snapmeter.com/account/26bbd17df429a08fd965c010" at bounding box center [429, 137] width 633 height 16
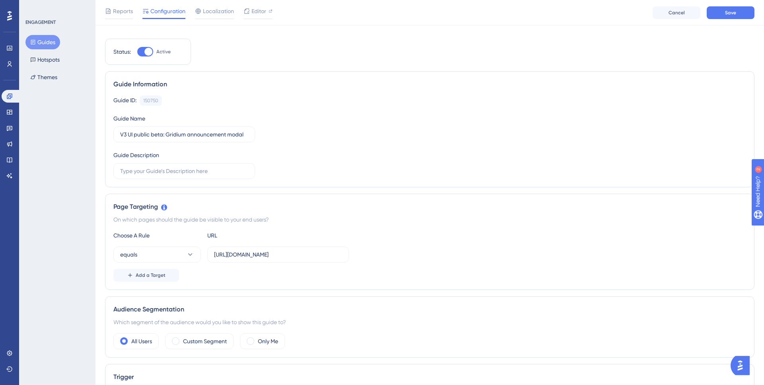
scroll to position [0, 0]
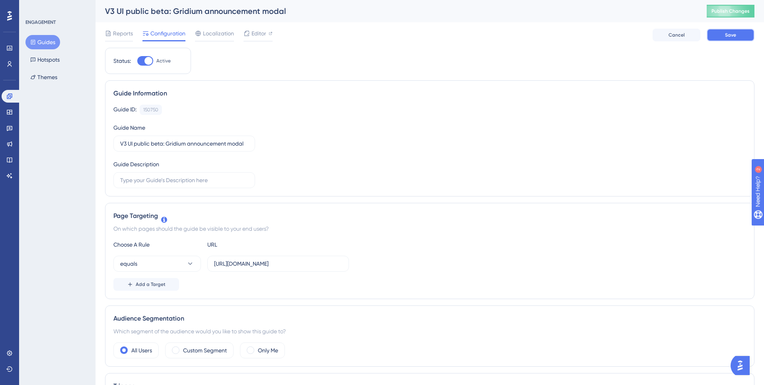
click at [740, 38] on button "Save" at bounding box center [731, 35] width 48 height 13
click at [724, 10] on span "Publish Changes" at bounding box center [731, 11] width 38 height 6
click at [262, 35] on span "Editor" at bounding box center [259, 34] width 15 height 10
click at [726, 15] on button "Publish Changes" at bounding box center [731, 11] width 48 height 13
click at [267, 37] on div "Editor" at bounding box center [258, 34] width 29 height 10
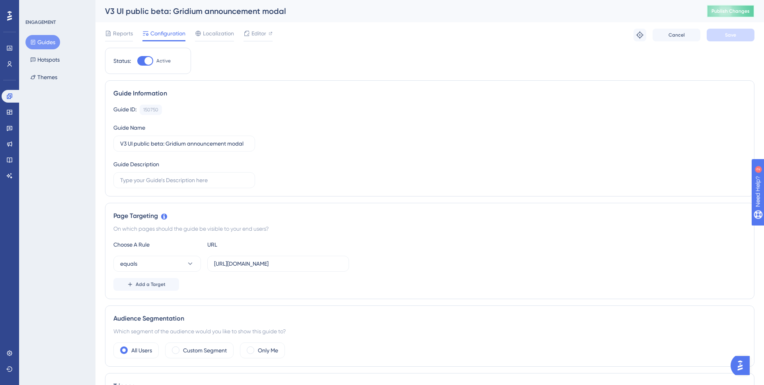
click at [720, 13] on span "Publish Changes" at bounding box center [731, 11] width 38 height 6
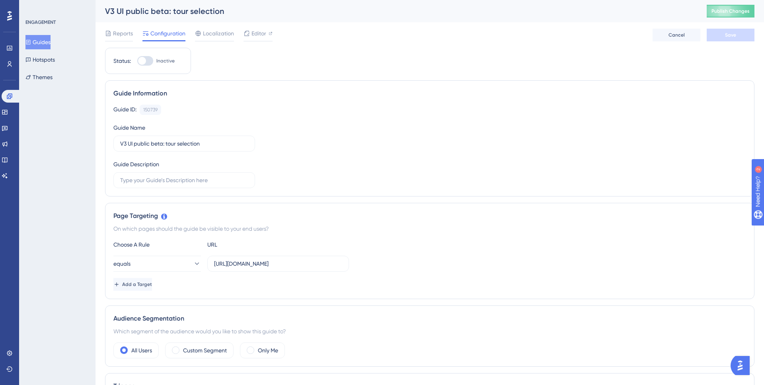
click at [50, 40] on button "Guides" at bounding box center [37, 42] width 25 height 14
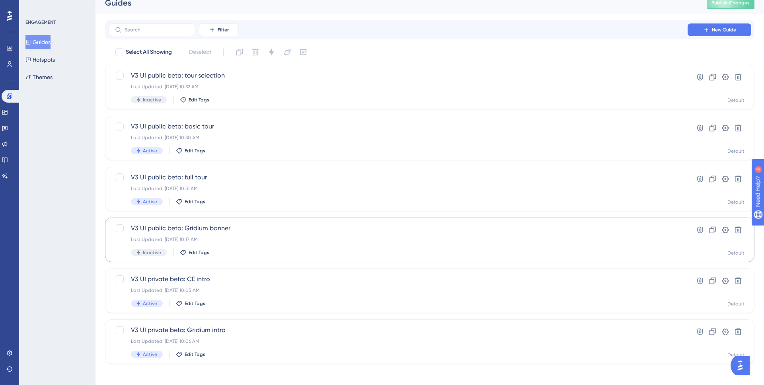
scroll to position [13, 0]
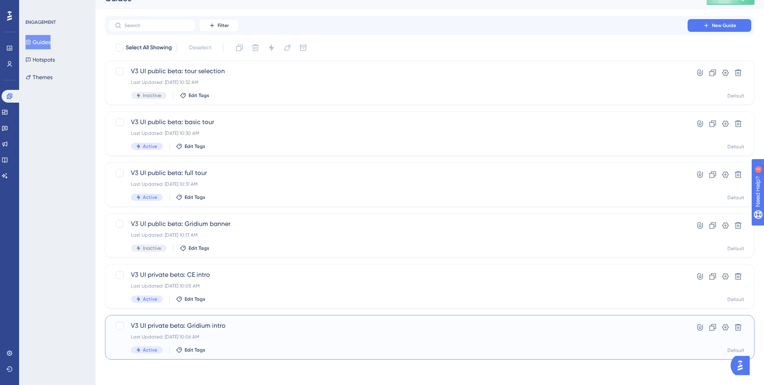
click at [216, 331] on div "V3 UI private beta: Gridium intro Last Updated: Aug 26 2025, 10:06 AM Active Ed…" at bounding box center [398, 337] width 534 height 33
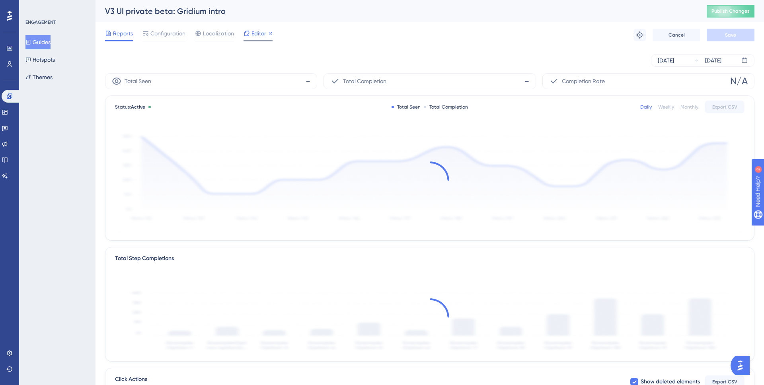
click at [252, 31] on span "Editor" at bounding box center [259, 34] width 15 height 10
